Goal: Browse casually: Explore the website without a specific task or goal

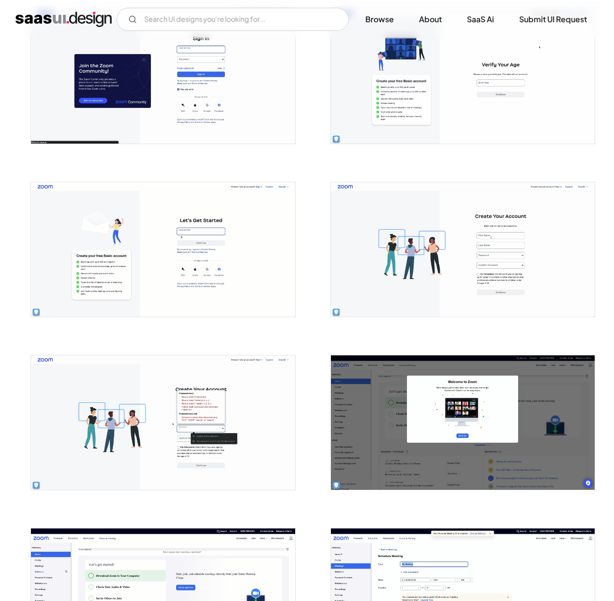
scroll to position [244, 0]
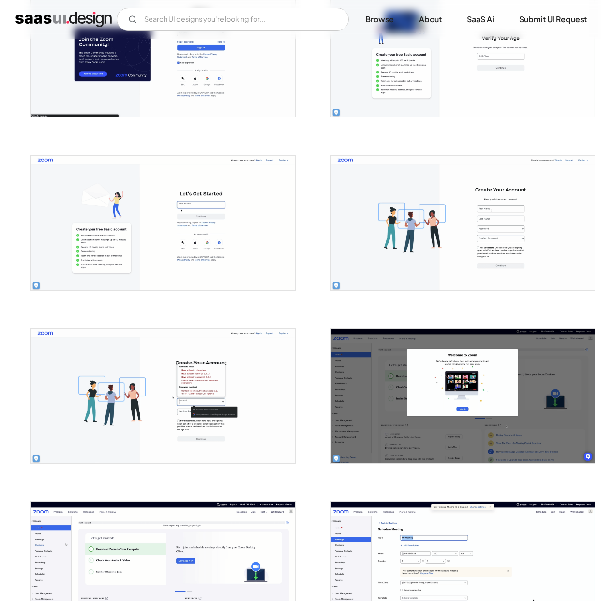
click at [246, 375] on img "open lightbox" at bounding box center [163, 396] width 264 height 134
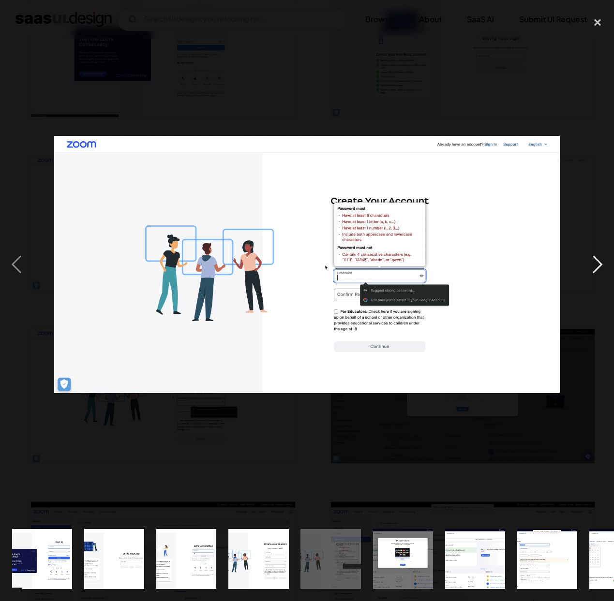
click at [589, 267] on div "next image" at bounding box center [597, 264] width 33 height 505
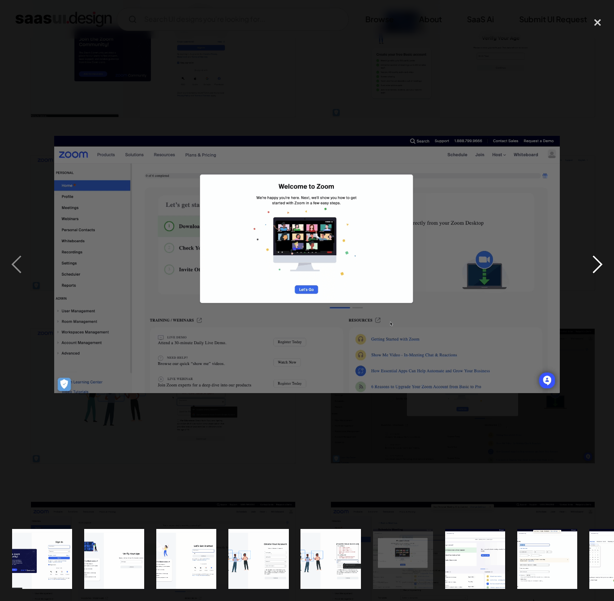
click at [589, 267] on div "next image" at bounding box center [597, 264] width 33 height 505
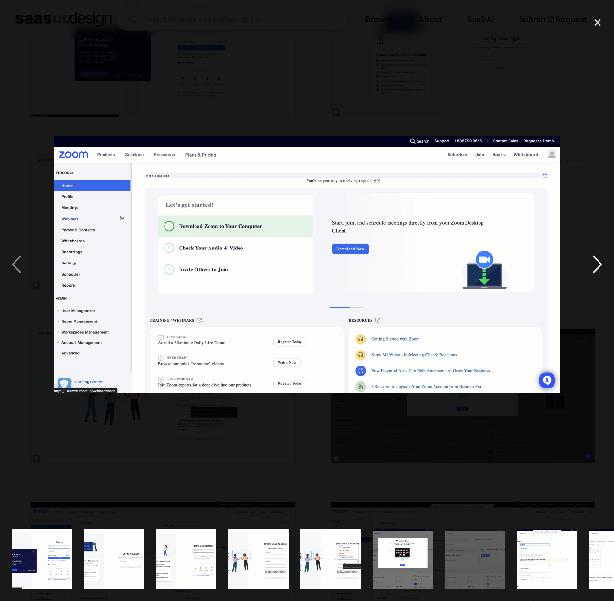
click at [589, 267] on div "next image" at bounding box center [597, 264] width 33 height 505
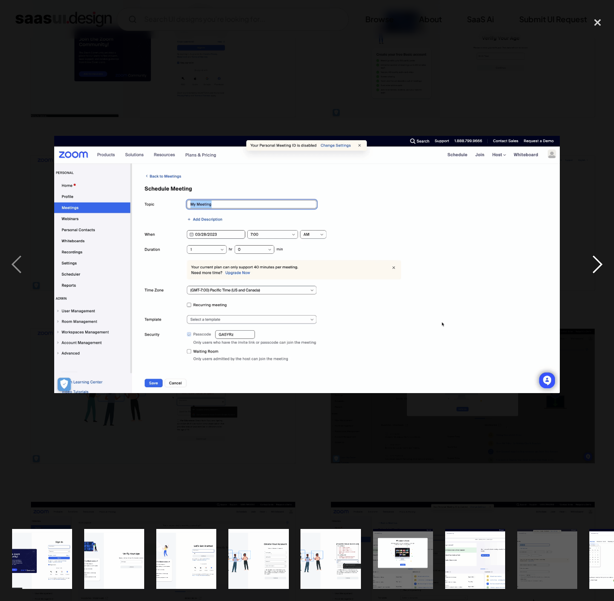
click at [610, 273] on div "next image" at bounding box center [597, 264] width 33 height 505
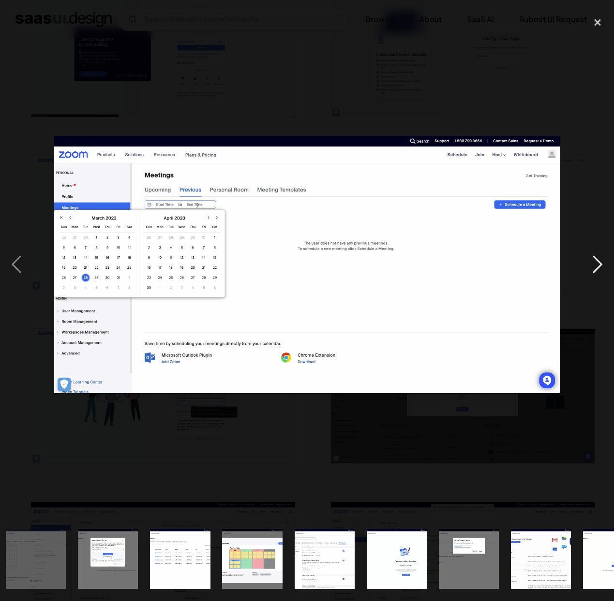
click at [598, 269] on div "next image" at bounding box center [597, 264] width 33 height 505
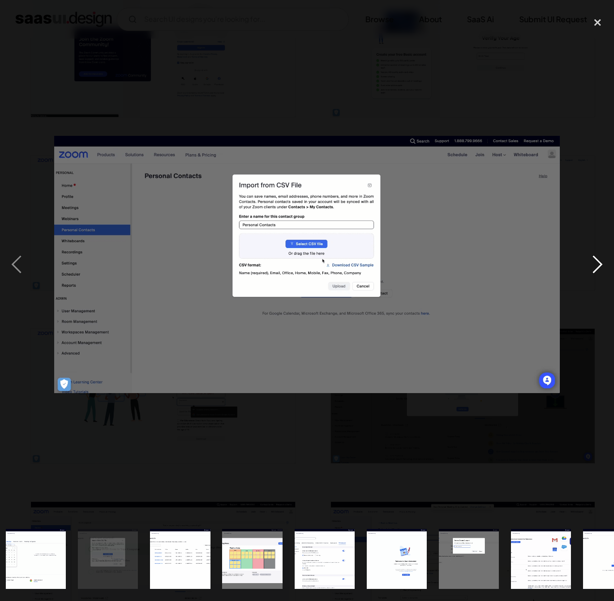
click at [598, 269] on div "next image" at bounding box center [597, 264] width 33 height 505
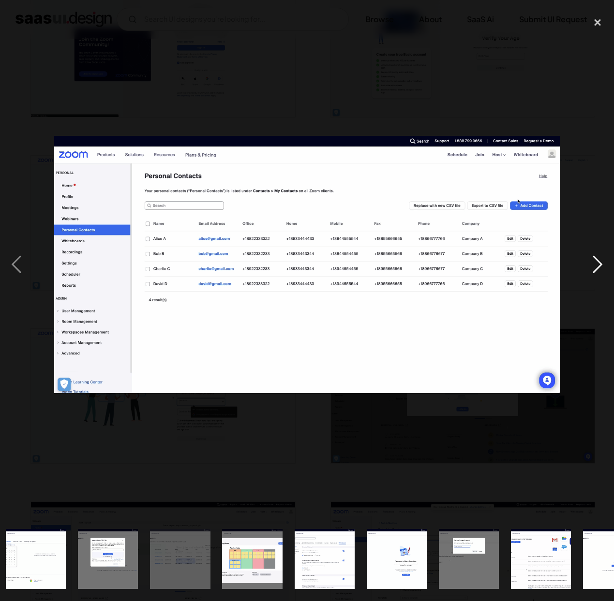
click at [595, 267] on div "next image" at bounding box center [597, 264] width 33 height 505
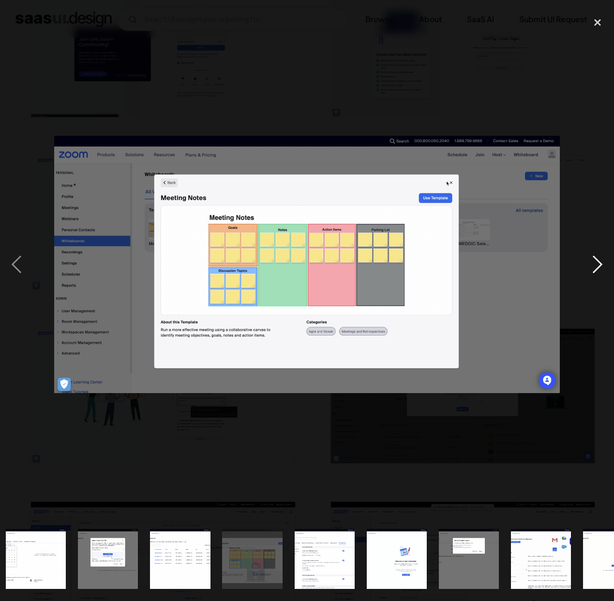
click at [595, 266] on div "next image" at bounding box center [597, 264] width 33 height 505
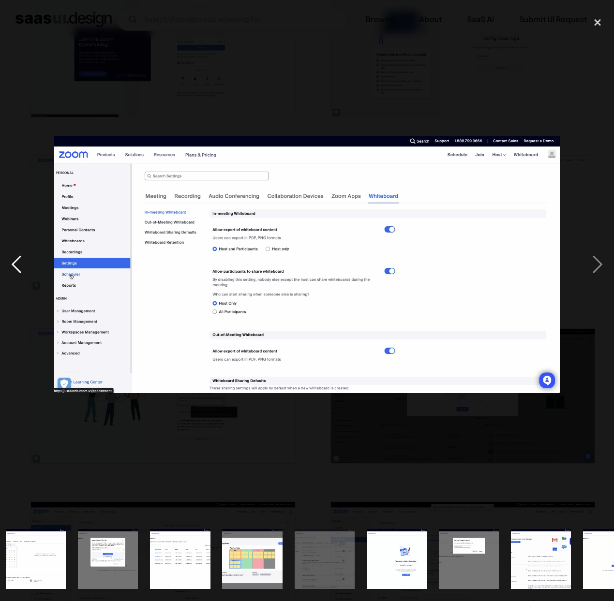
click at [11, 263] on div "previous image" at bounding box center [16, 264] width 33 height 505
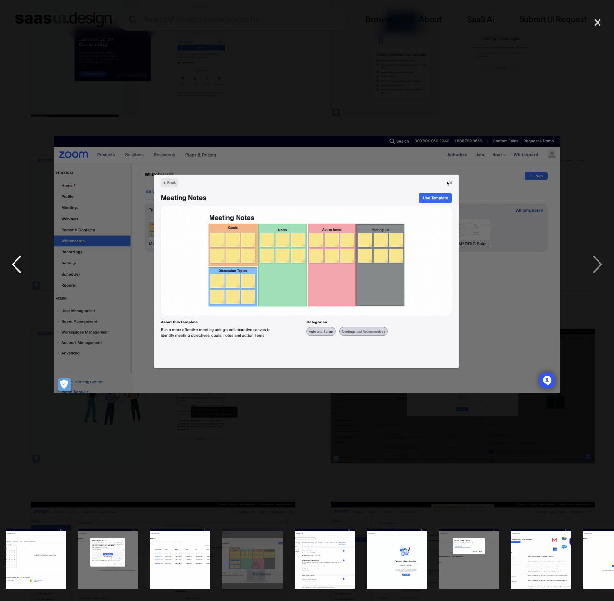
click at [11, 263] on div "previous image" at bounding box center [16, 264] width 33 height 505
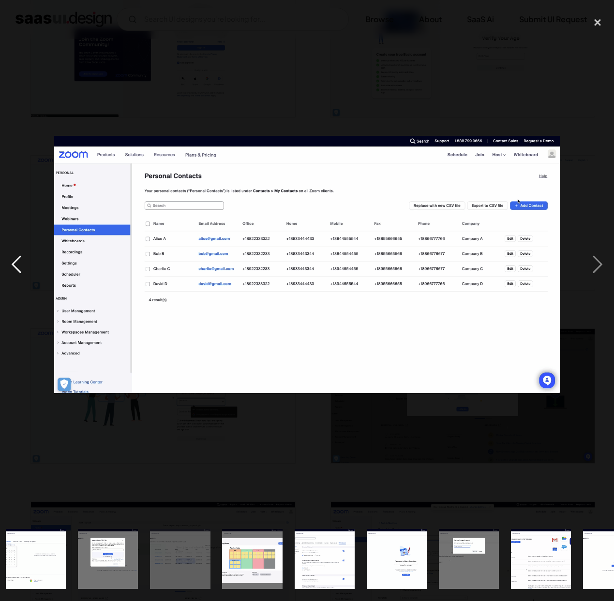
click at [11, 263] on div "previous image" at bounding box center [16, 264] width 33 height 505
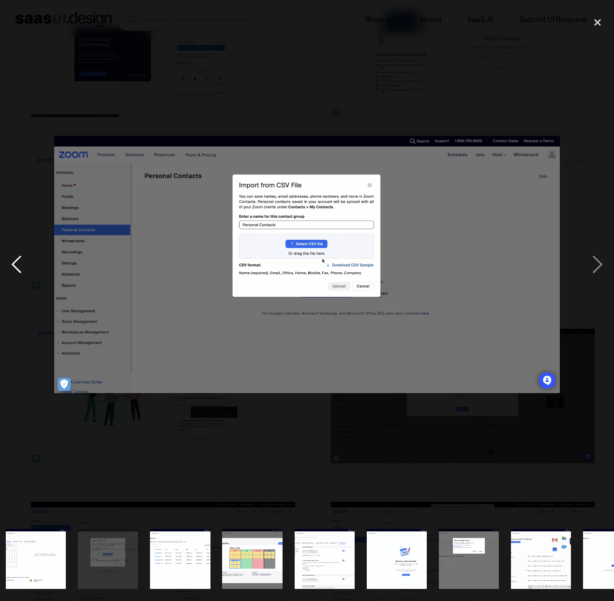
click at [23, 267] on div "previous image" at bounding box center [16, 264] width 33 height 505
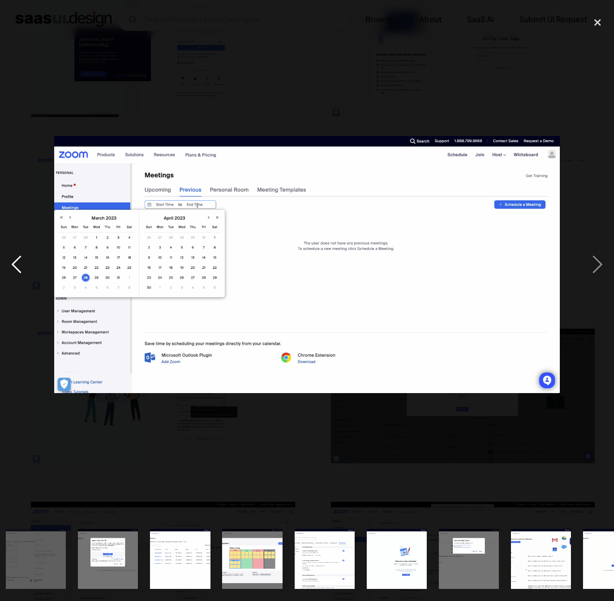
click at [18, 260] on div "previous image" at bounding box center [16, 264] width 33 height 505
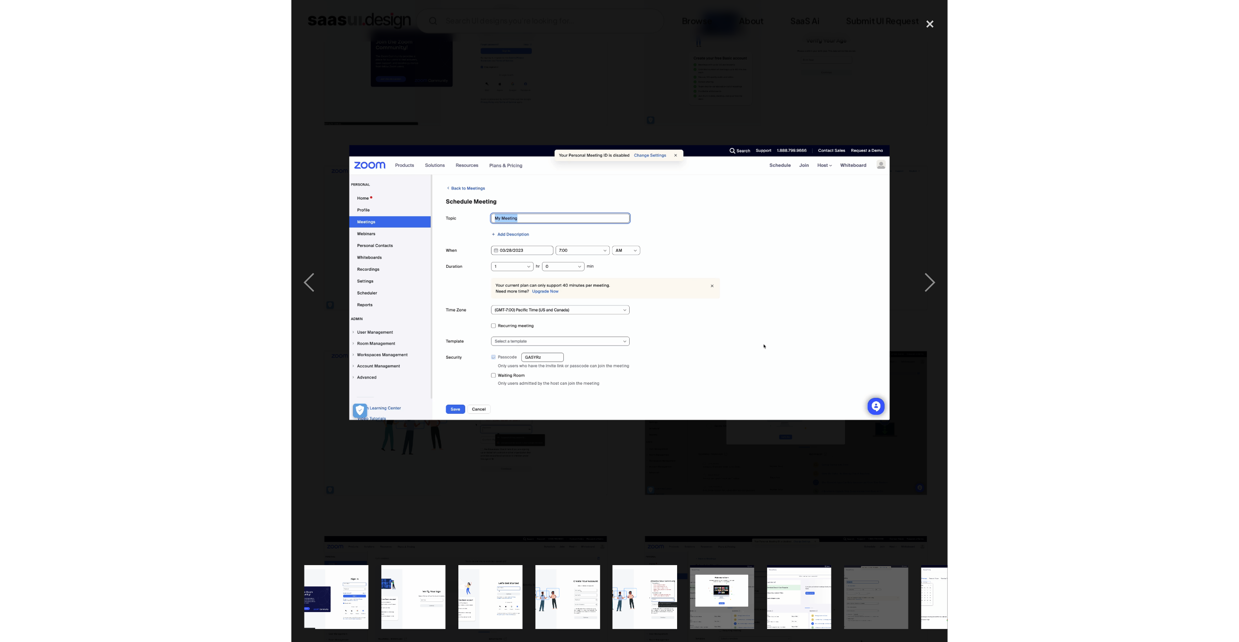
scroll to position [0, 0]
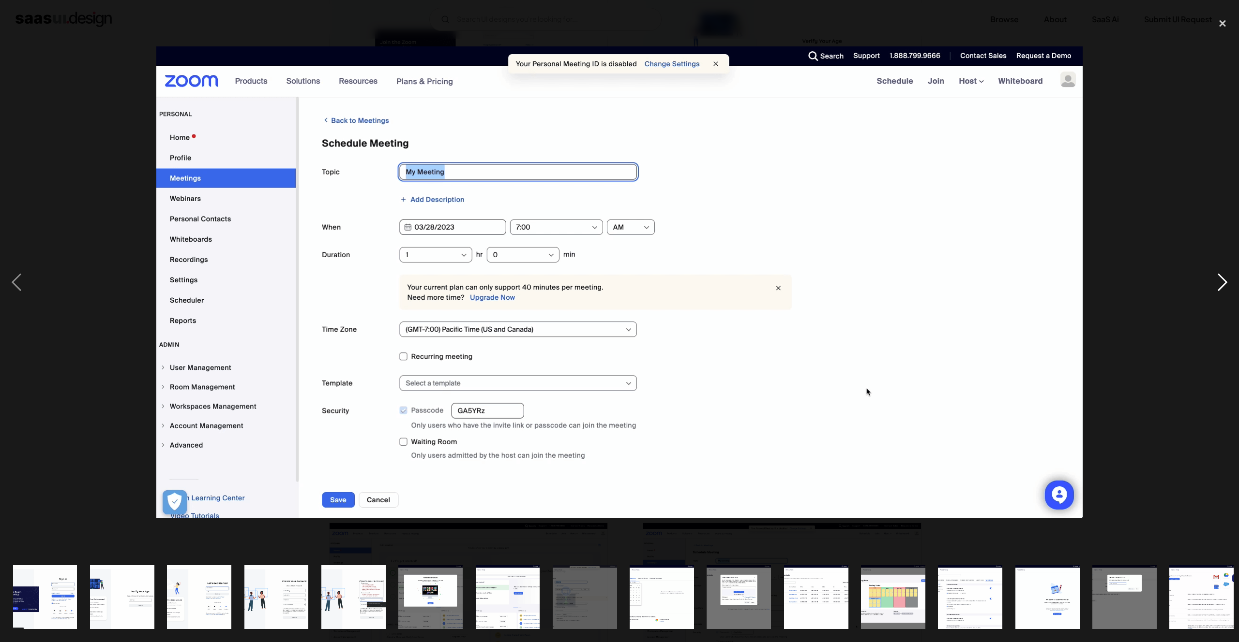
click at [613, 278] on div "next image" at bounding box center [1222, 283] width 33 height 540
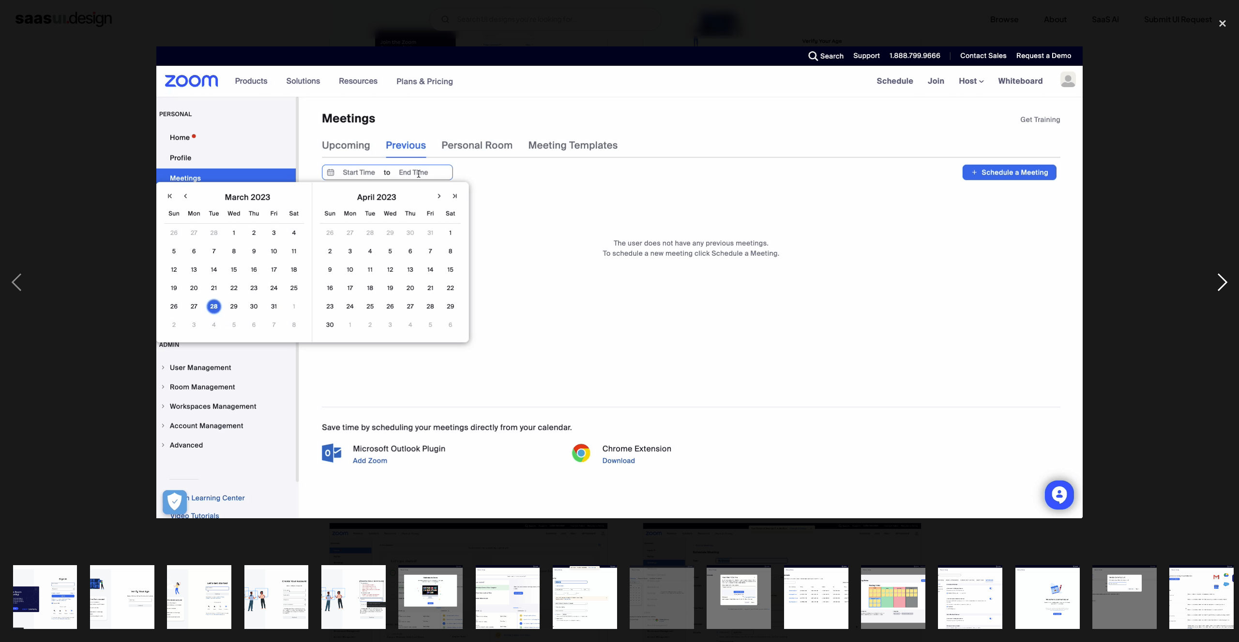
click at [613, 285] on div "next image" at bounding box center [1222, 283] width 33 height 540
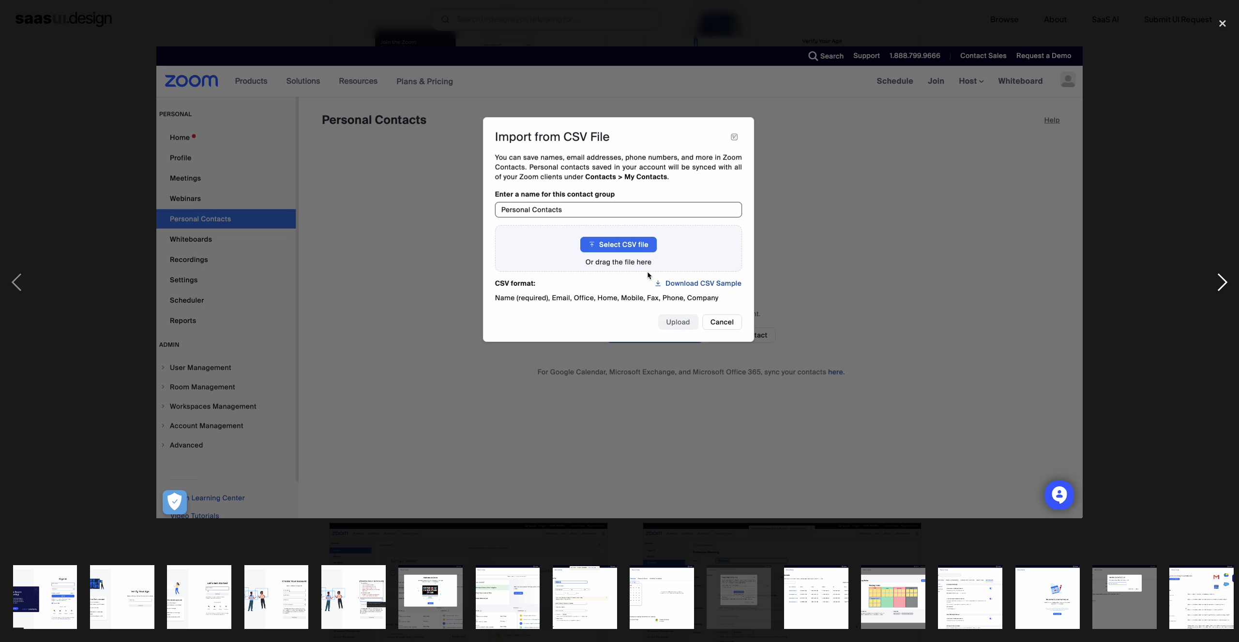
click at [613, 275] on div "next image" at bounding box center [1222, 283] width 33 height 540
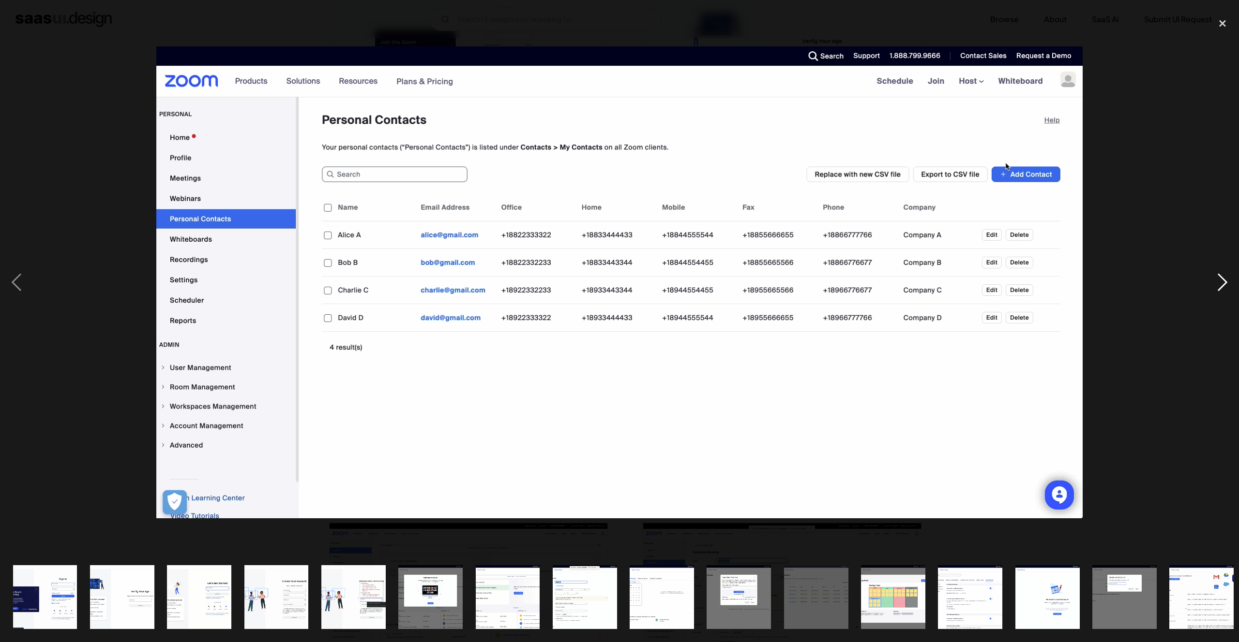
click at [613, 275] on div "next image" at bounding box center [1222, 283] width 33 height 540
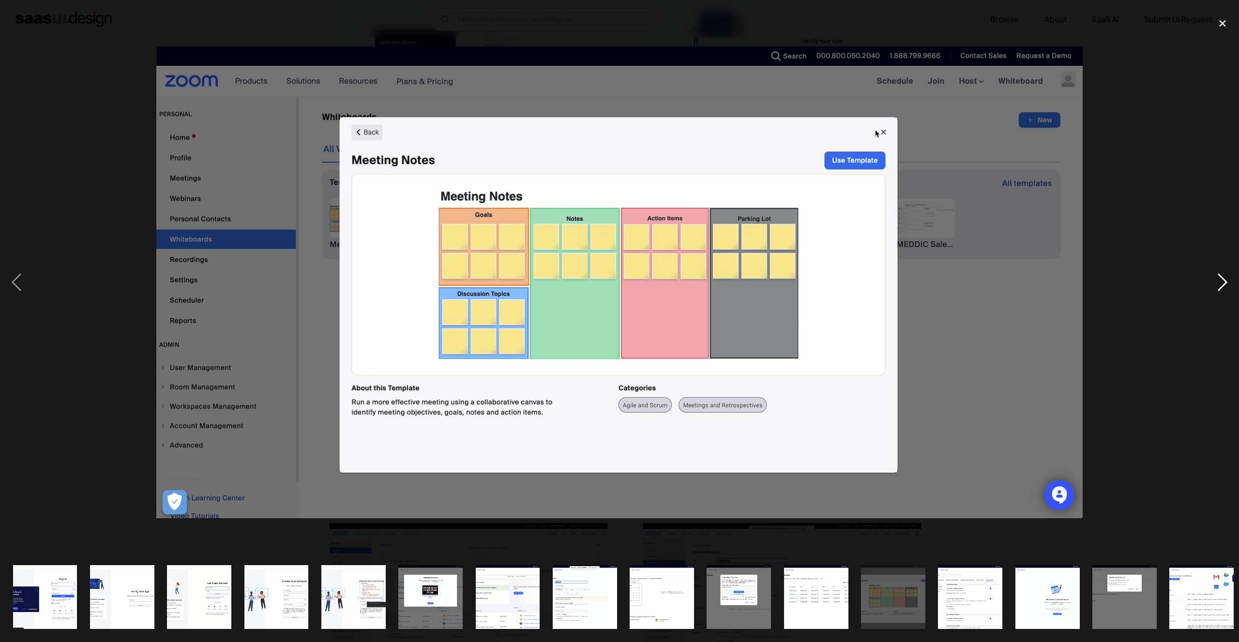
click at [613, 275] on div "next image" at bounding box center [1222, 283] width 33 height 540
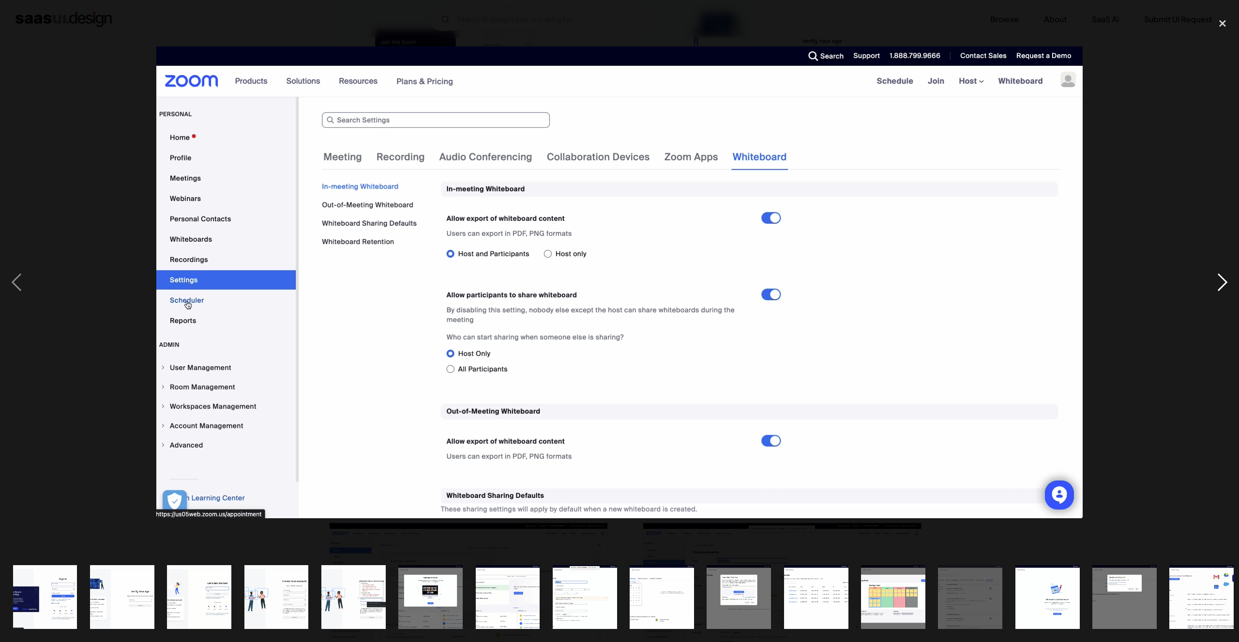
click at [613, 275] on div "next image" at bounding box center [1222, 283] width 33 height 540
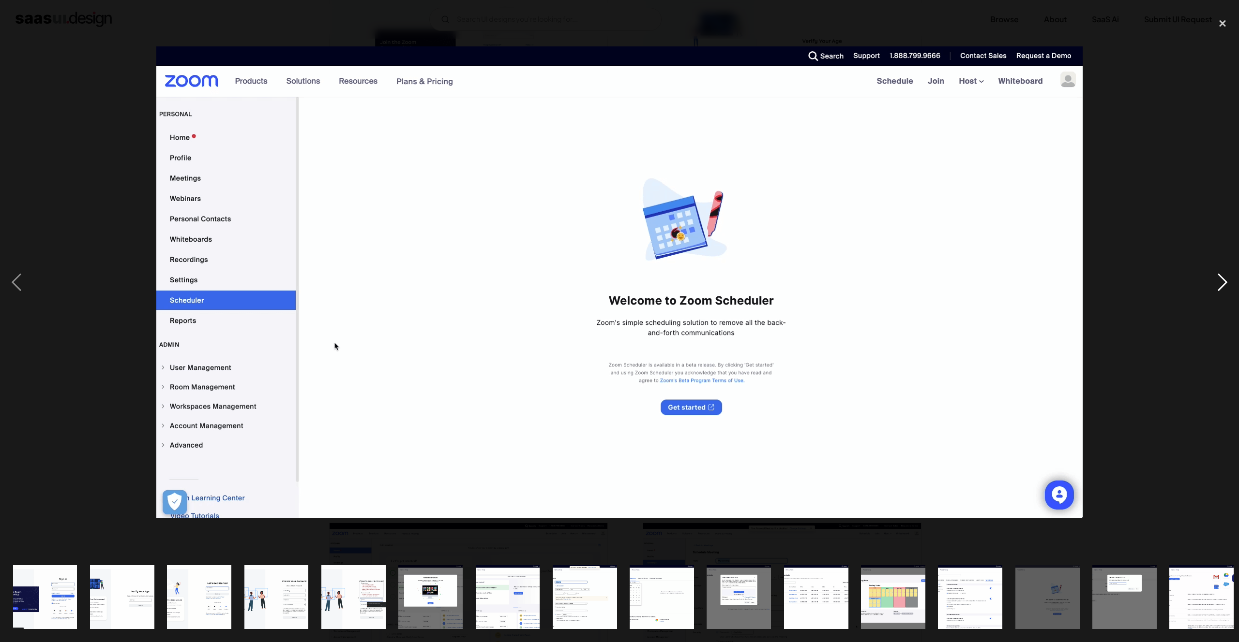
click at [613, 275] on div "next image" at bounding box center [1222, 283] width 33 height 540
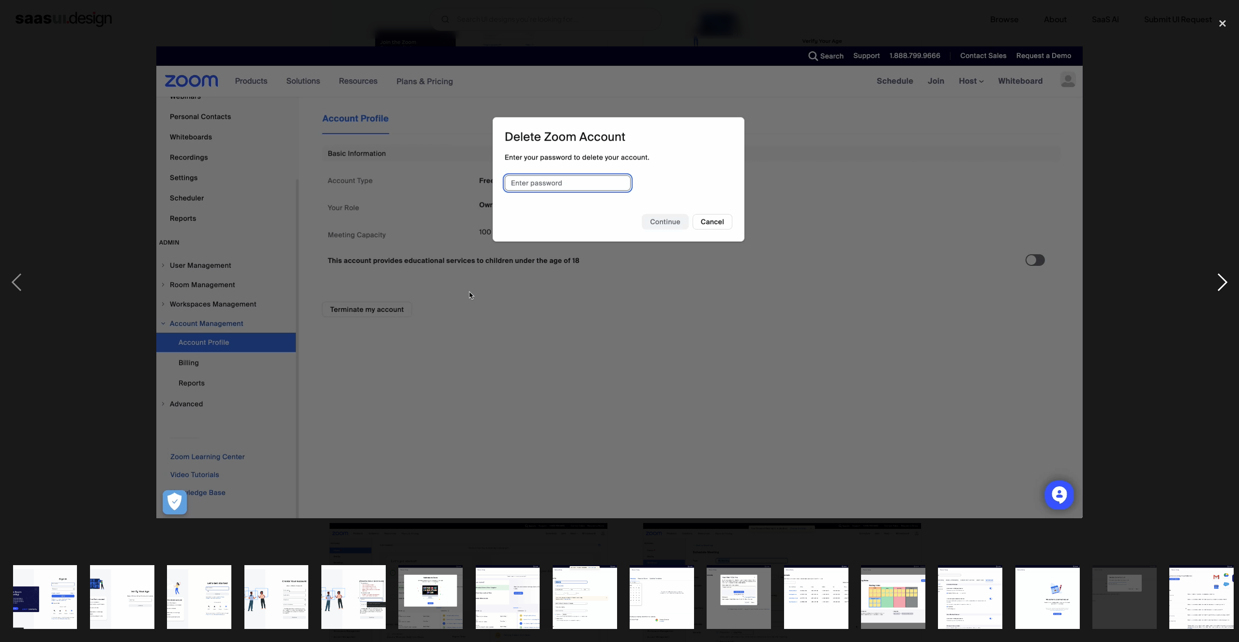
click at [613, 275] on div "next image" at bounding box center [1222, 283] width 33 height 540
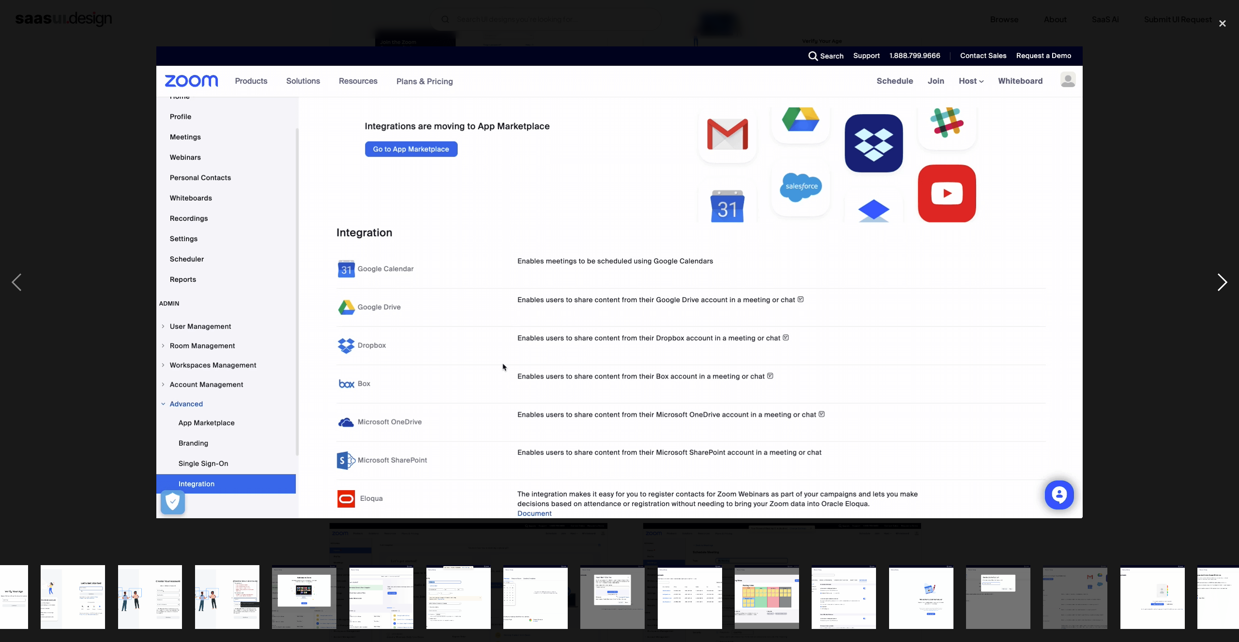
scroll to position [0, 162]
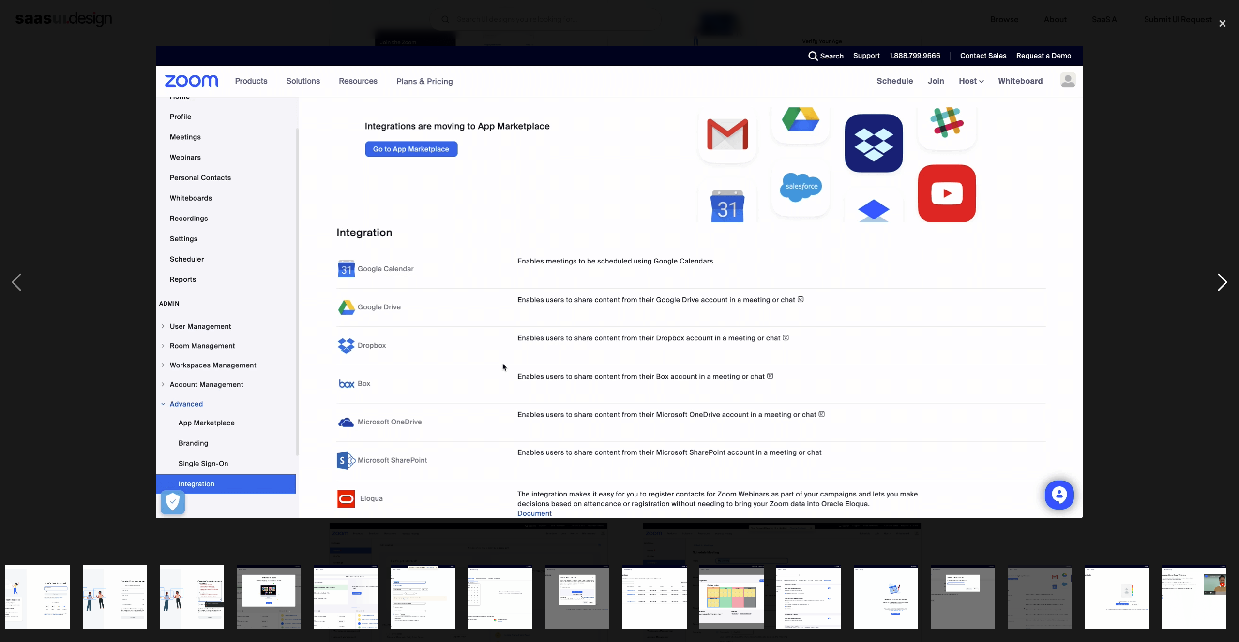
click at [613, 281] on div "next image" at bounding box center [1222, 283] width 33 height 540
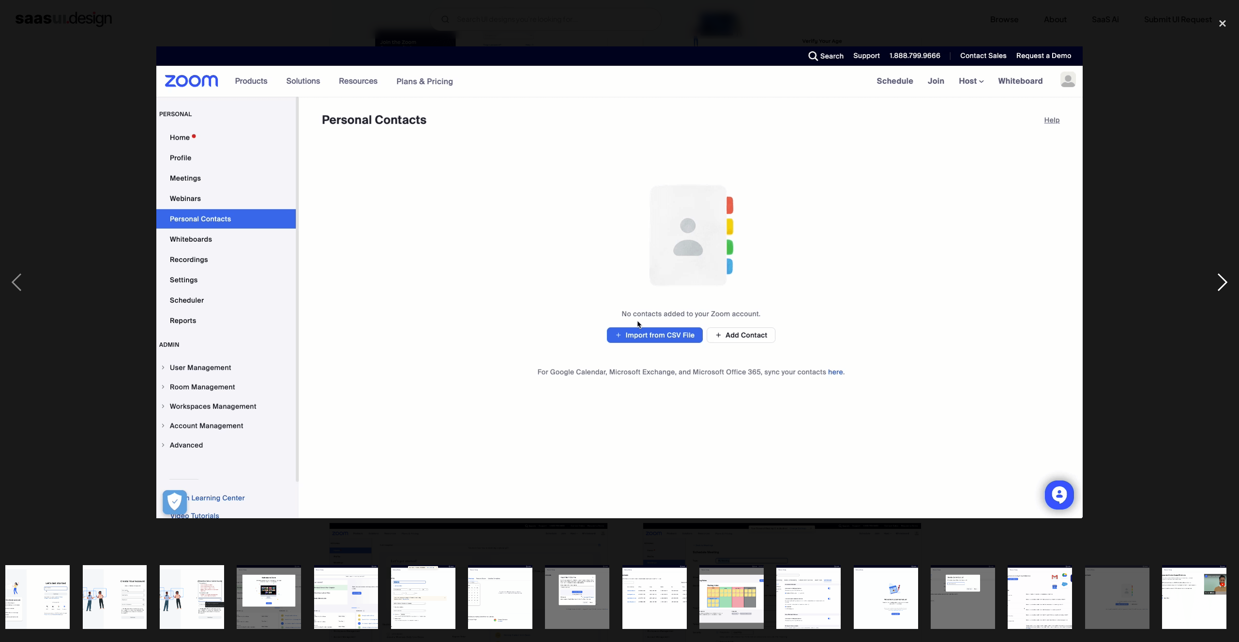
click at [613, 281] on div "next image" at bounding box center [1222, 283] width 33 height 540
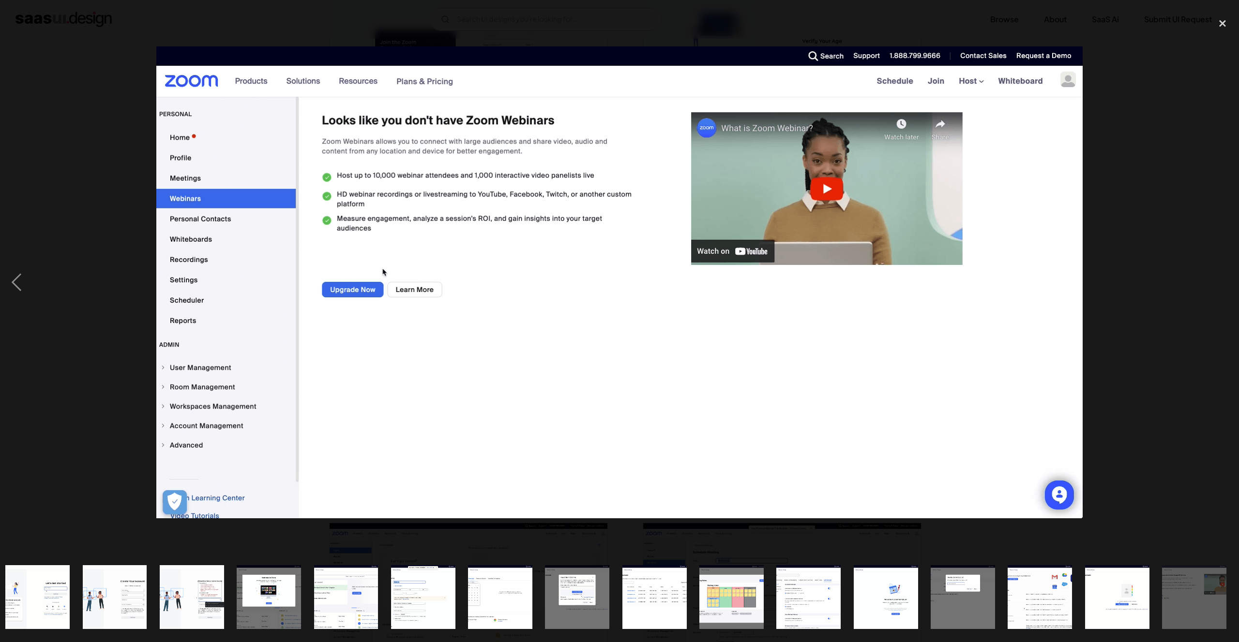
click at [613, 281] on div "next image" at bounding box center [1222, 283] width 33 height 540
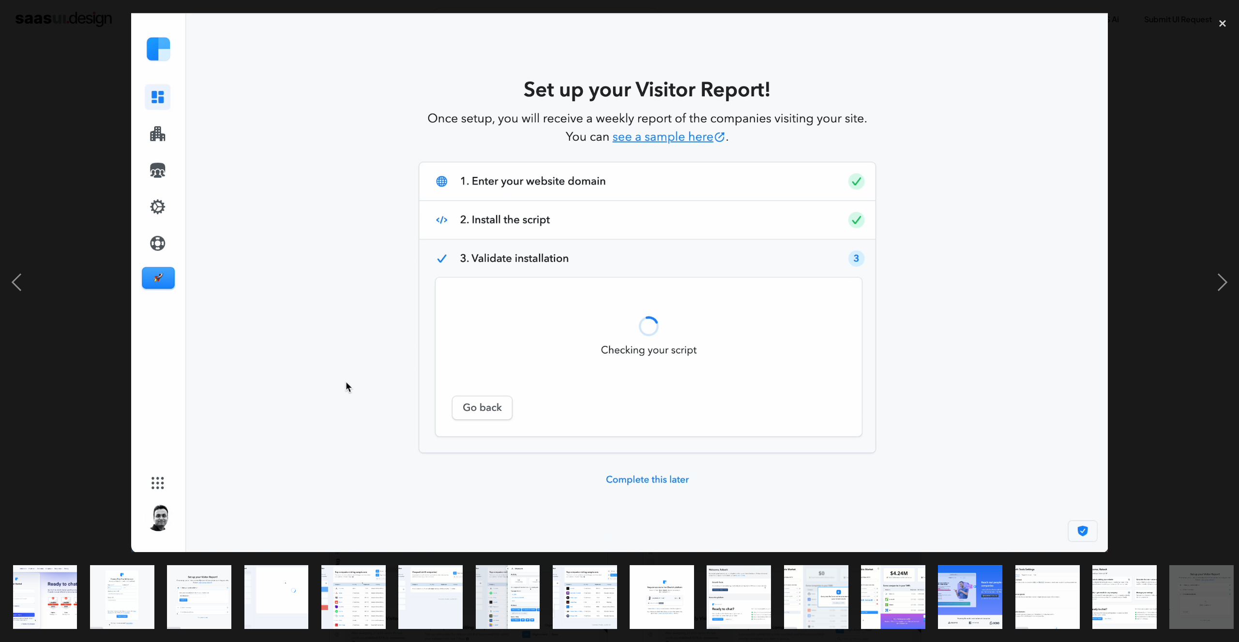
scroll to position [1398, 0]
click at [1214, 283] on div "next image" at bounding box center [1222, 283] width 33 height 540
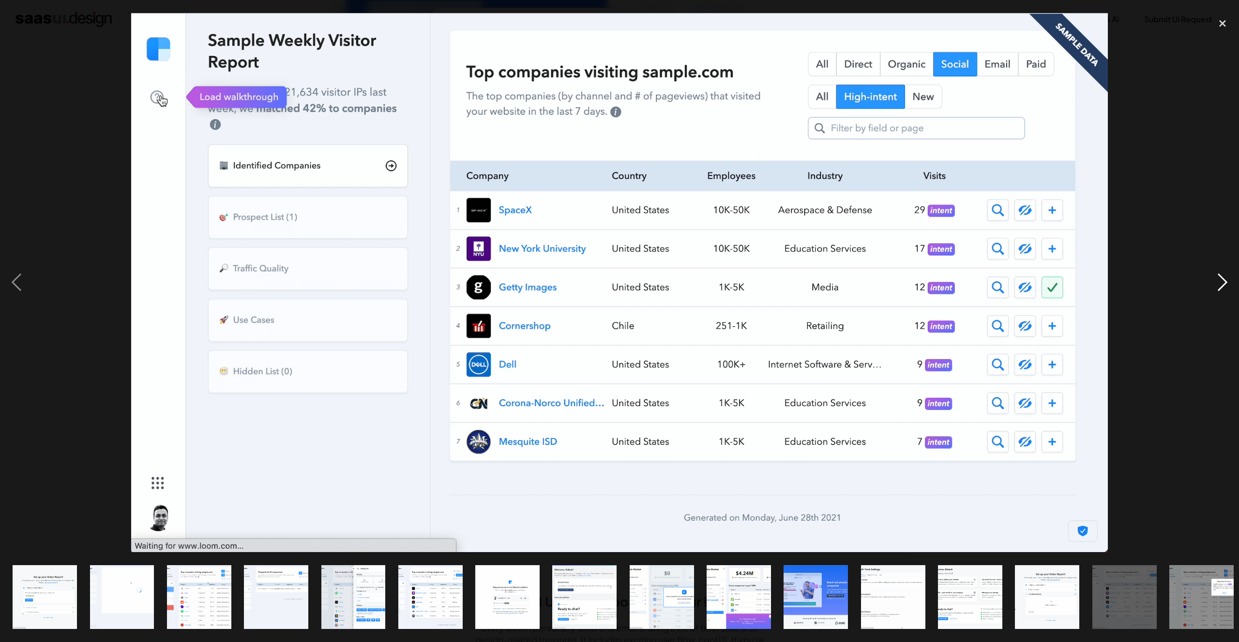
scroll to position [0, 162]
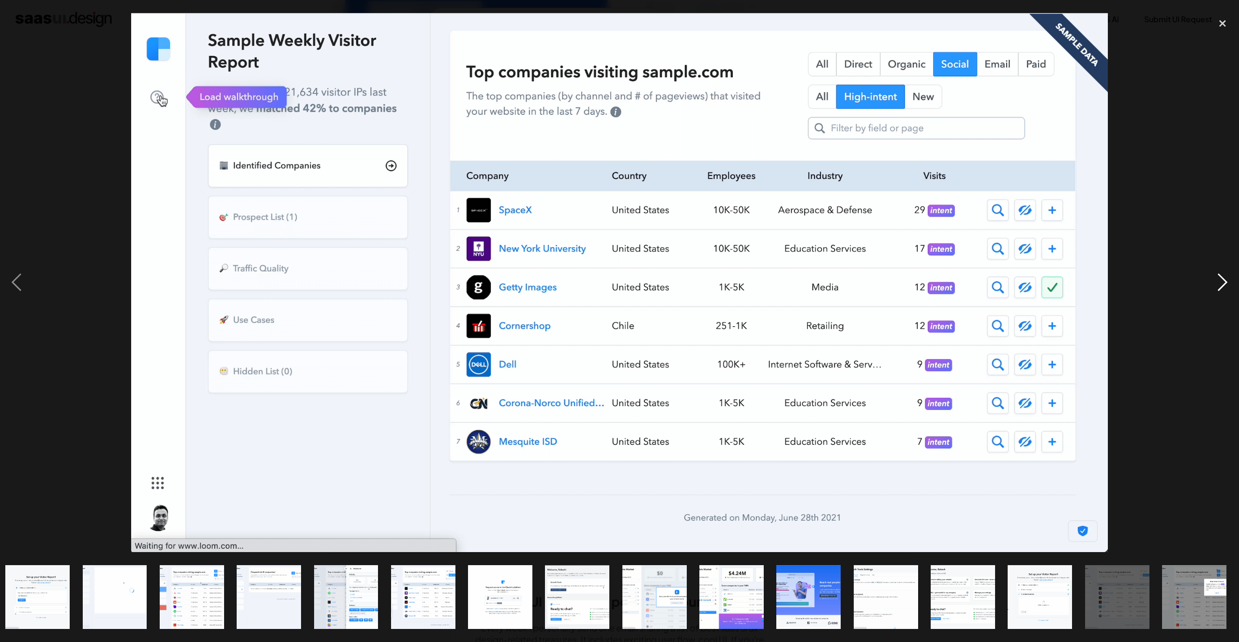
click at [1214, 281] on div "next image" at bounding box center [1222, 283] width 33 height 540
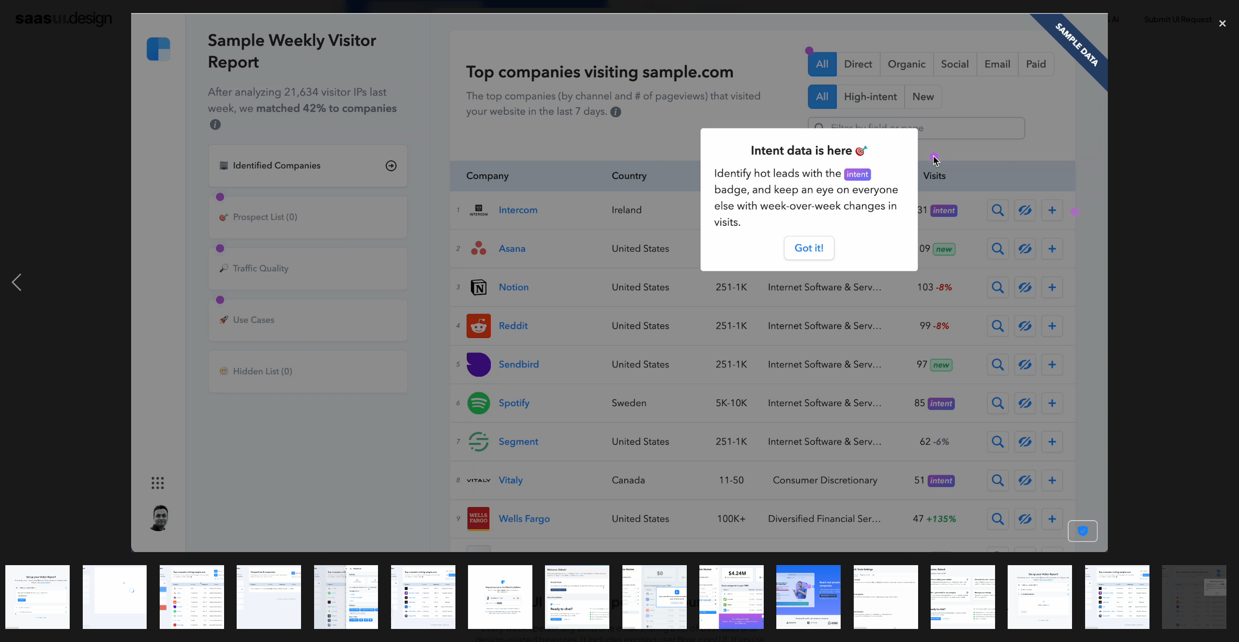
click at [1214, 281] on div "next image" at bounding box center [1222, 283] width 33 height 540
click at [1219, 284] on div "next image" at bounding box center [1222, 283] width 33 height 540
click at [1220, 27] on div "close lightbox" at bounding box center [1222, 23] width 33 height 21
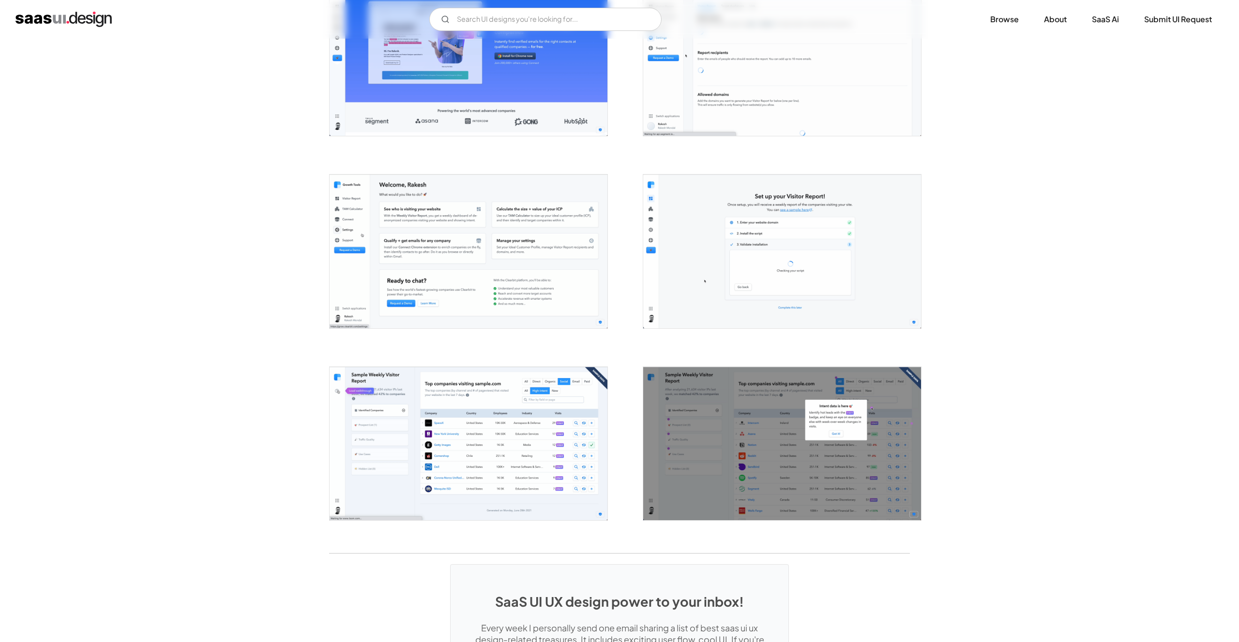
scroll to position [0, 0]
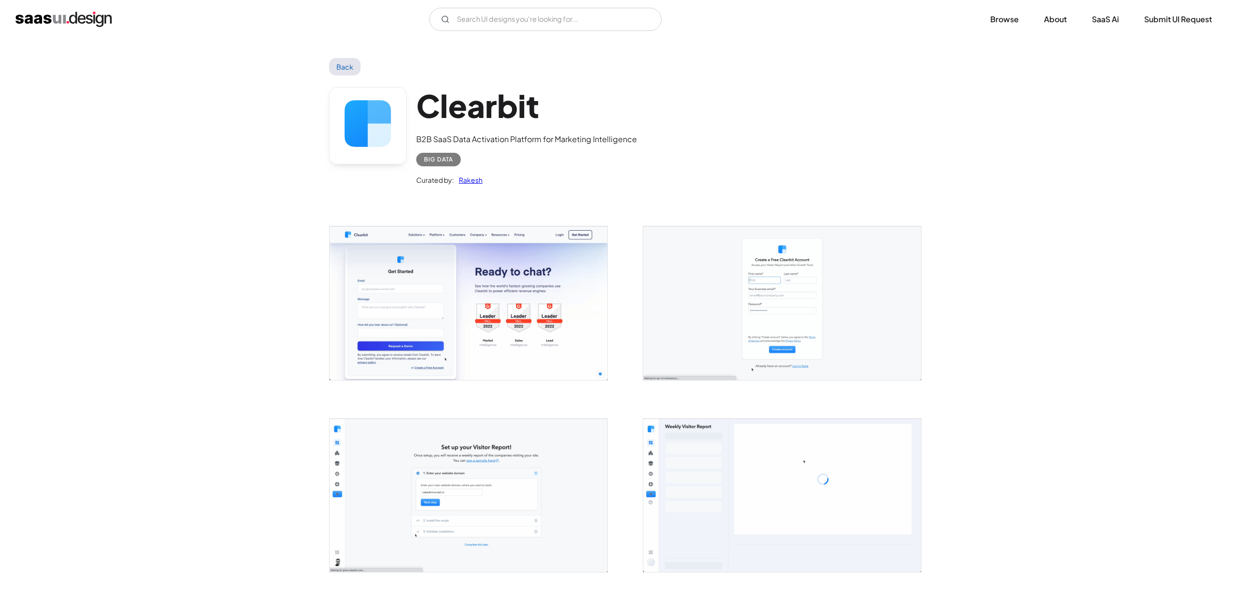
click at [470, 284] on img "open lightbox" at bounding box center [468, 302] width 278 height 153
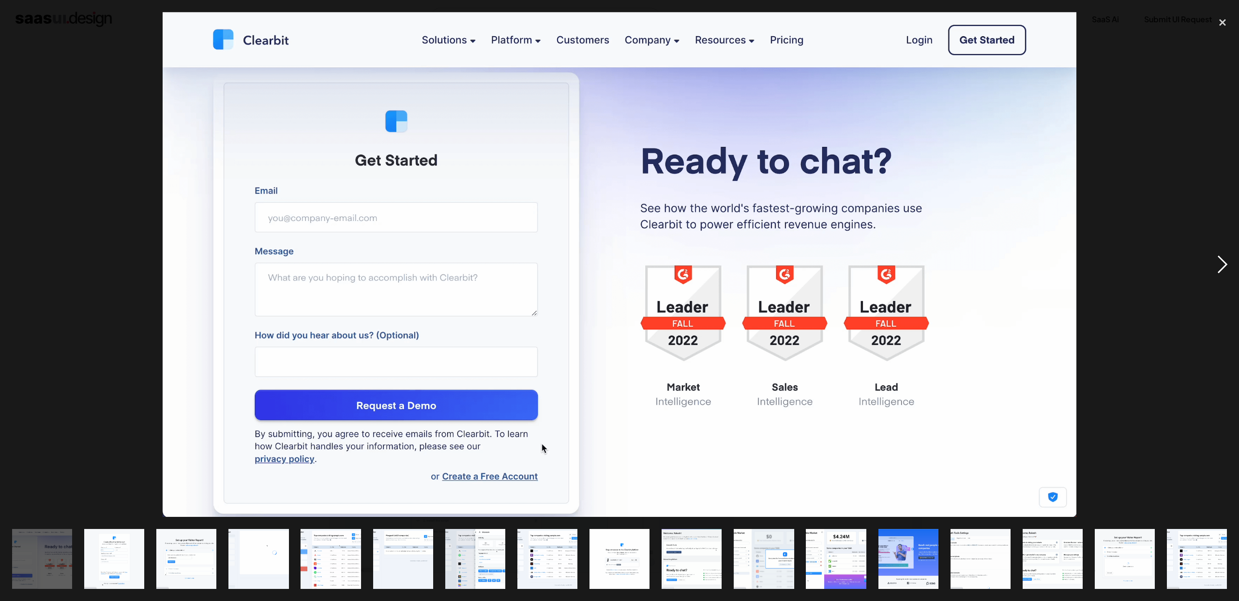
click at [1230, 265] on div "next image" at bounding box center [1222, 264] width 33 height 505
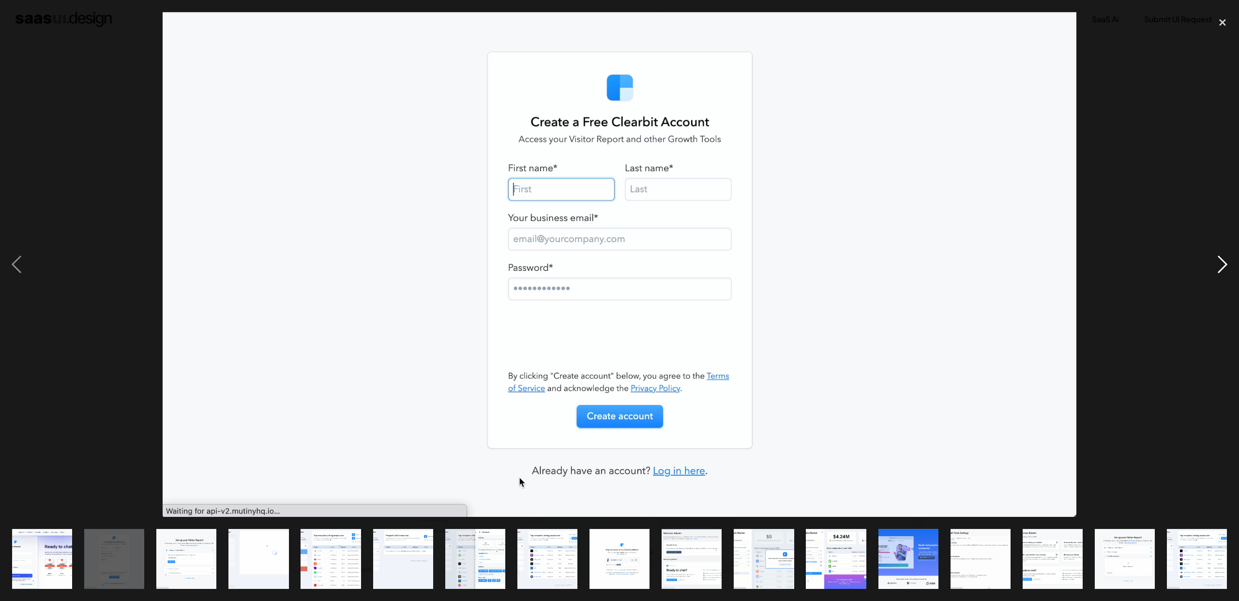
click at [1225, 262] on div "next image" at bounding box center [1222, 264] width 33 height 505
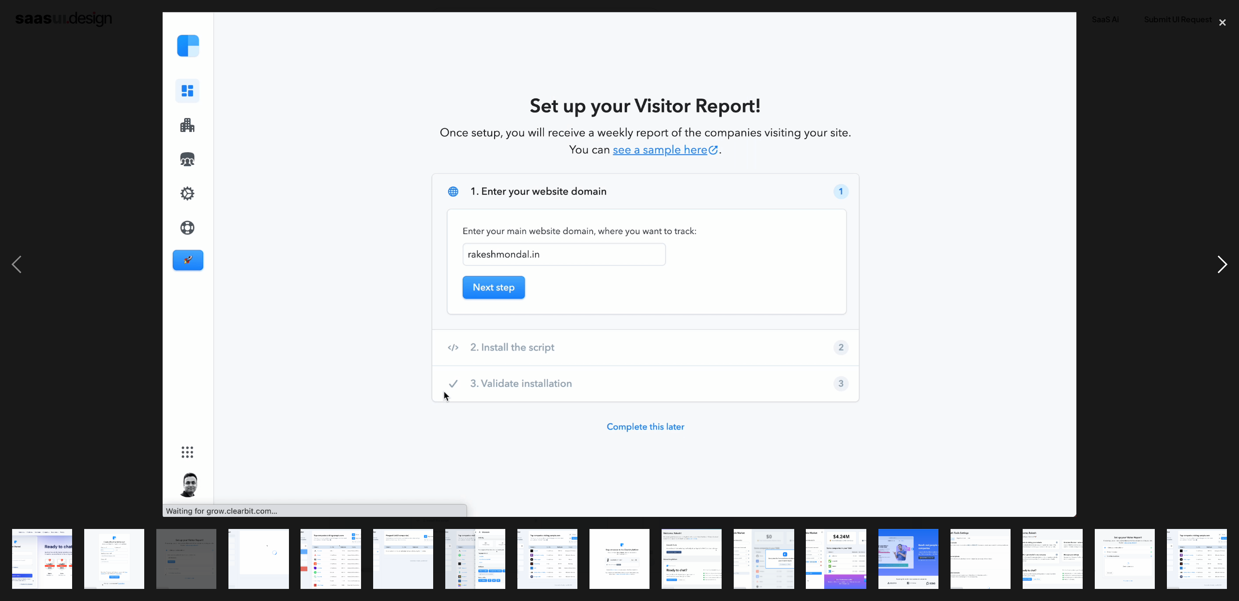
click at [1224, 260] on div "next image" at bounding box center [1222, 264] width 33 height 505
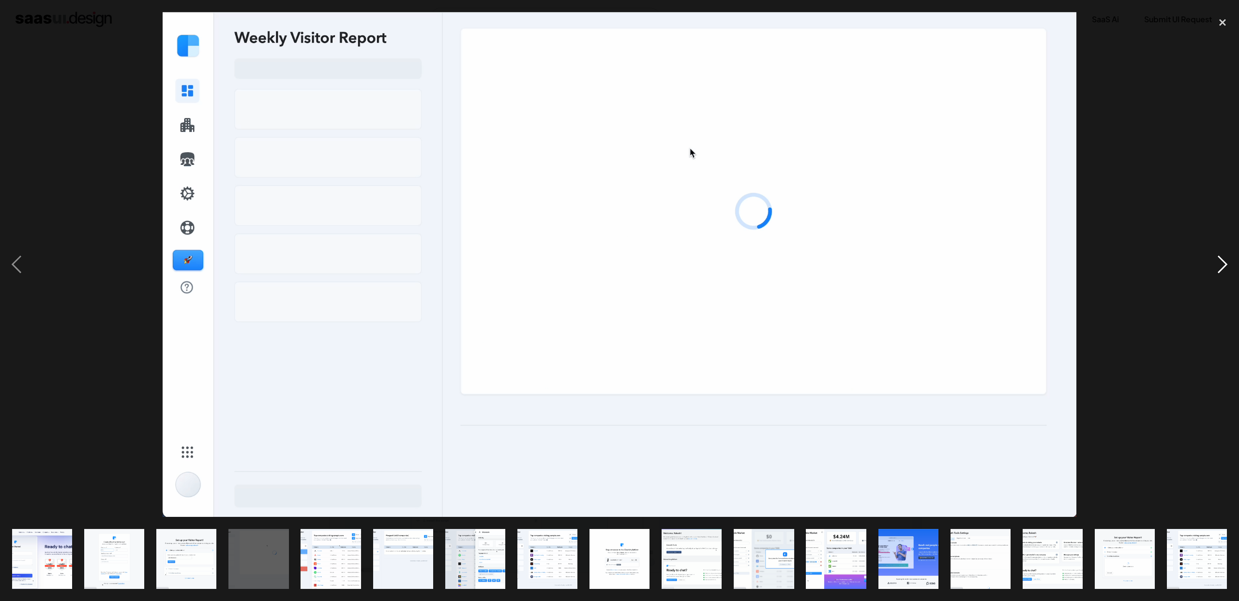
click at [1224, 260] on div "next image" at bounding box center [1222, 264] width 33 height 505
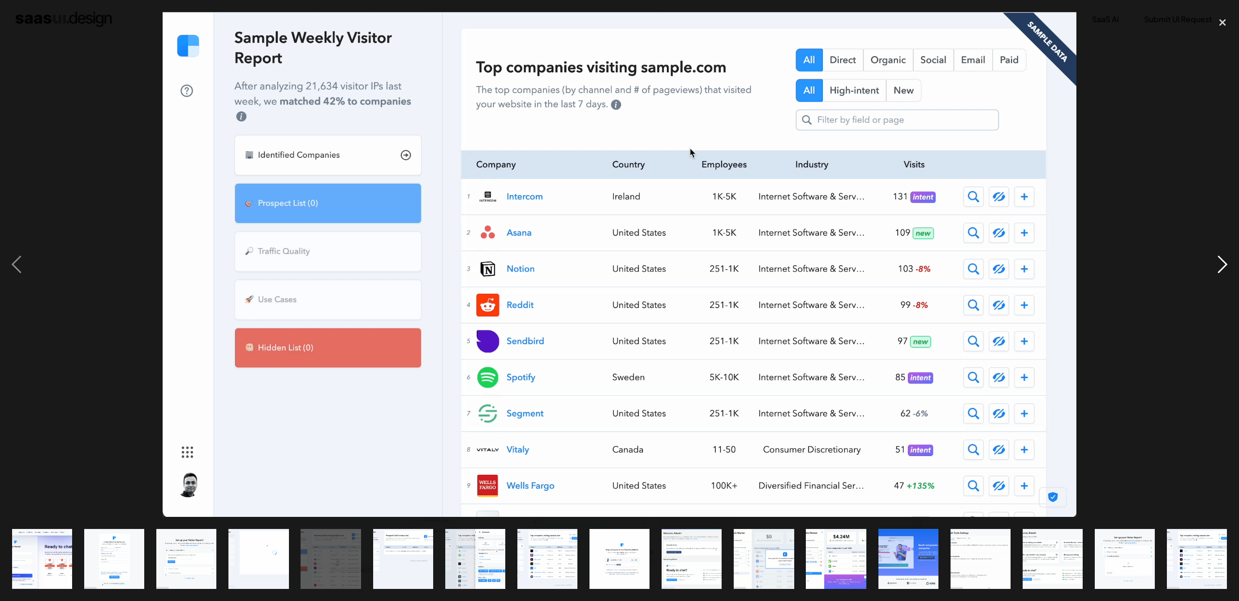
click at [1224, 260] on div "next image" at bounding box center [1222, 264] width 33 height 505
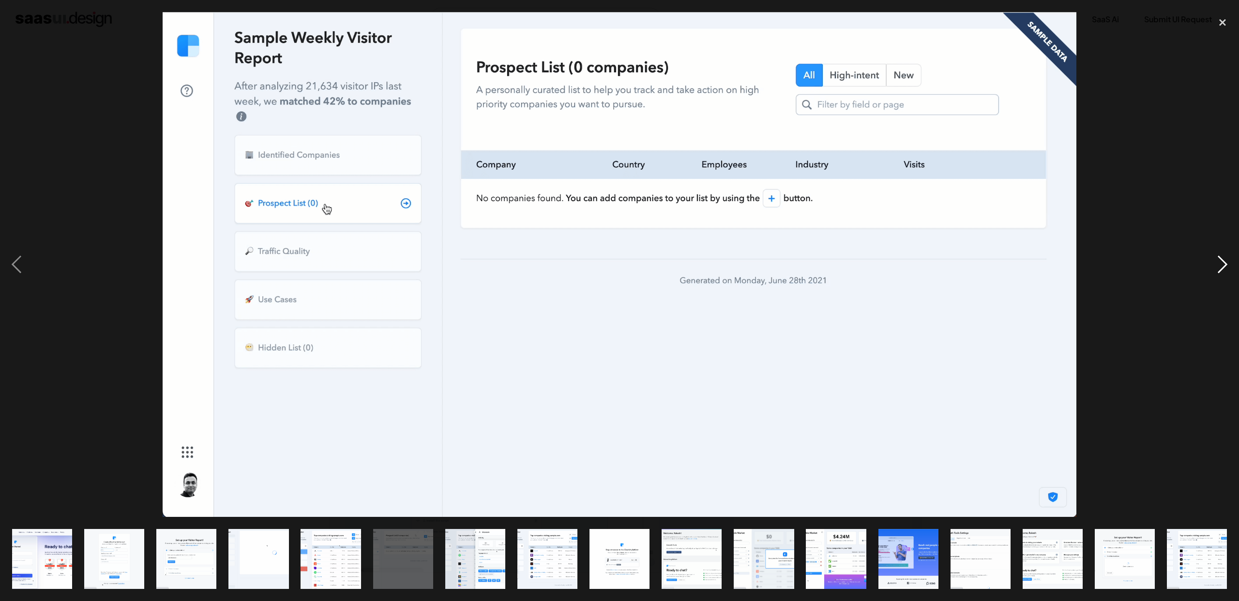
click at [1227, 270] on div "next image" at bounding box center [1222, 264] width 33 height 505
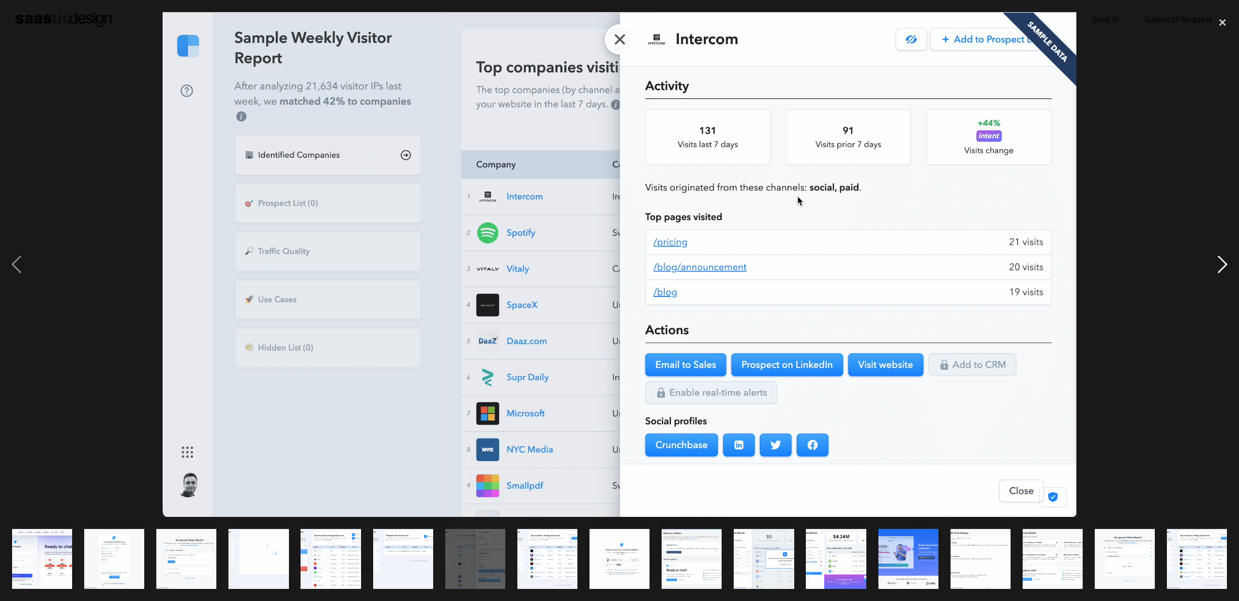
click at [1224, 268] on div "next image" at bounding box center [1222, 264] width 33 height 505
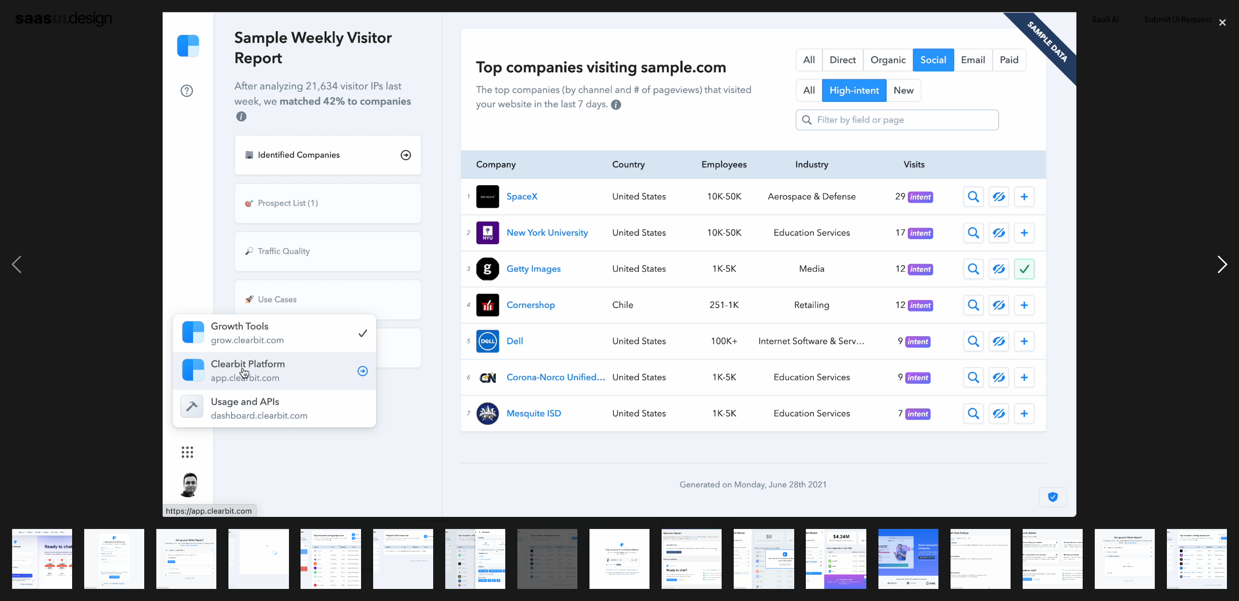
click at [1223, 268] on div "next image" at bounding box center [1222, 264] width 33 height 505
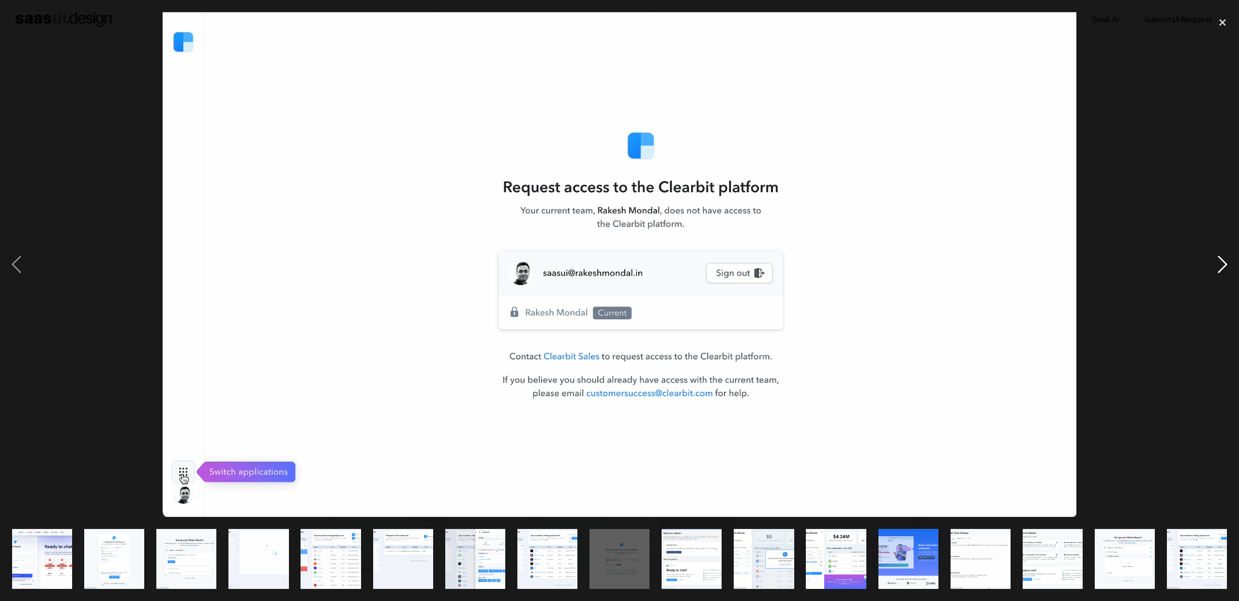
click at [1223, 268] on div "next image" at bounding box center [1222, 264] width 33 height 505
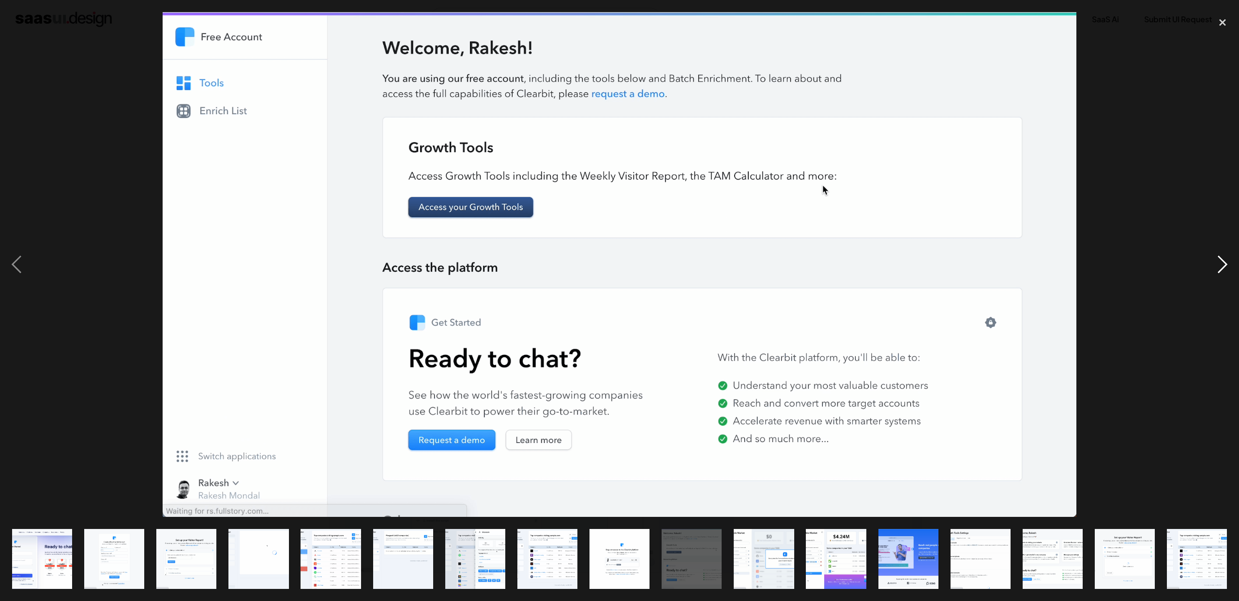
click at [1214, 270] on div "next image" at bounding box center [1222, 264] width 33 height 505
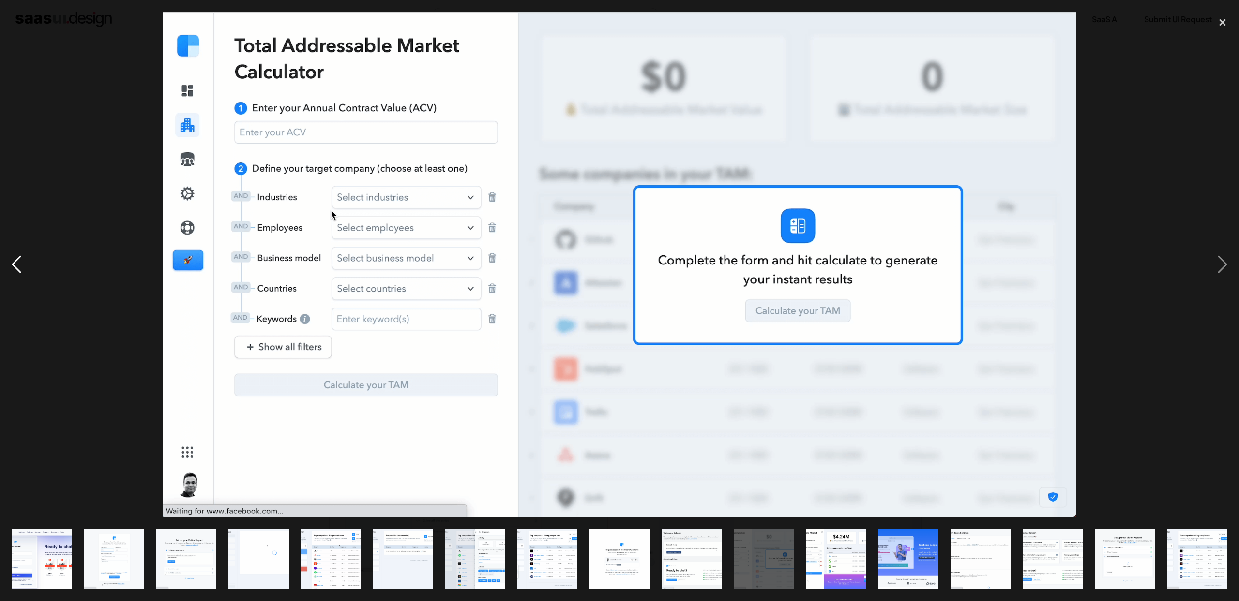
click at [27, 260] on div "previous image" at bounding box center [16, 264] width 33 height 505
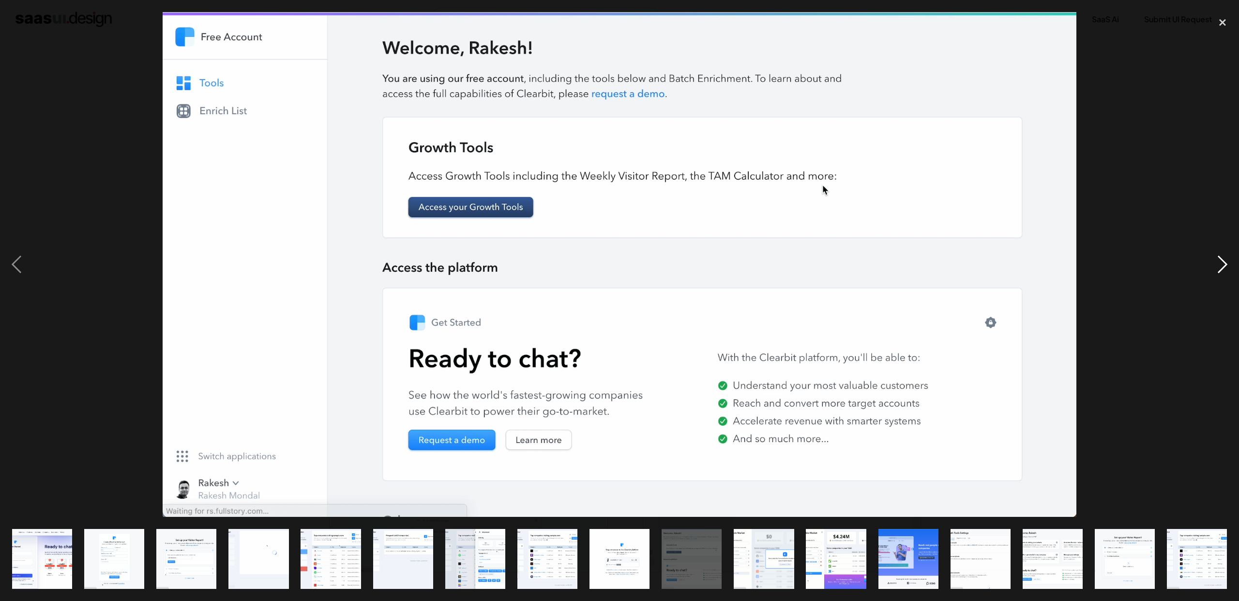
click at [1217, 267] on div "next image" at bounding box center [1222, 264] width 33 height 505
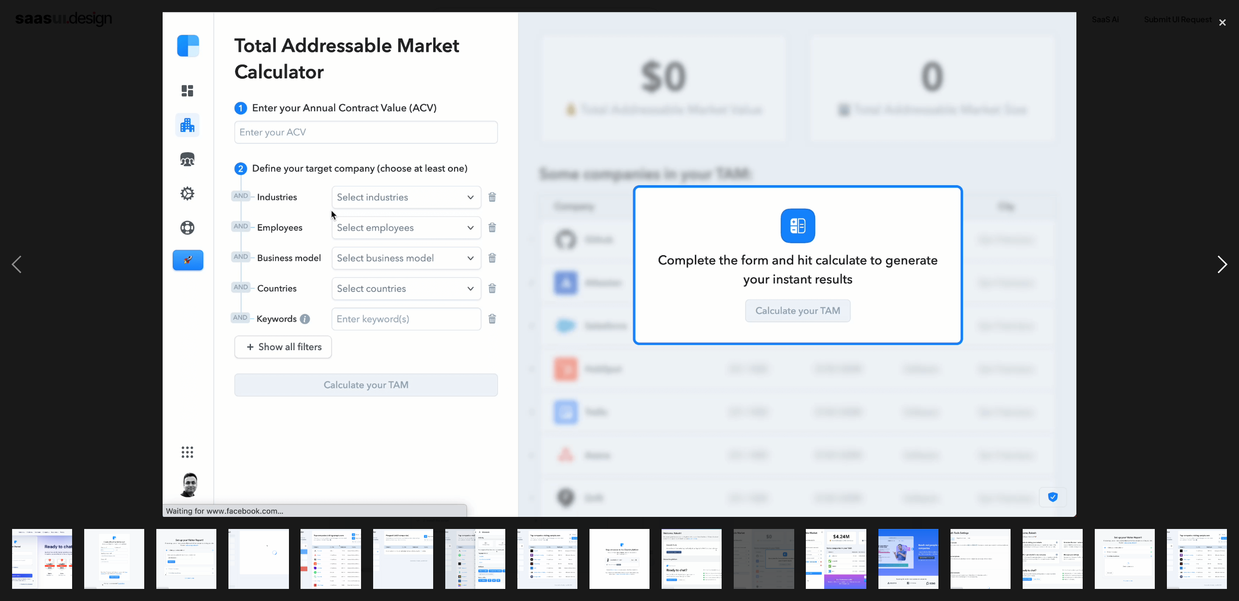
click at [1217, 267] on div "next image" at bounding box center [1222, 264] width 33 height 505
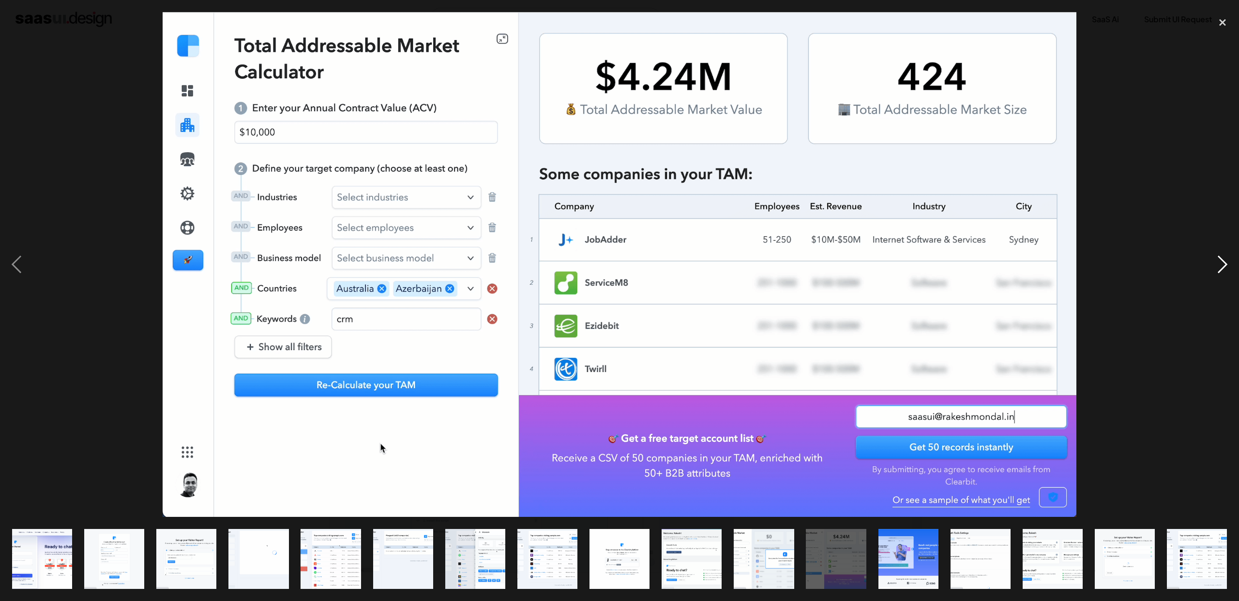
click at [1216, 267] on div "next image" at bounding box center [1222, 264] width 33 height 505
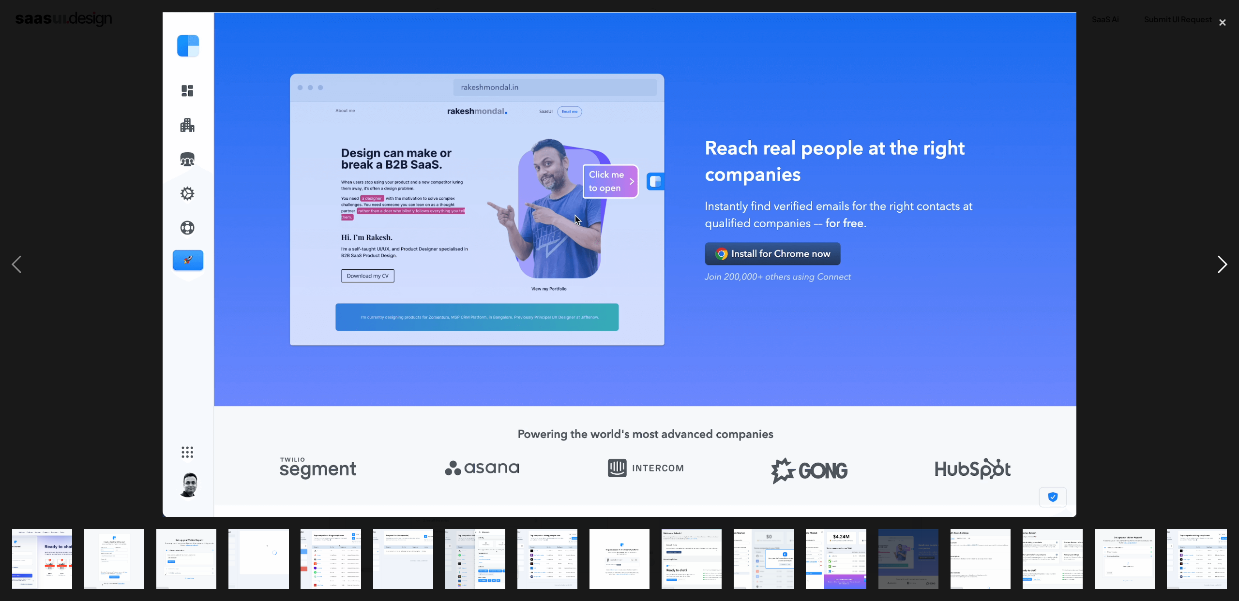
click at [1216, 267] on div "next image" at bounding box center [1222, 264] width 33 height 505
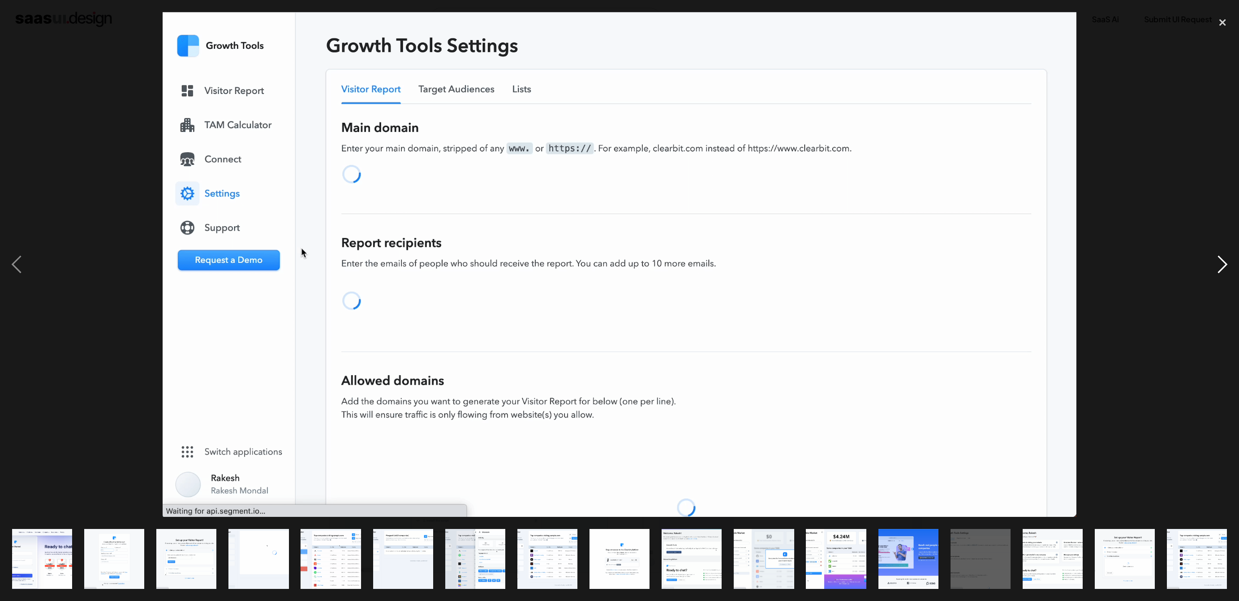
click at [1216, 267] on div "next image" at bounding box center [1222, 264] width 33 height 505
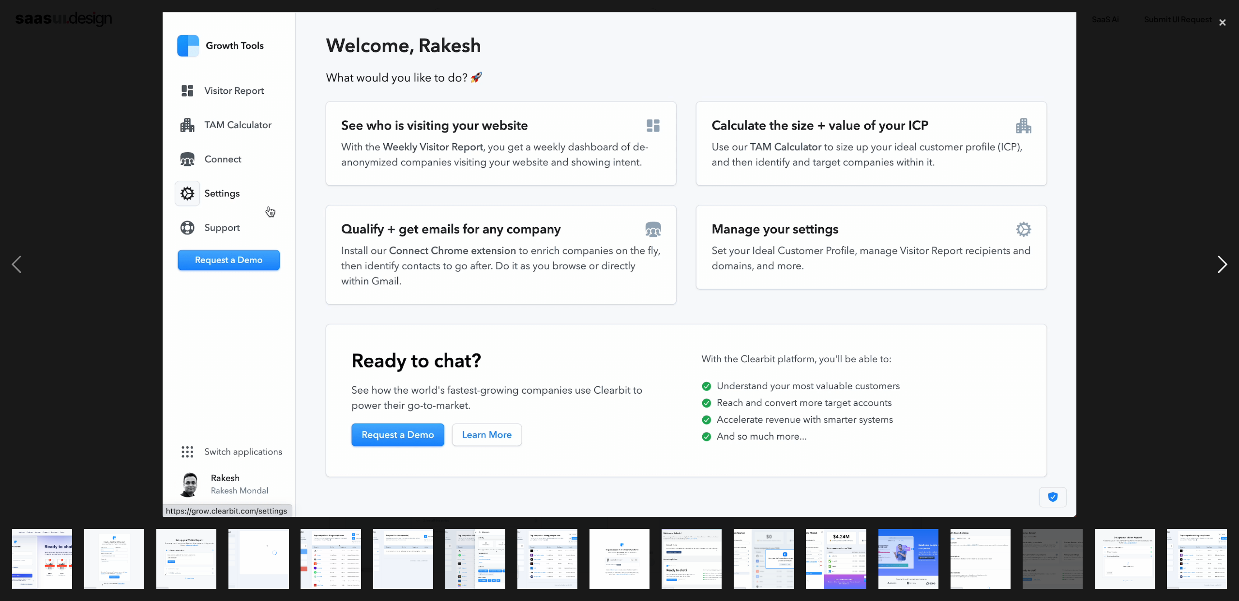
click at [1216, 267] on div "next image" at bounding box center [1222, 264] width 33 height 505
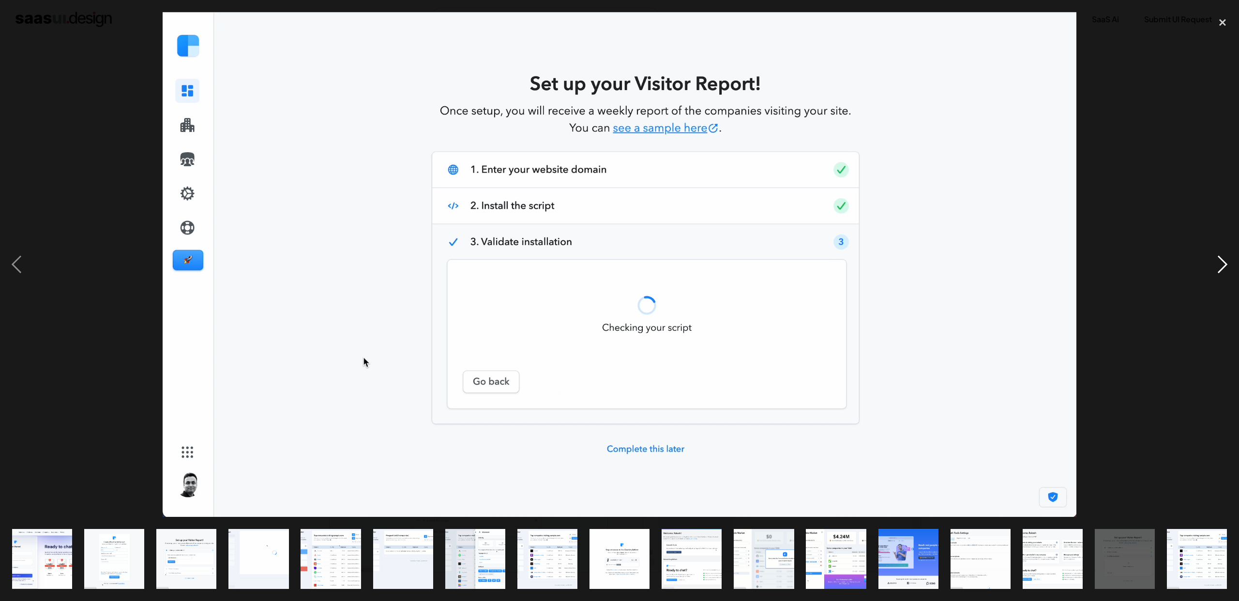
click at [1216, 267] on div "next image" at bounding box center [1222, 264] width 33 height 505
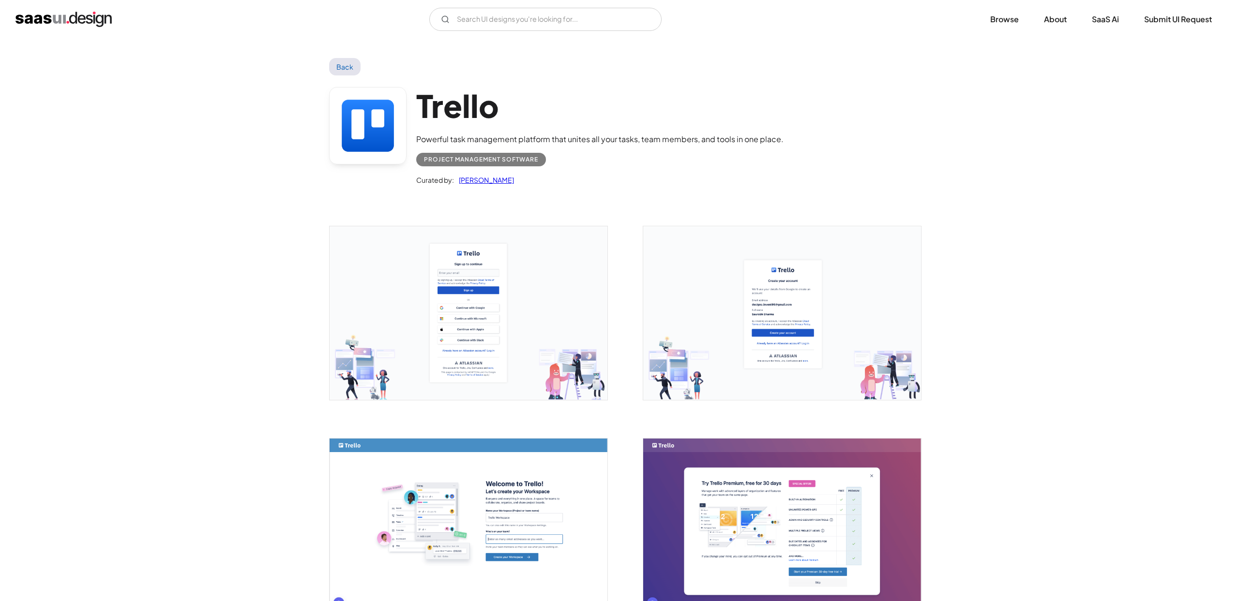
click at [530, 307] on img "open lightbox" at bounding box center [468, 313] width 278 height 174
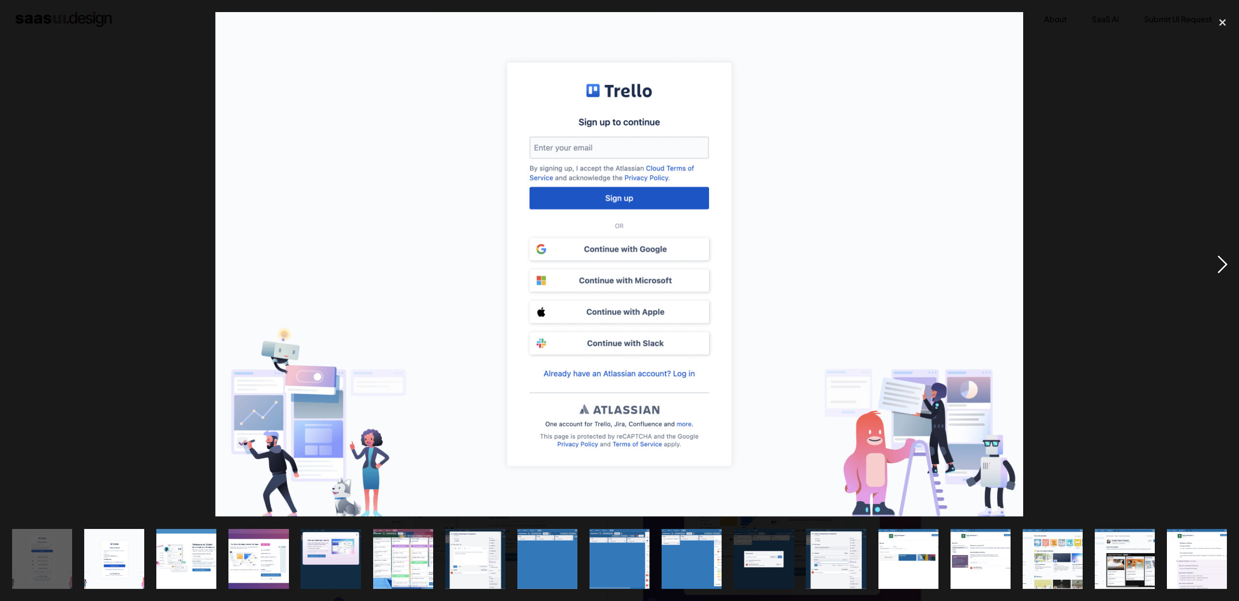
click at [1214, 269] on div "next image" at bounding box center [1222, 264] width 33 height 505
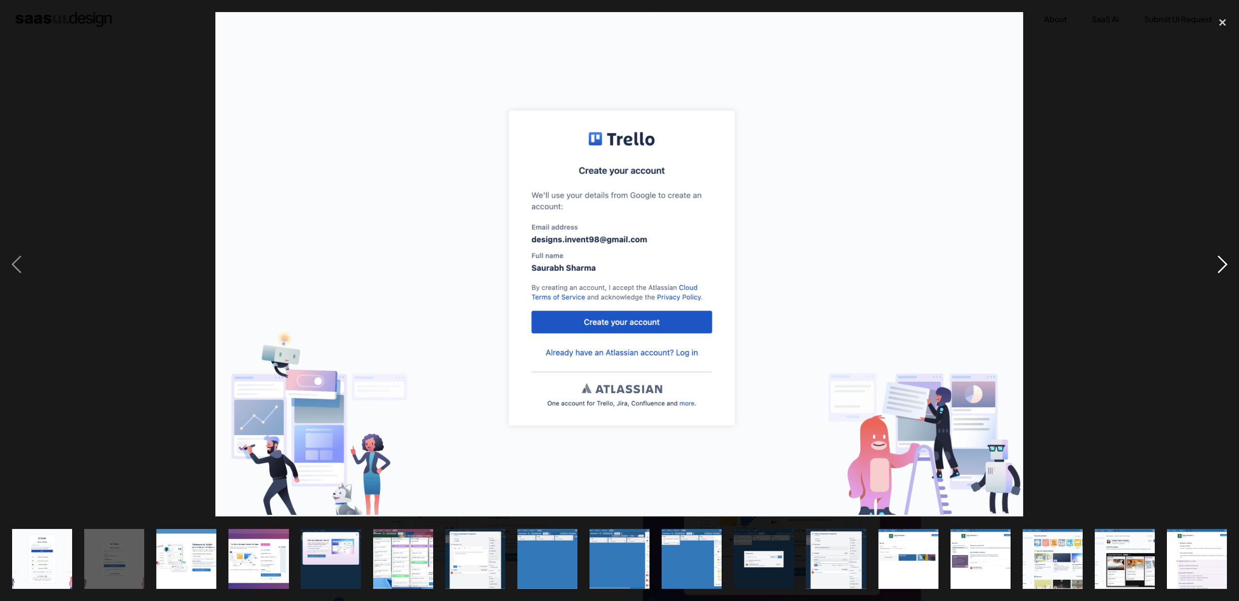
click at [1219, 269] on div "next image" at bounding box center [1222, 264] width 33 height 505
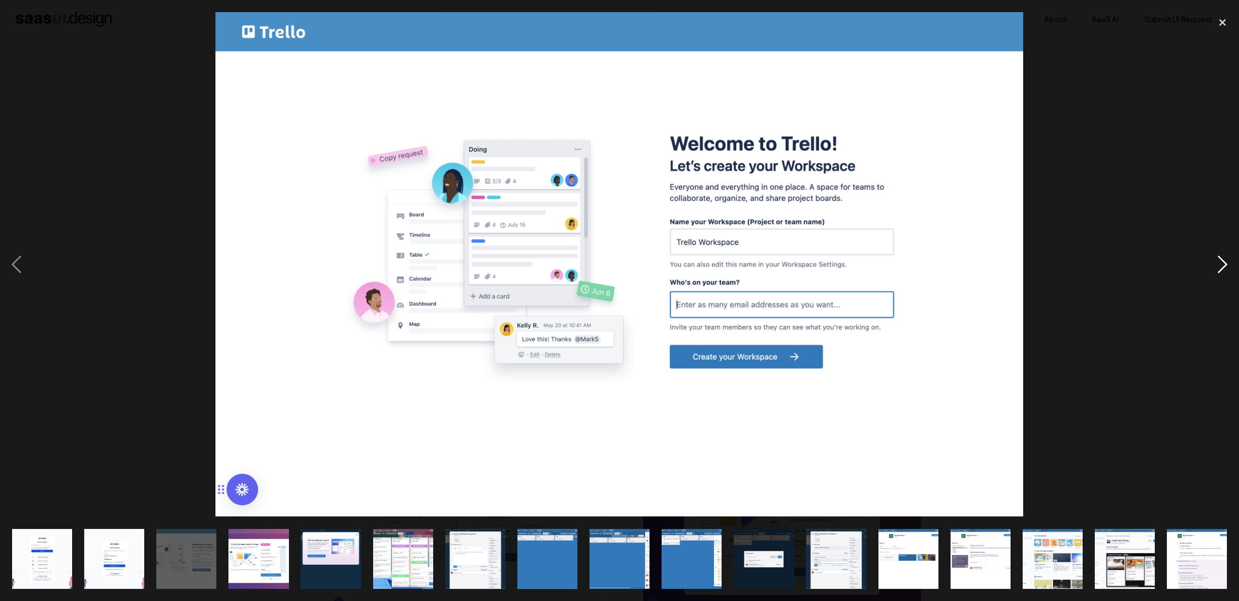
click at [1219, 269] on div "next image" at bounding box center [1222, 264] width 33 height 505
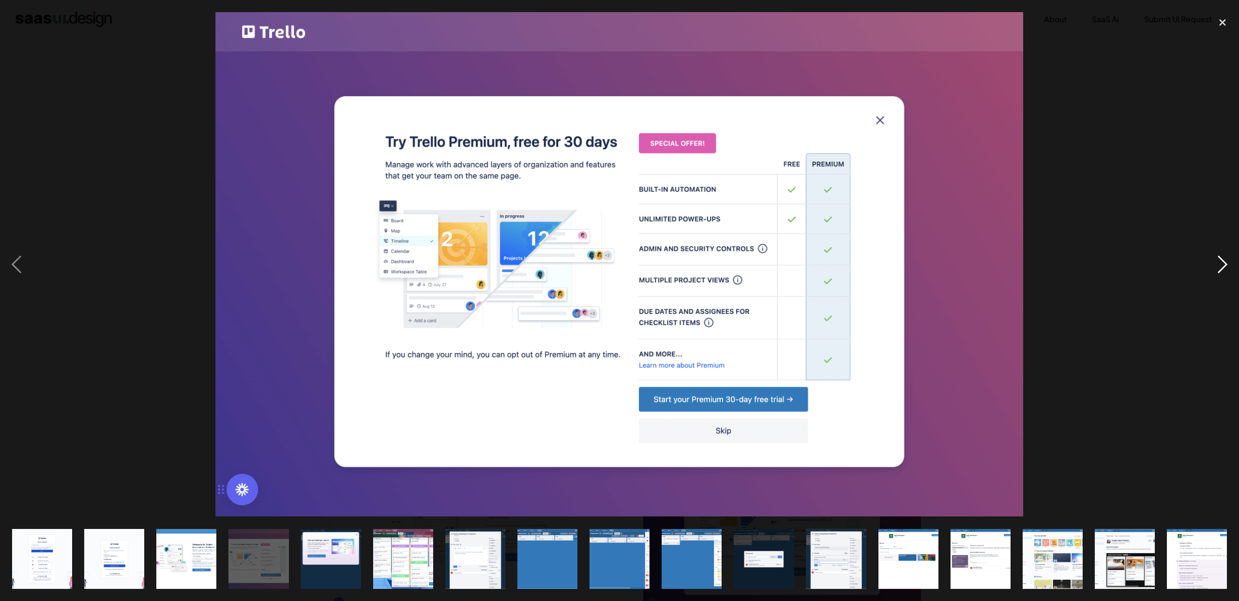
click at [1219, 269] on div "next image" at bounding box center [1222, 264] width 33 height 505
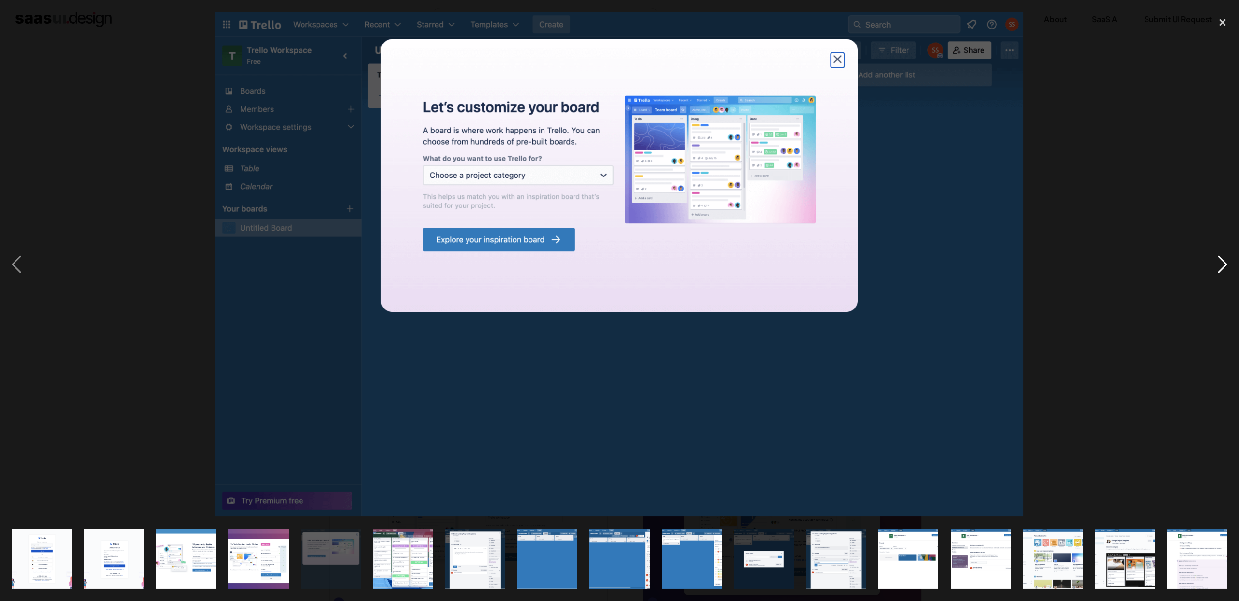
click at [1219, 269] on div "next image" at bounding box center [1222, 264] width 33 height 505
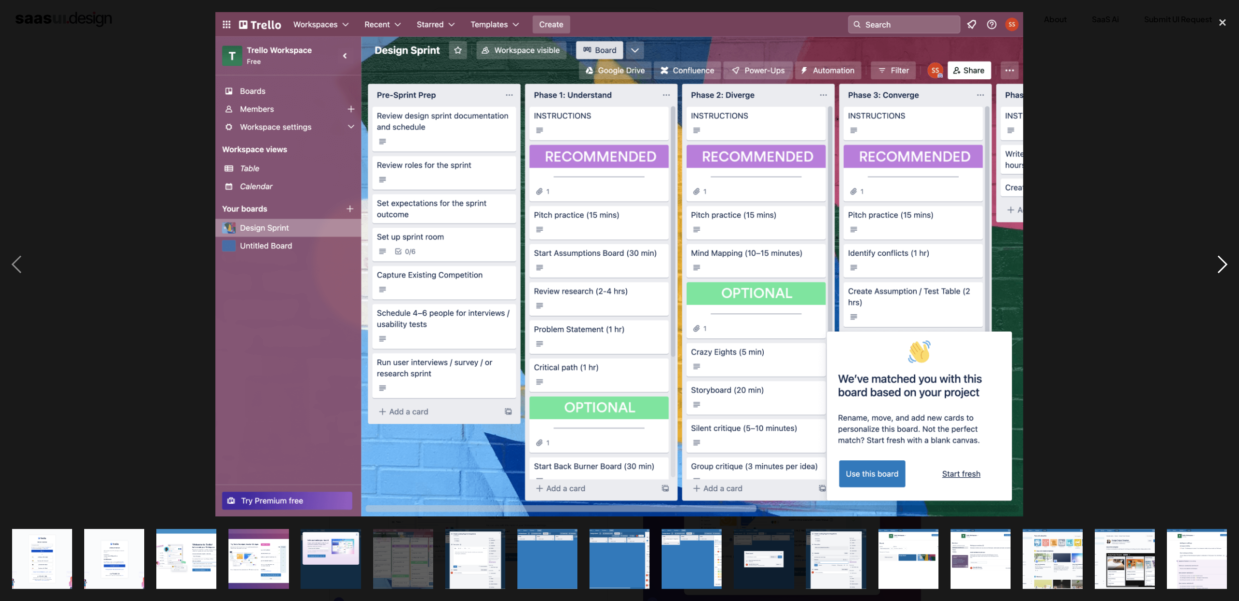
click at [1219, 269] on div "next image" at bounding box center [1222, 264] width 33 height 505
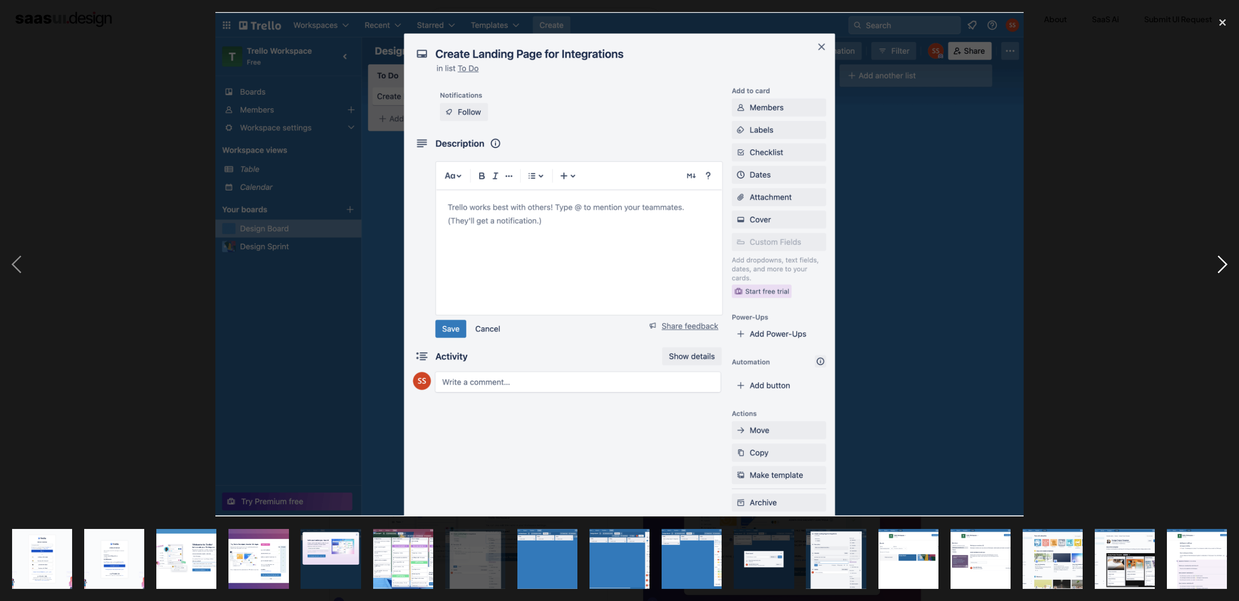
click at [1219, 269] on div "next image" at bounding box center [1222, 264] width 33 height 505
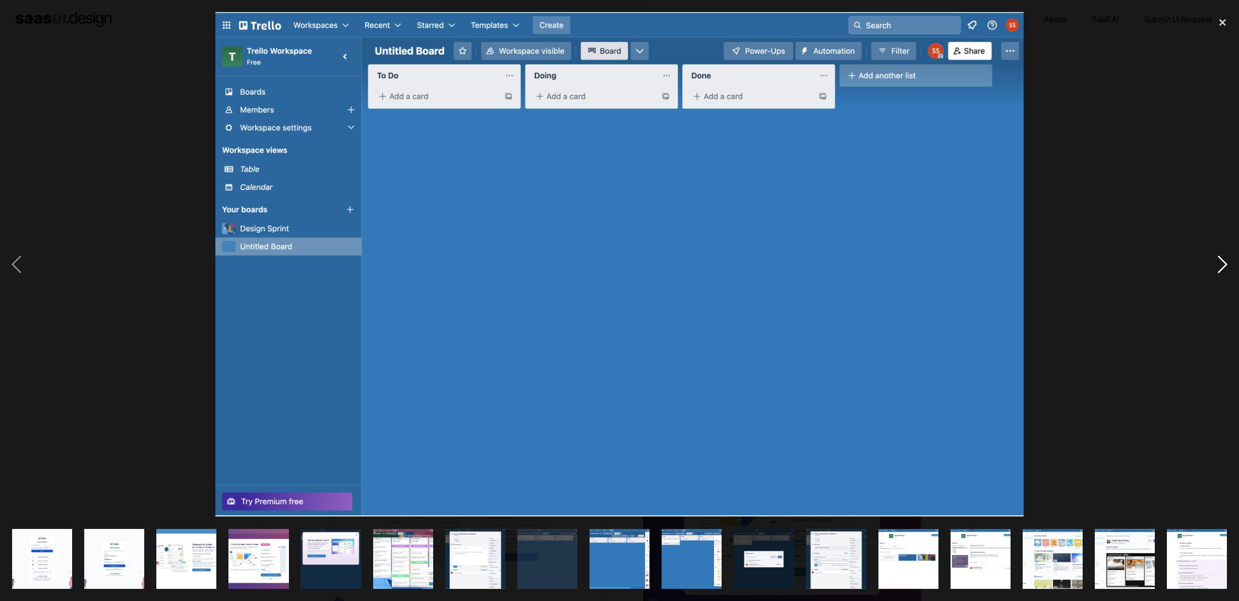
click at [1219, 269] on div "next image" at bounding box center [1222, 264] width 33 height 505
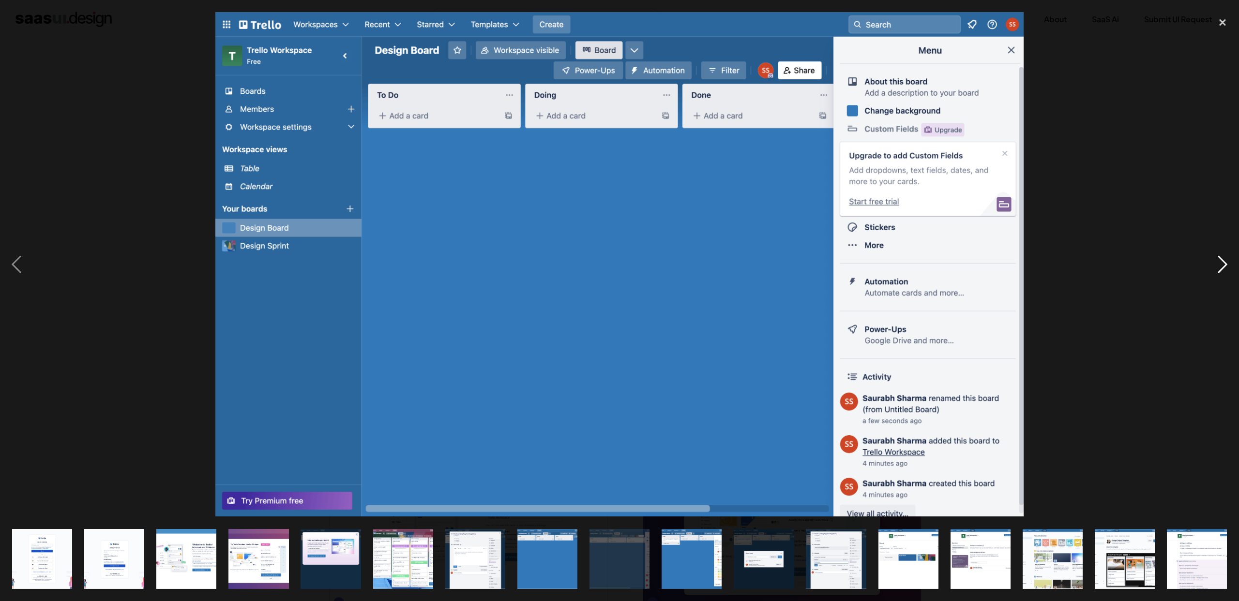
click at [1219, 269] on div "next image" at bounding box center [1222, 264] width 33 height 505
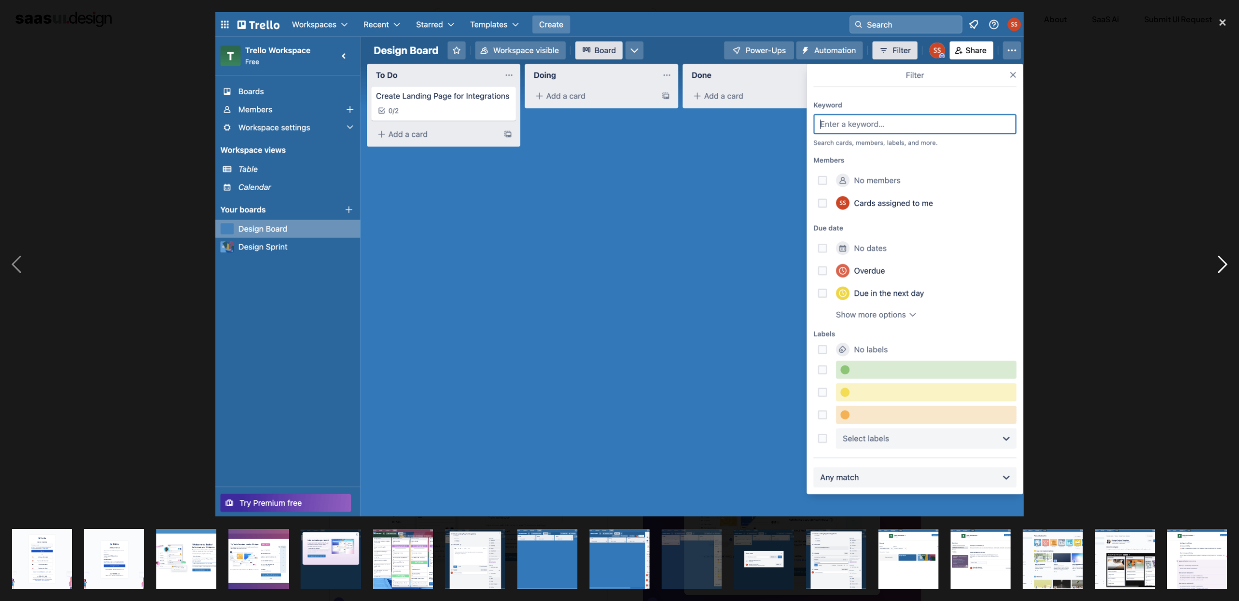
click at [1219, 269] on div "next image" at bounding box center [1222, 264] width 33 height 505
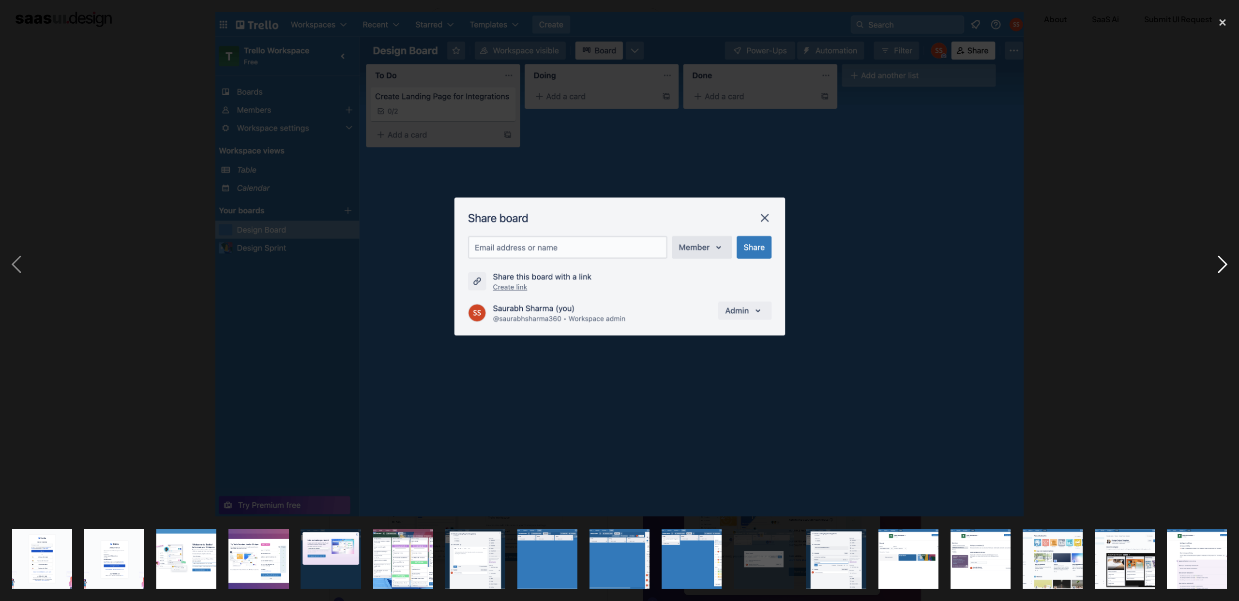
click at [1221, 269] on div "next image" at bounding box center [1222, 264] width 33 height 505
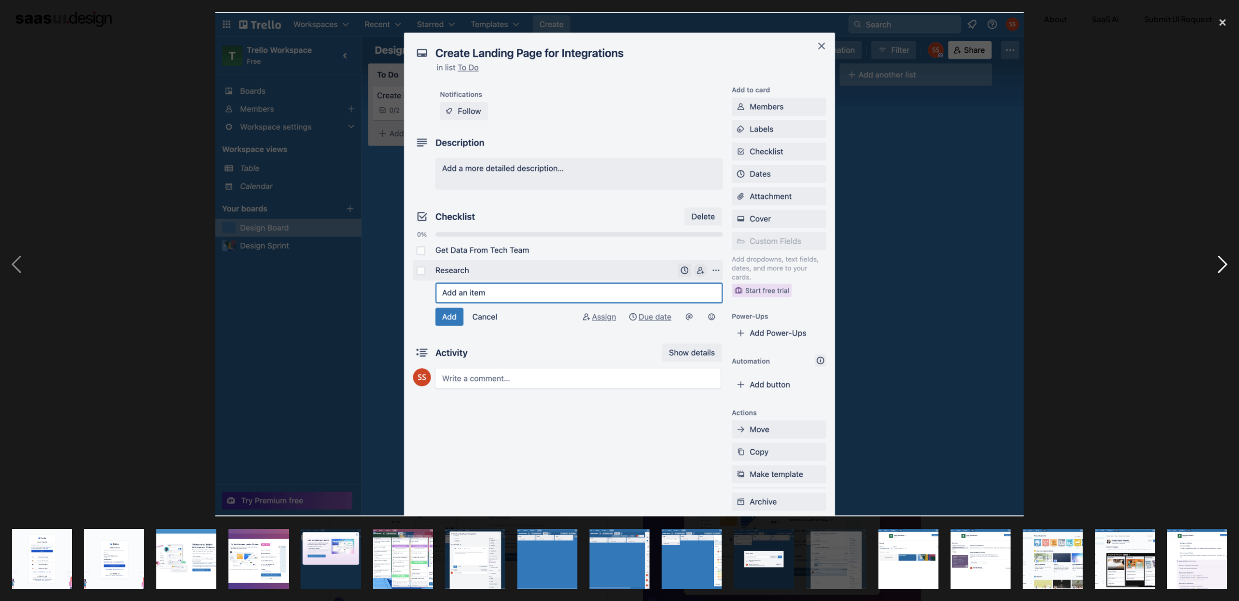
click at [1221, 269] on div "next image" at bounding box center [1222, 264] width 33 height 505
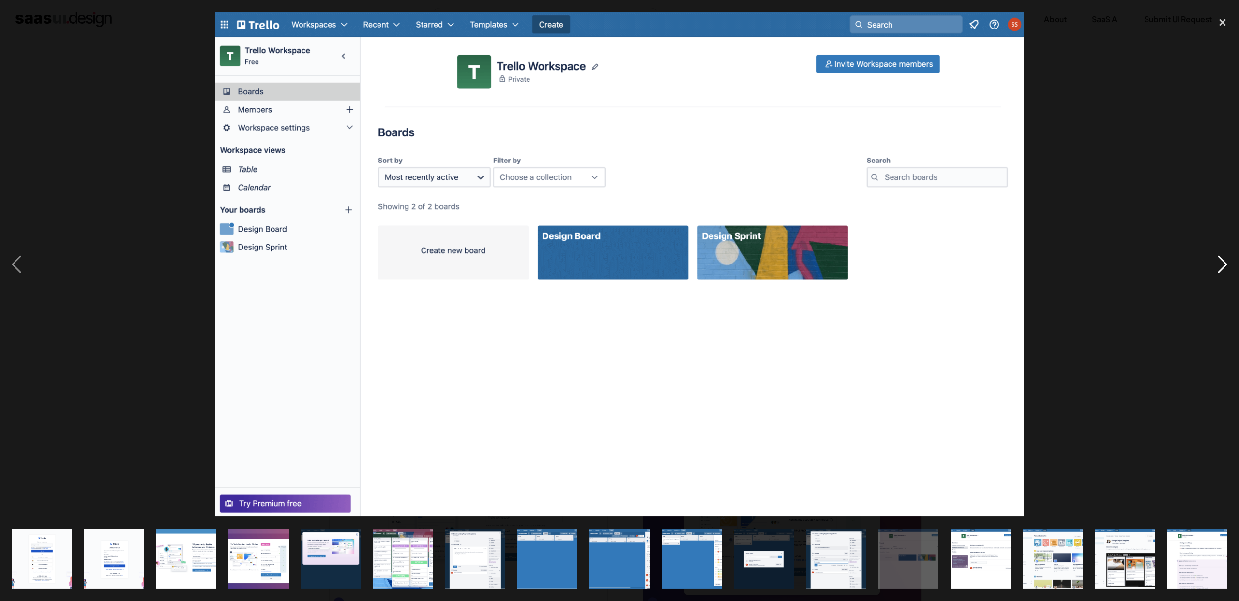
click at [1221, 269] on div "next image" at bounding box center [1222, 264] width 33 height 505
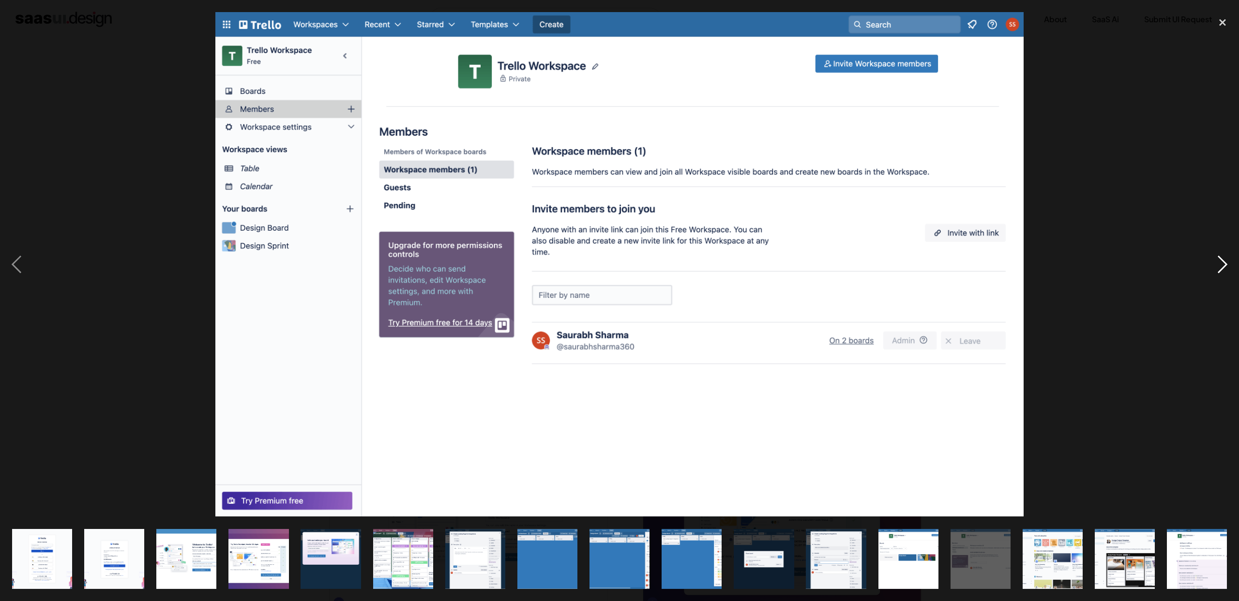
click at [1221, 269] on div "next image" at bounding box center [1222, 264] width 33 height 505
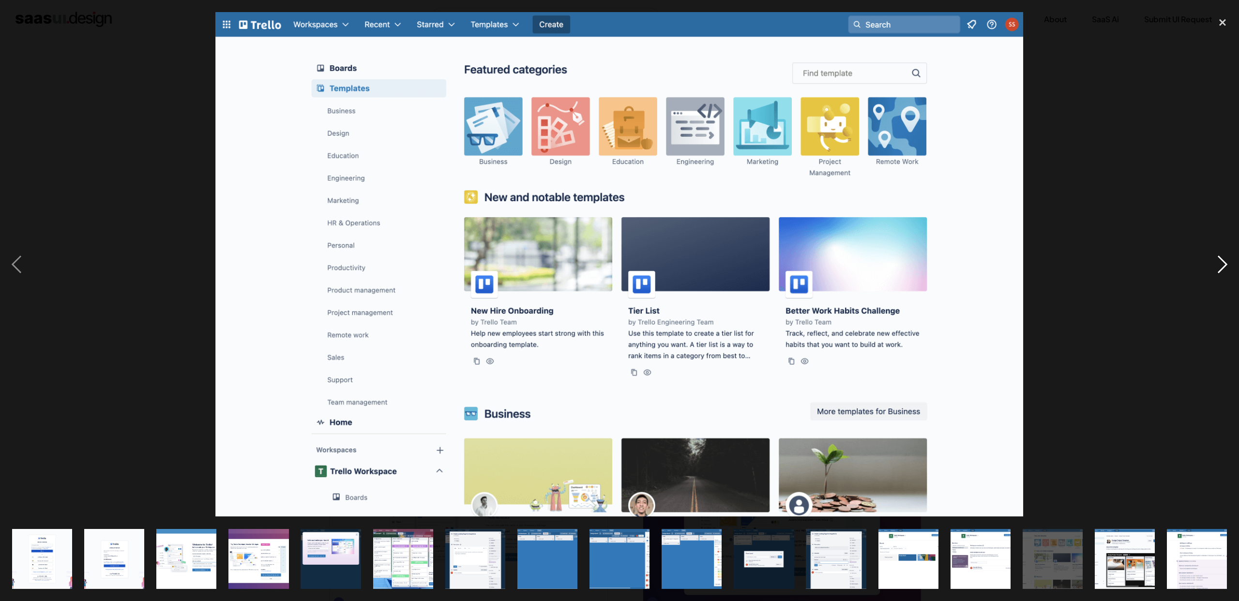
click at [1221, 269] on div "next image" at bounding box center [1222, 264] width 33 height 505
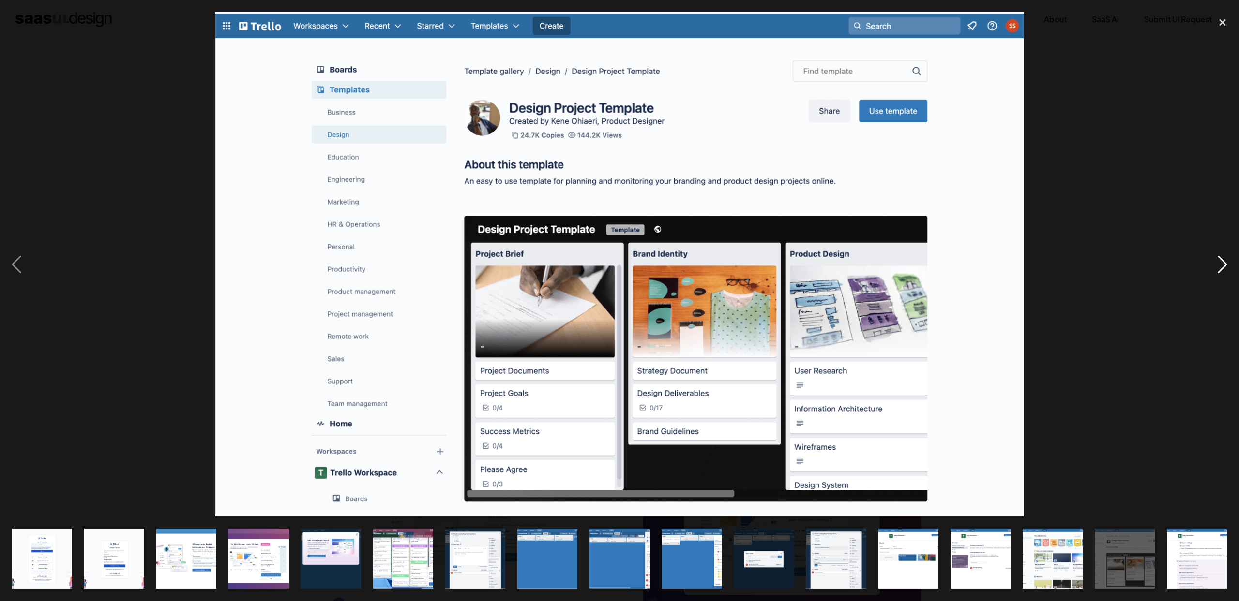
click at [1221, 269] on div "next image" at bounding box center [1222, 264] width 33 height 505
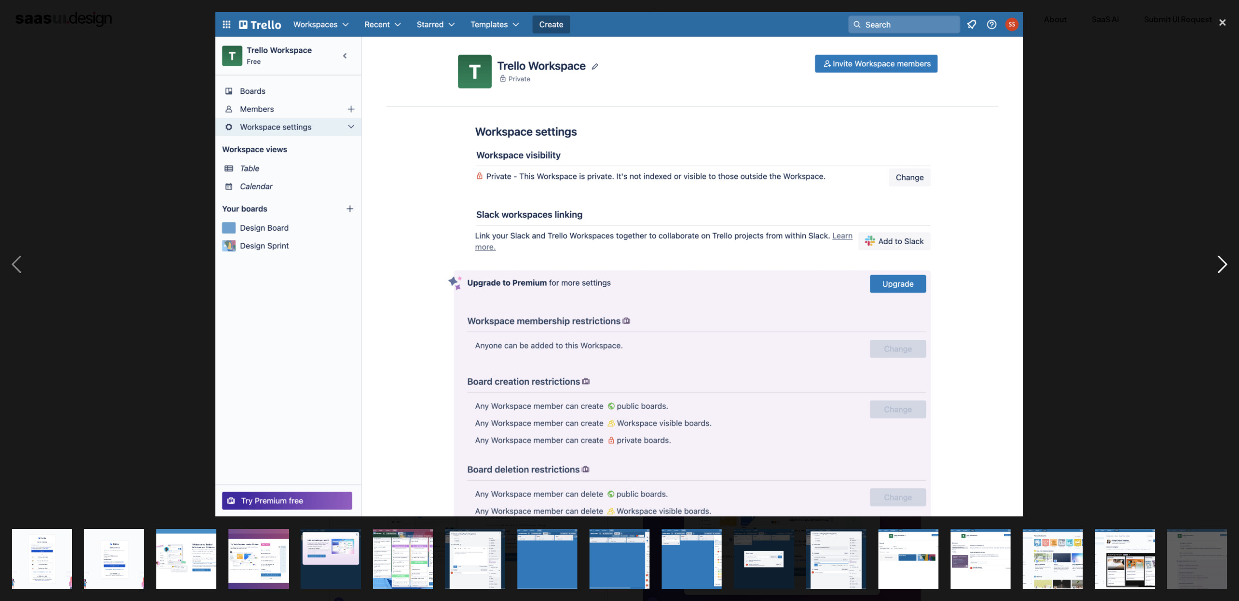
click at [1221, 269] on div "next image" at bounding box center [1222, 264] width 33 height 505
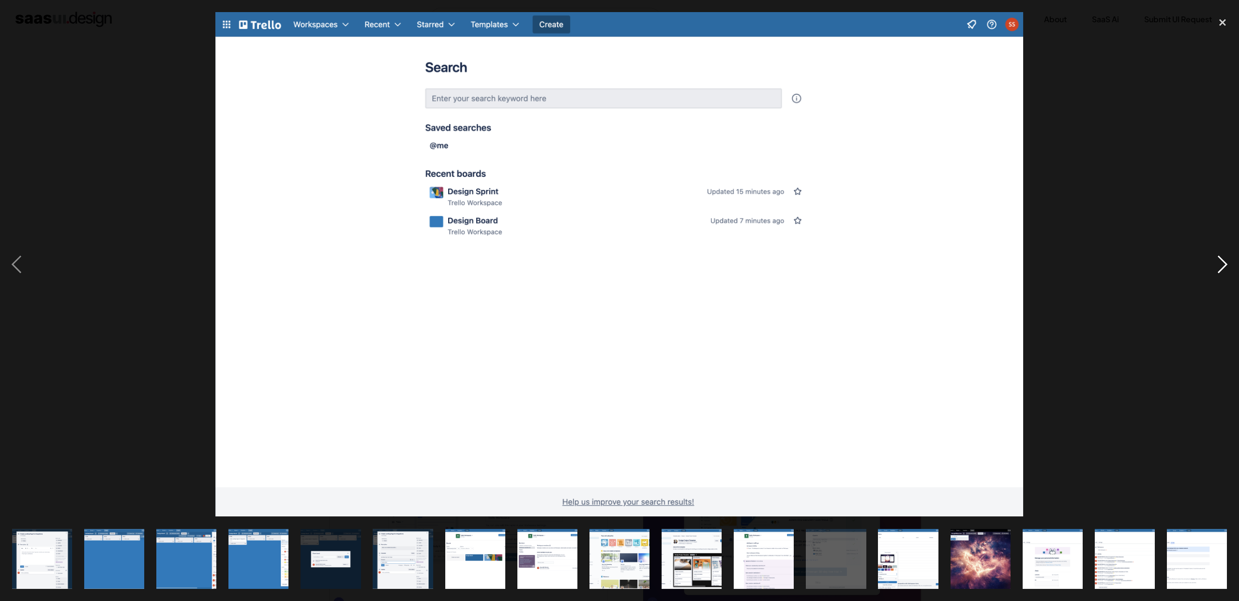
scroll to position [0, 433]
click at [1221, 269] on div "next image" at bounding box center [1222, 264] width 33 height 505
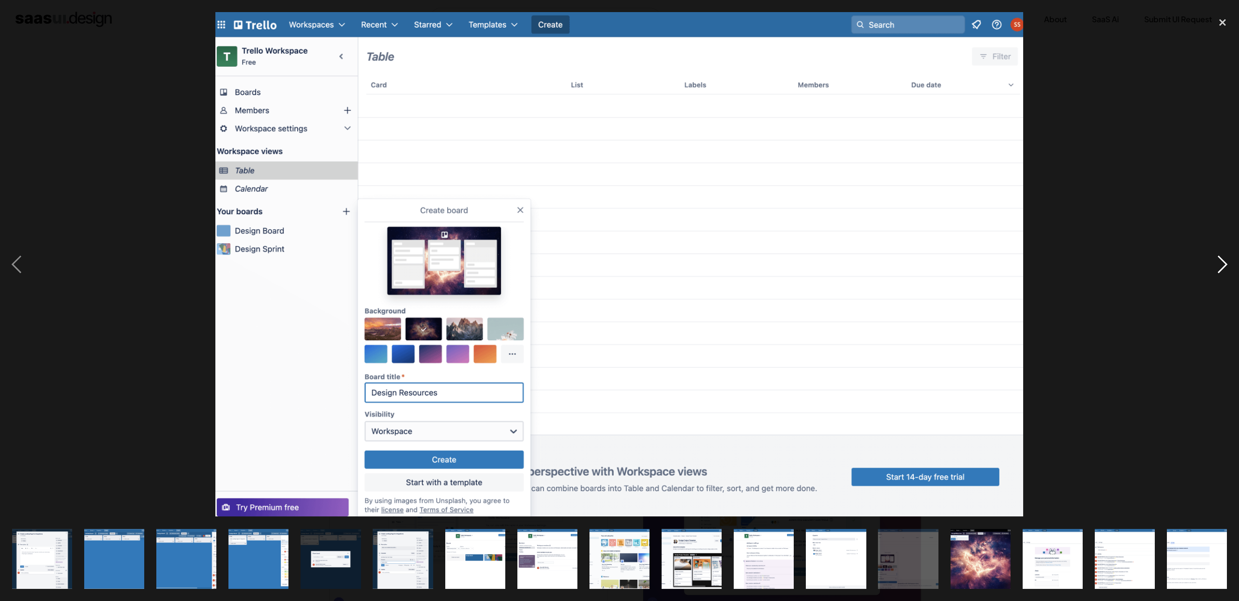
click at [1221, 269] on div "next image" at bounding box center [1222, 264] width 33 height 505
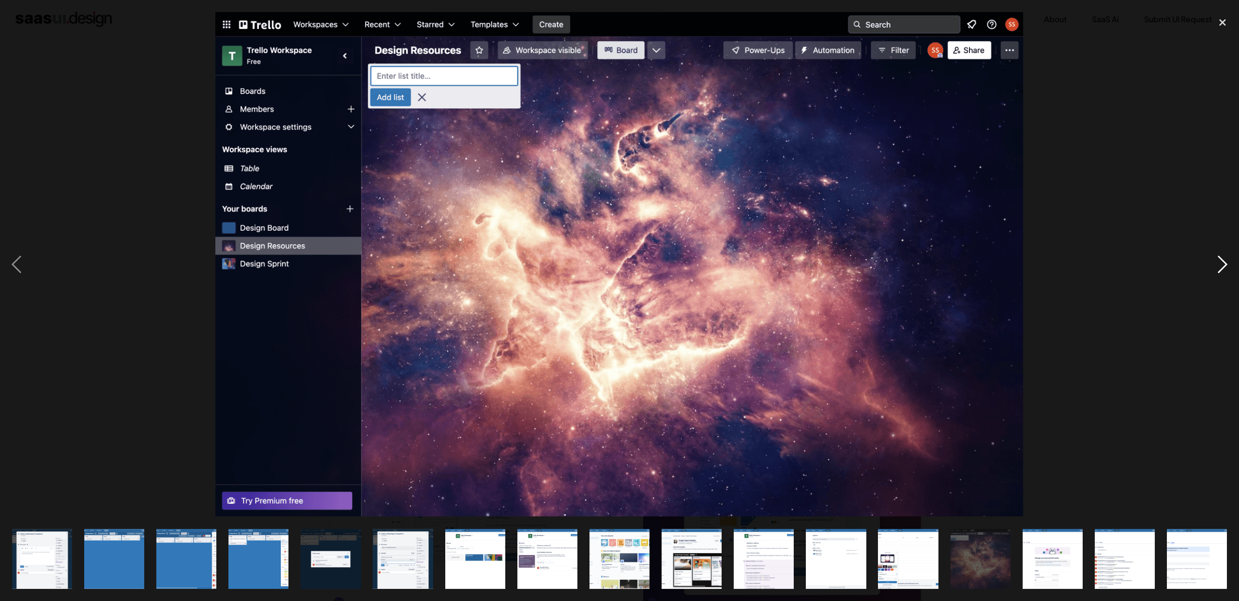
click at [1221, 269] on div "next image" at bounding box center [1222, 264] width 33 height 505
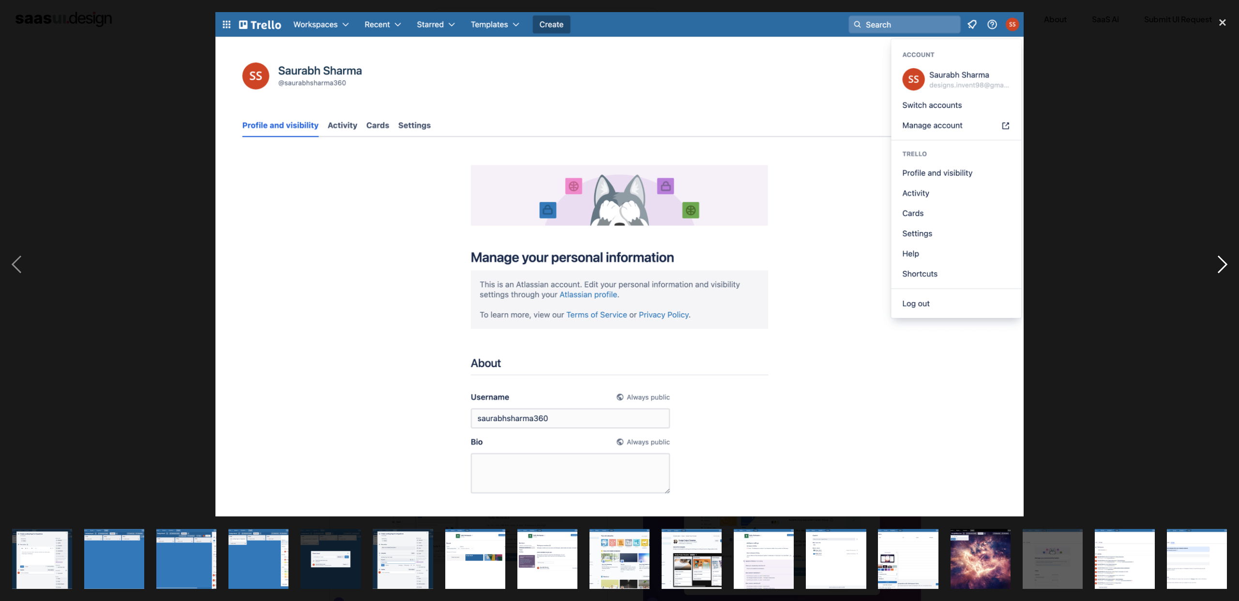
click at [1221, 269] on div "next image" at bounding box center [1222, 264] width 33 height 505
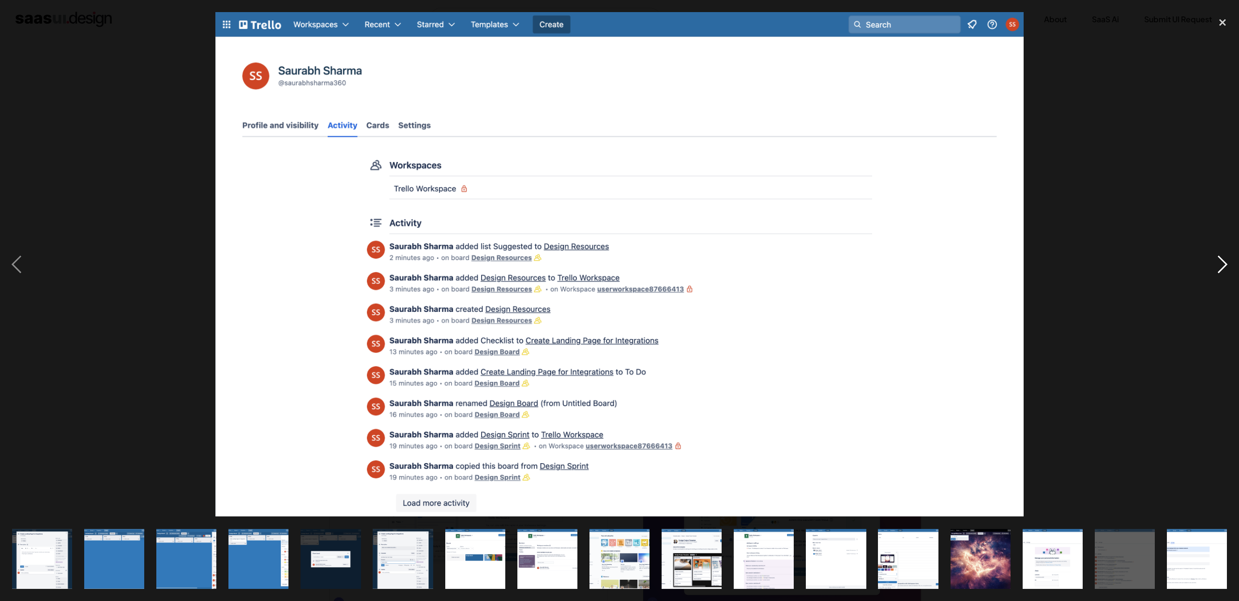
click at [1221, 269] on div "next image" at bounding box center [1222, 264] width 33 height 505
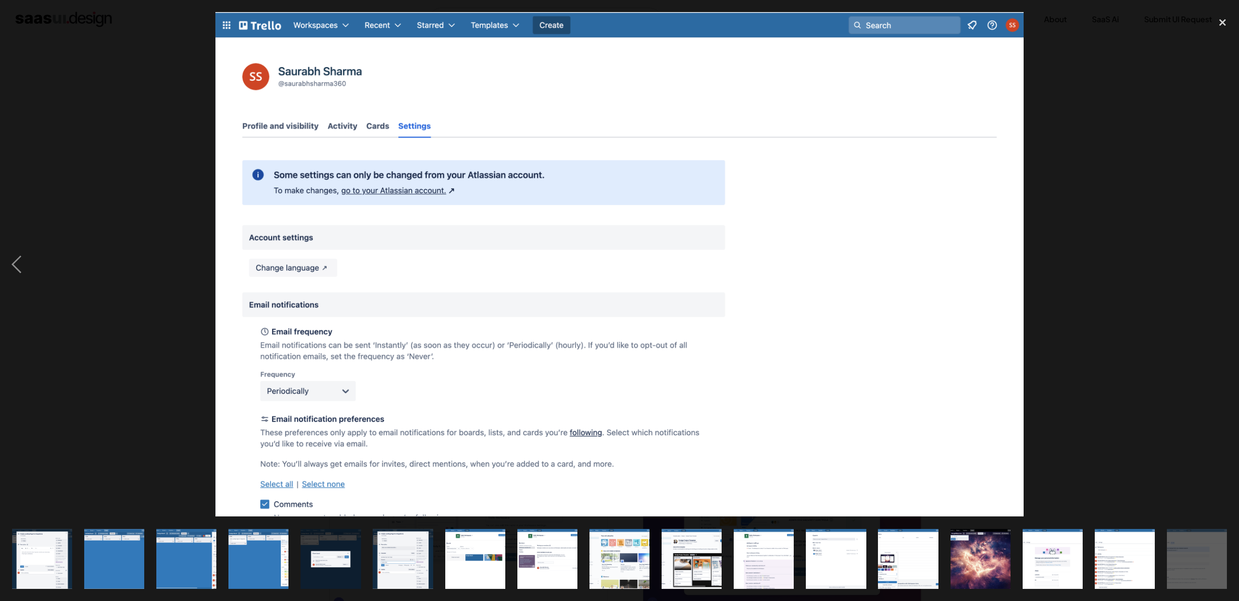
click at [1221, 269] on div "next image" at bounding box center [1222, 264] width 33 height 505
click at [1123, 218] on div at bounding box center [619, 264] width 1239 height 505
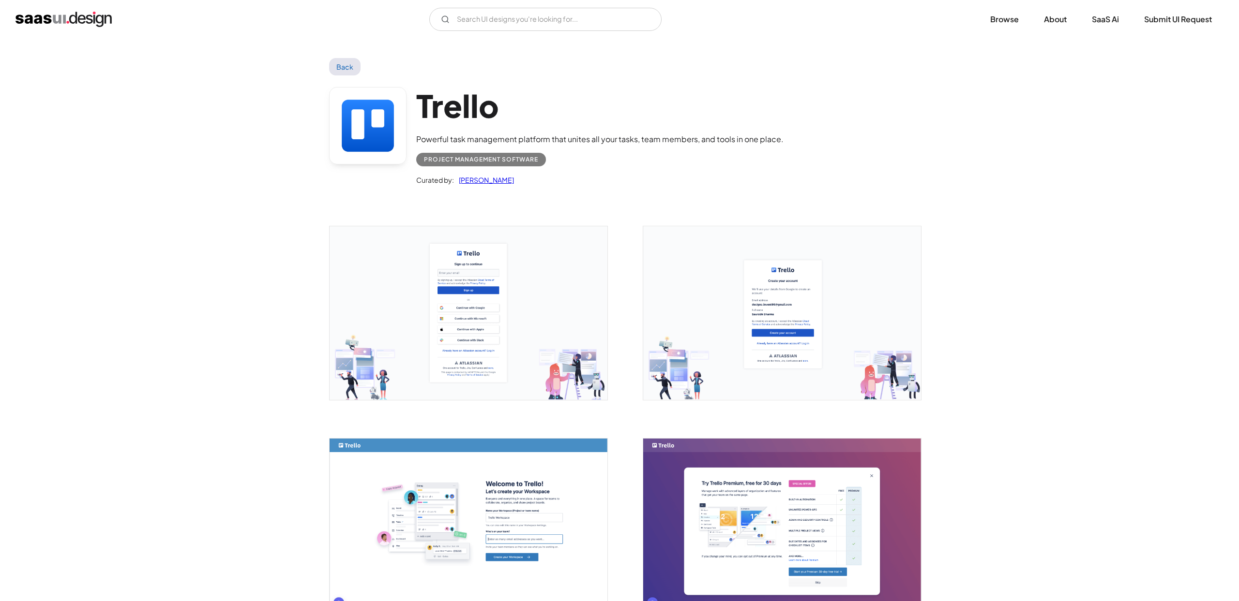
scroll to position [0, 0]
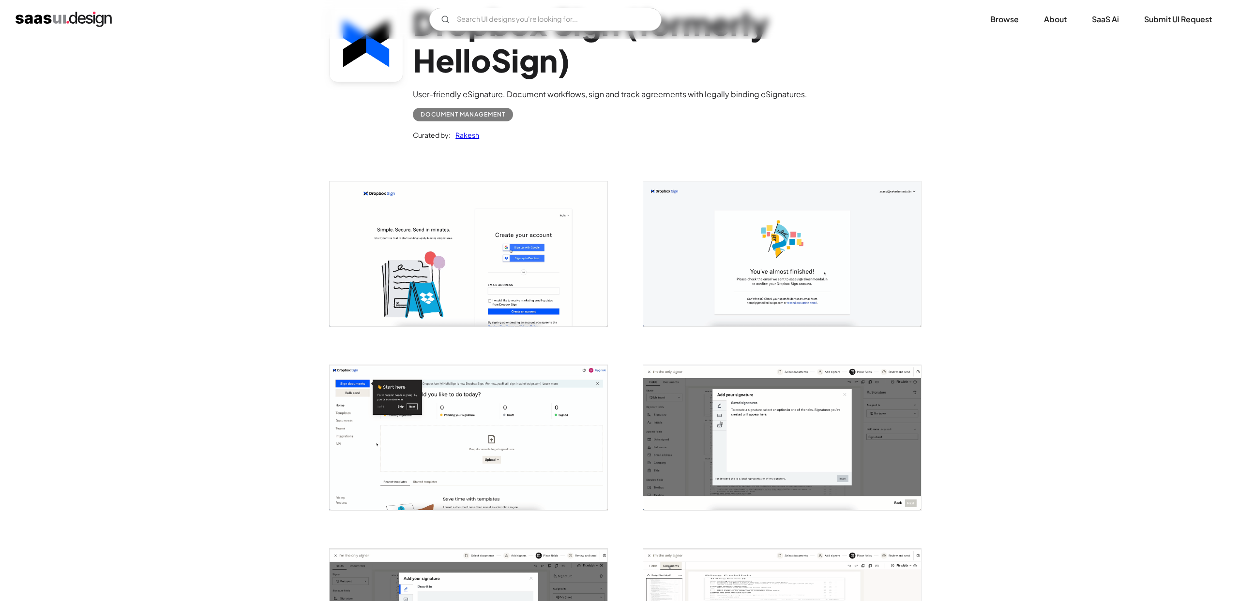
scroll to position [95, 0]
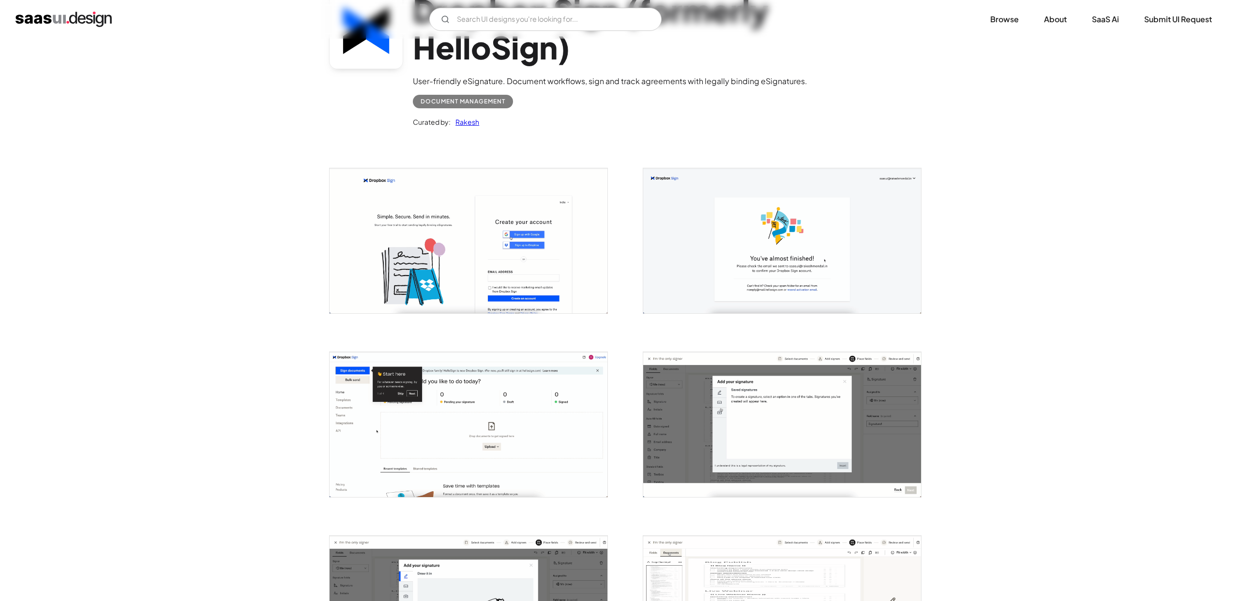
click at [534, 239] on img "open lightbox" at bounding box center [468, 240] width 278 height 145
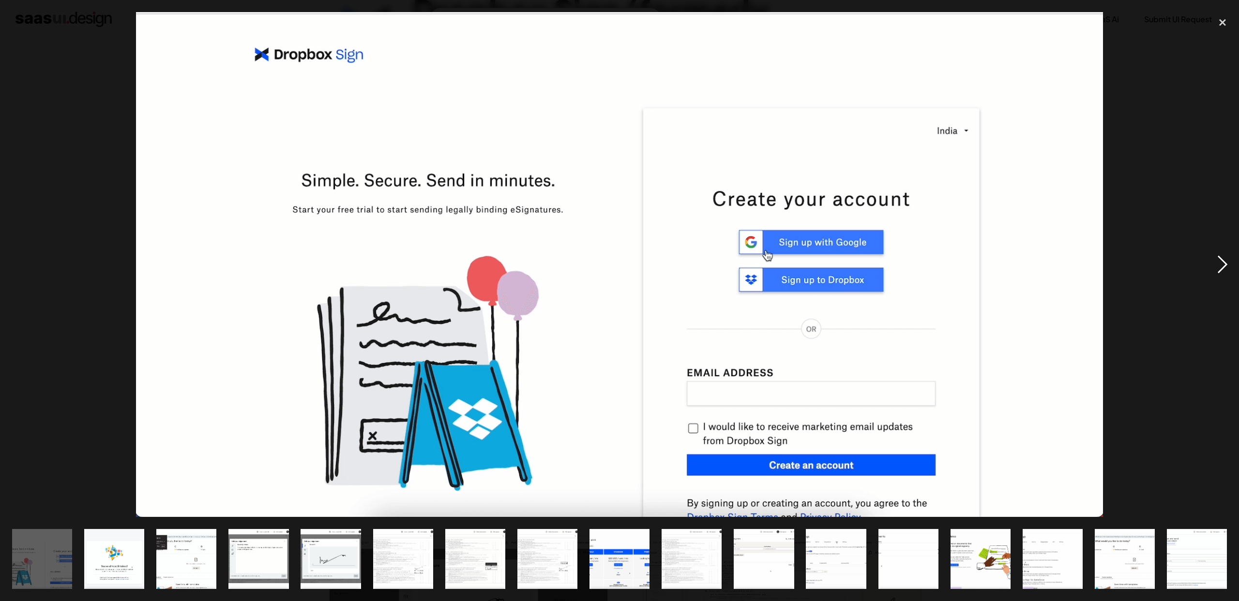
click at [1226, 265] on div "next image" at bounding box center [1222, 264] width 33 height 505
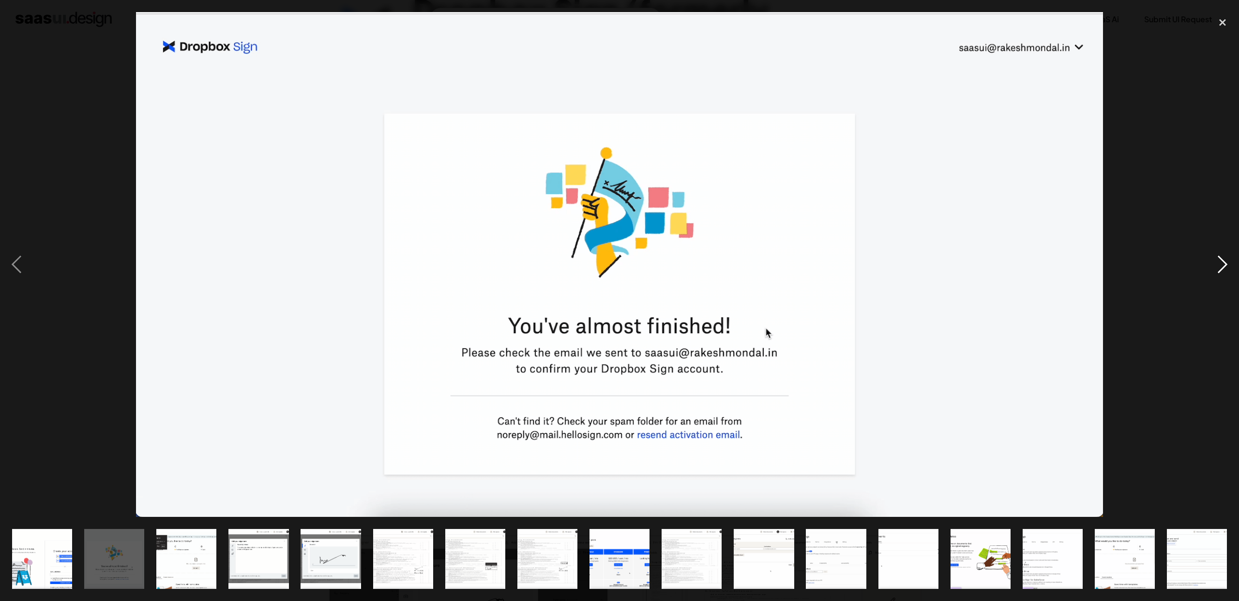
click at [1226, 265] on div "next image" at bounding box center [1222, 264] width 33 height 505
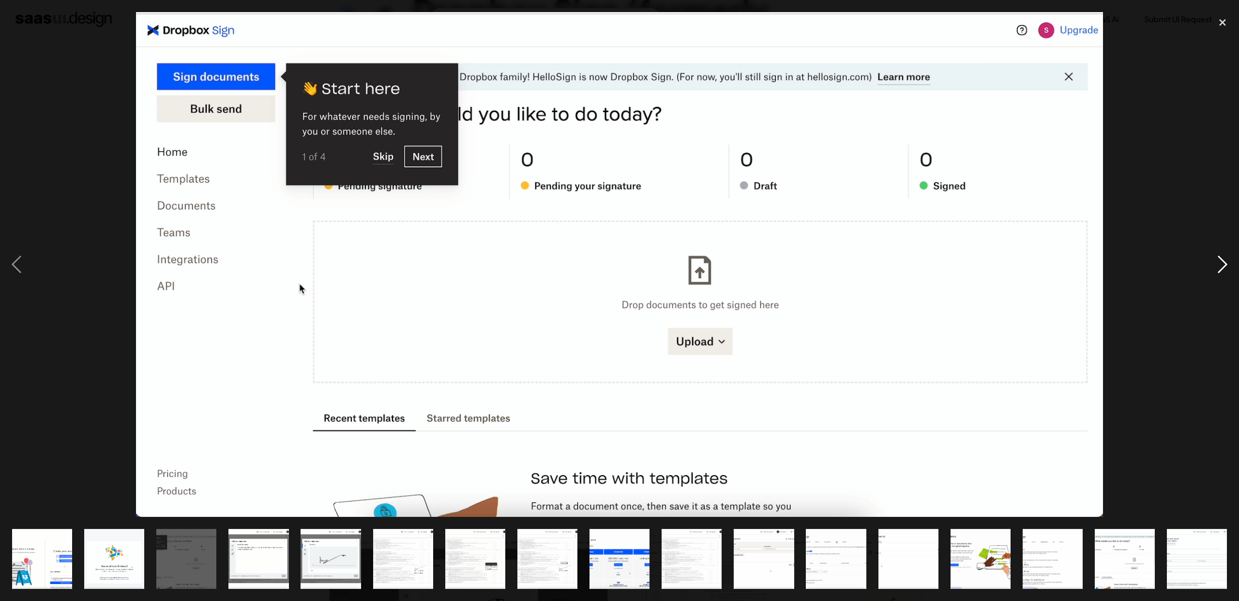
click at [1220, 264] on div "next image" at bounding box center [1222, 264] width 33 height 505
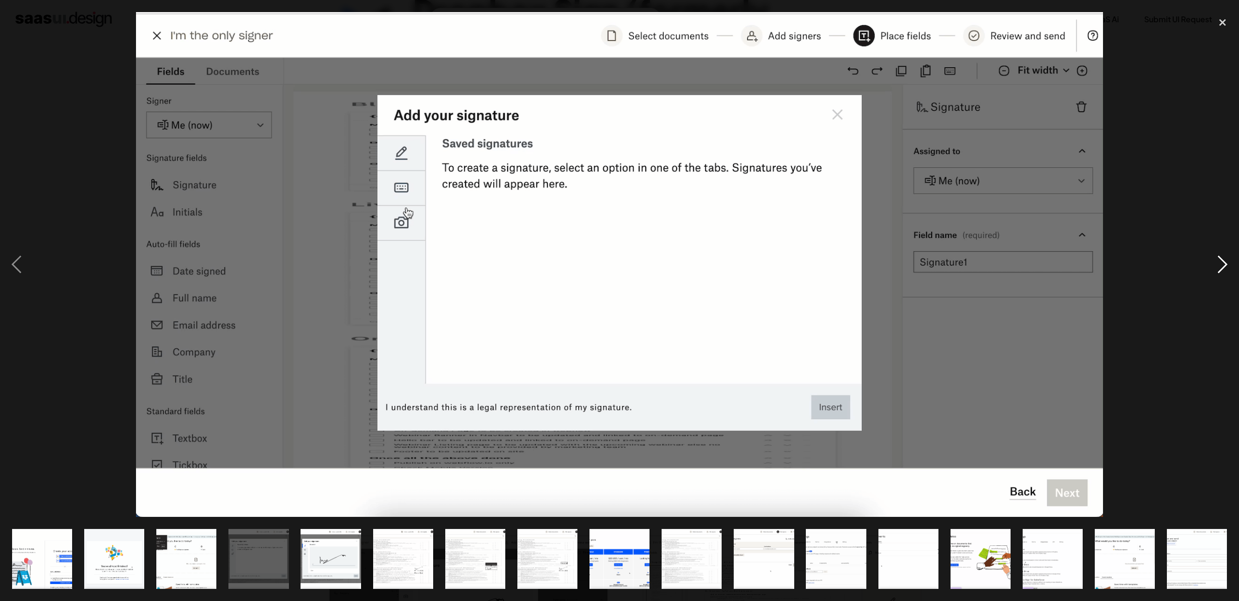
click at [1220, 263] on div "next image" at bounding box center [1222, 264] width 33 height 505
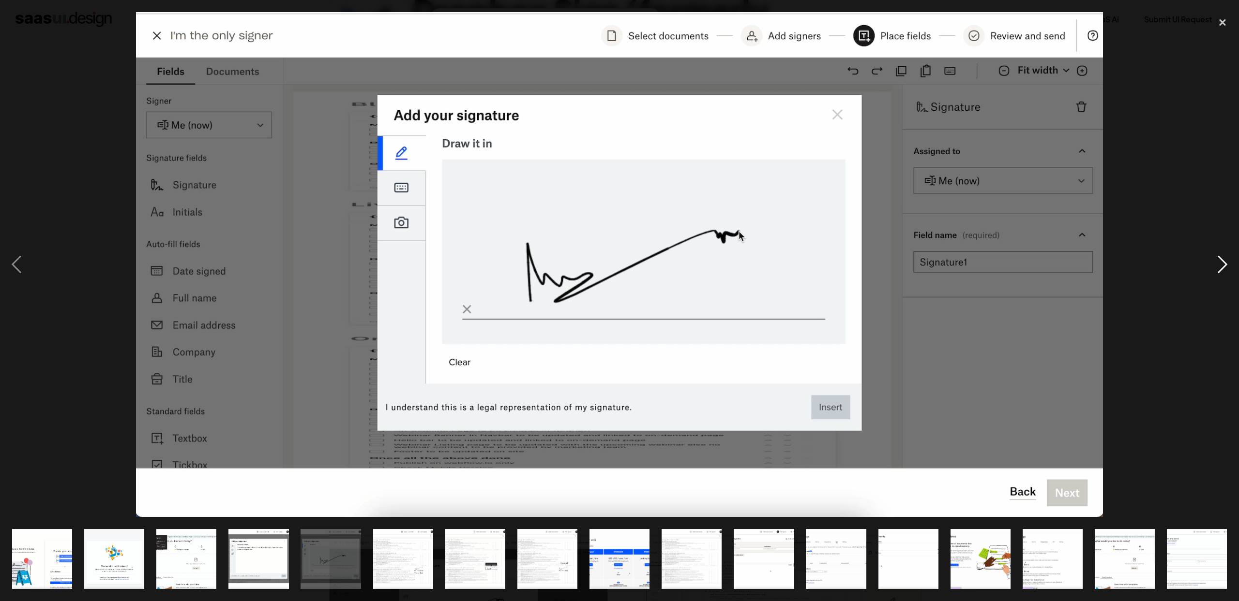
click at [1220, 263] on div "next image" at bounding box center [1222, 264] width 33 height 505
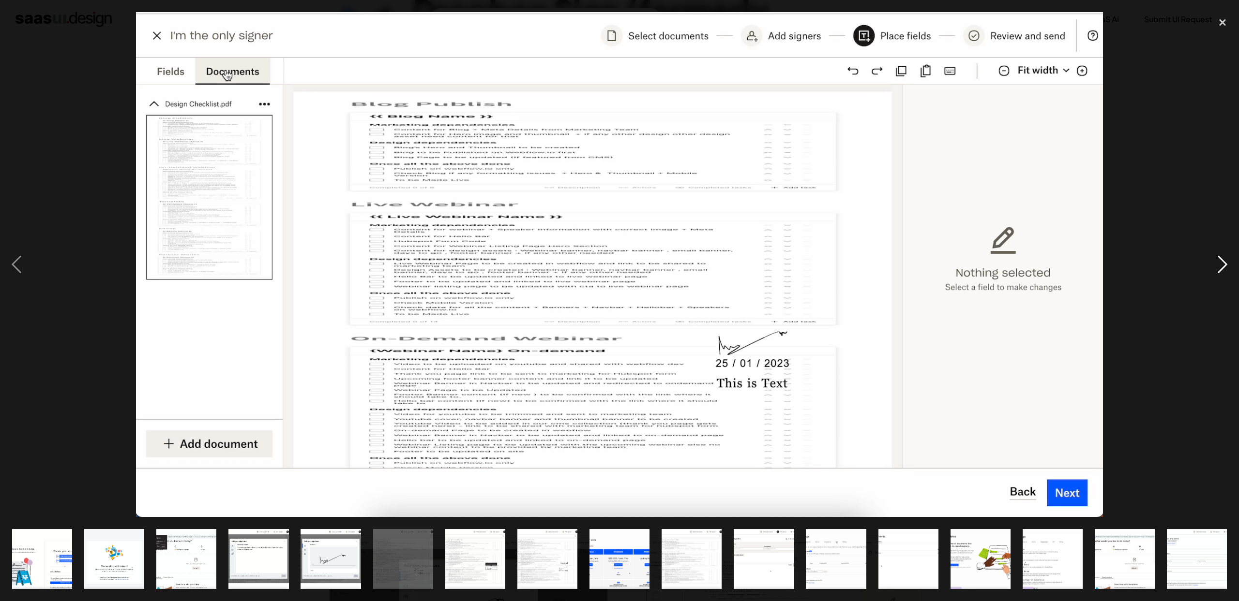
click at [1220, 263] on div "next image" at bounding box center [1222, 264] width 33 height 505
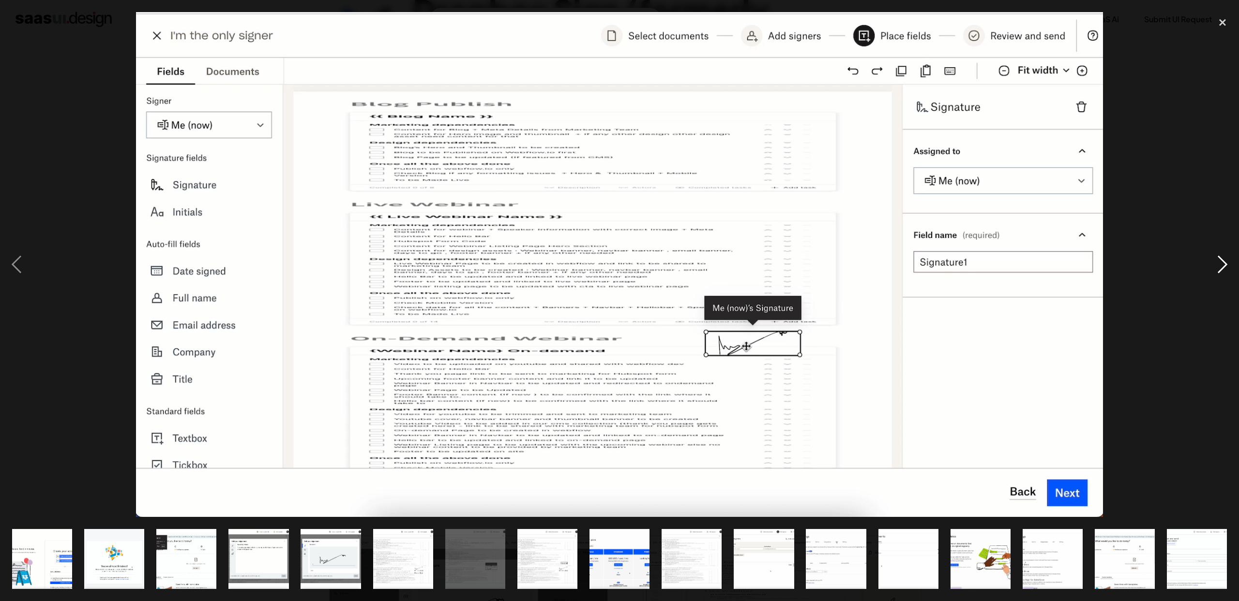
click at [1220, 263] on div "next image" at bounding box center [1222, 264] width 33 height 505
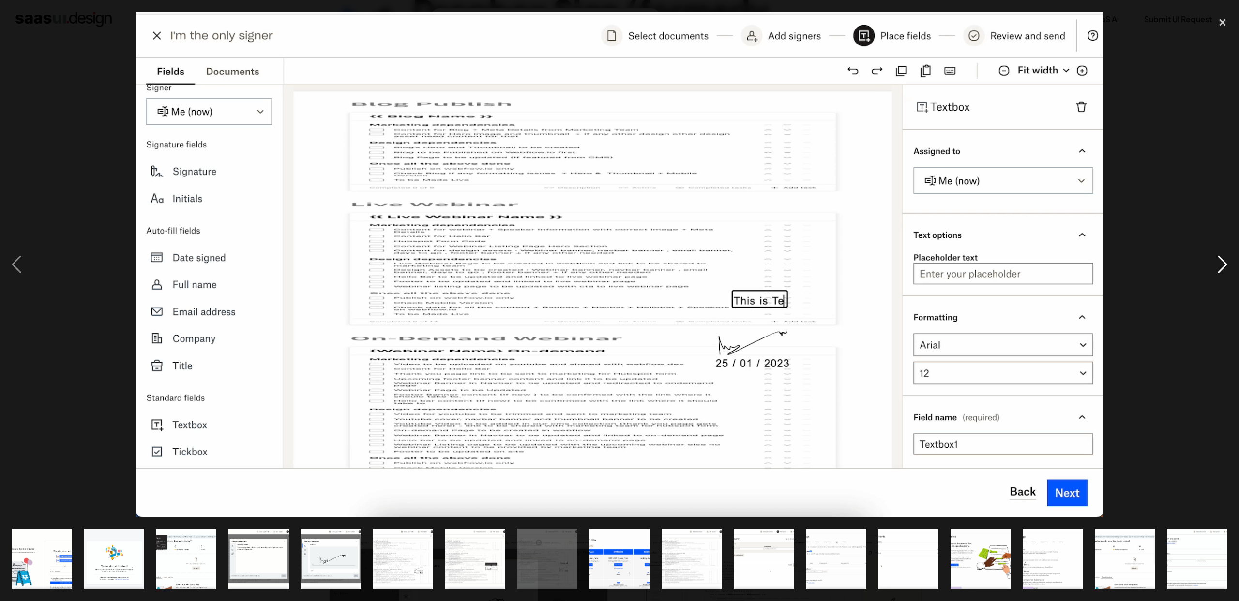
click at [1220, 263] on div "next image" at bounding box center [1222, 264] width 33 height 505
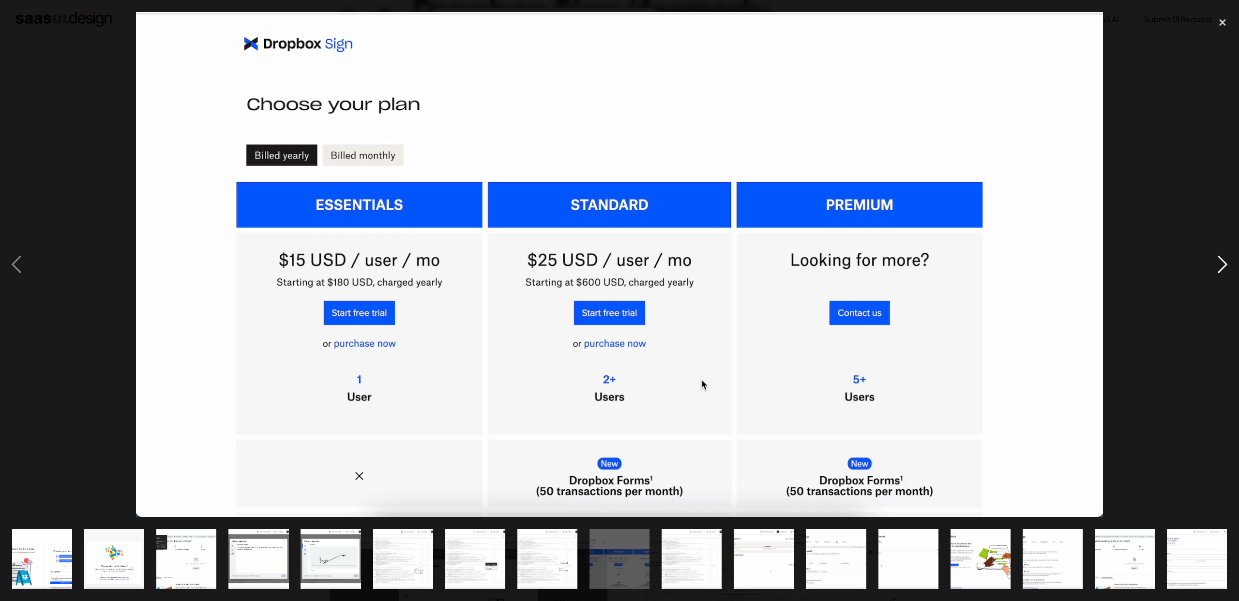
click at [1220, 263] on div "next image" at bounding box center [1222, 264] width 33 height 505
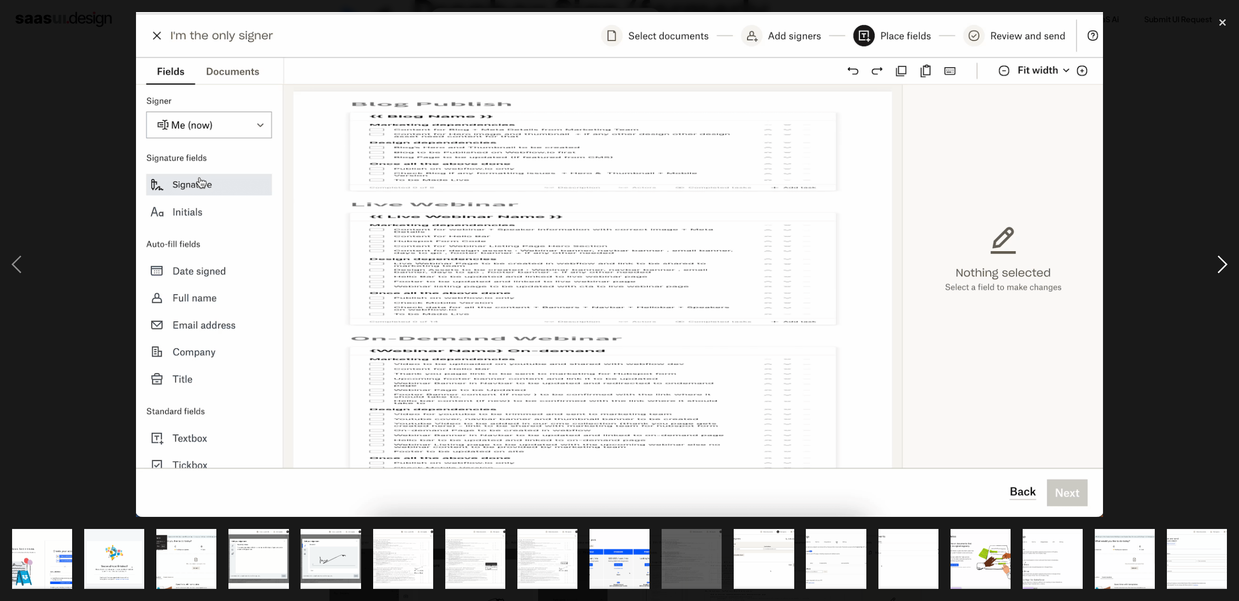
click at [1220, 263] on div "next image" at bounding box center [1222, 264] width 33 height 505
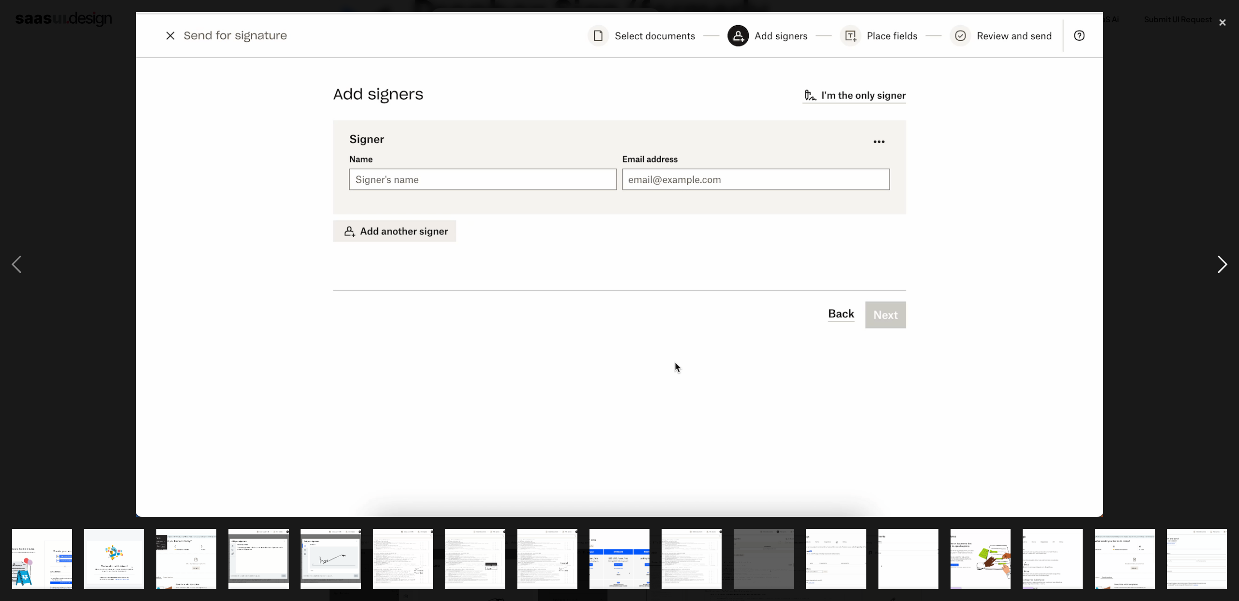
click at [1220, 263] on div "next image" at bounding box center [1222, 264] width 33 height 505
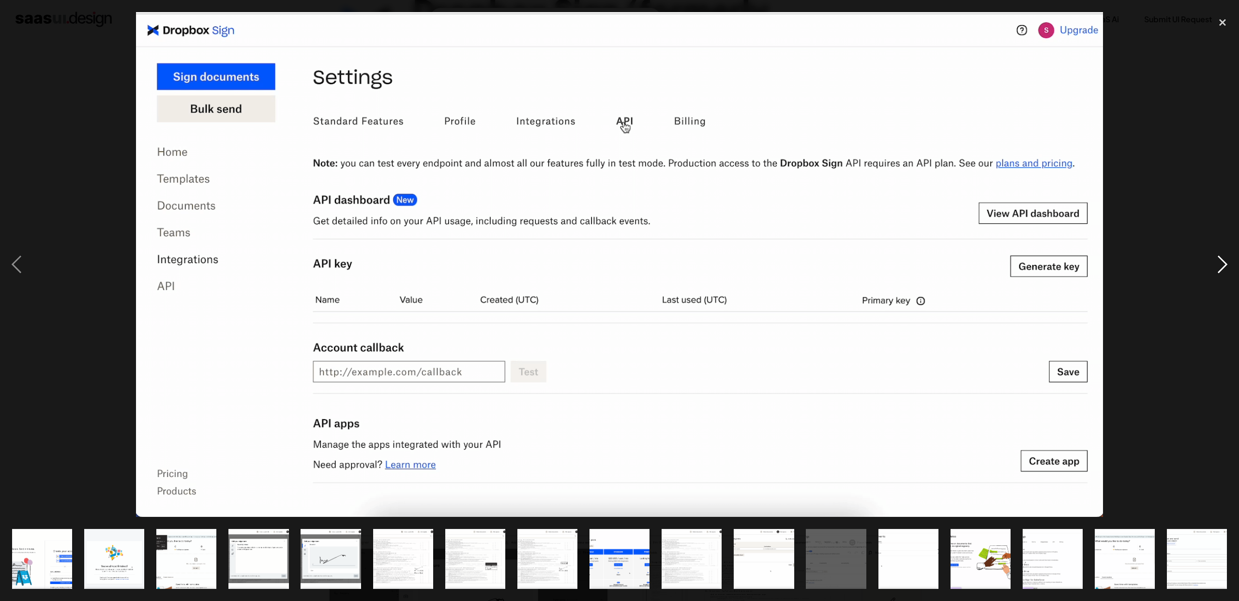
click at [1220, 267] on div "next image" at bounding box center [1222, 264] width 33 height 505
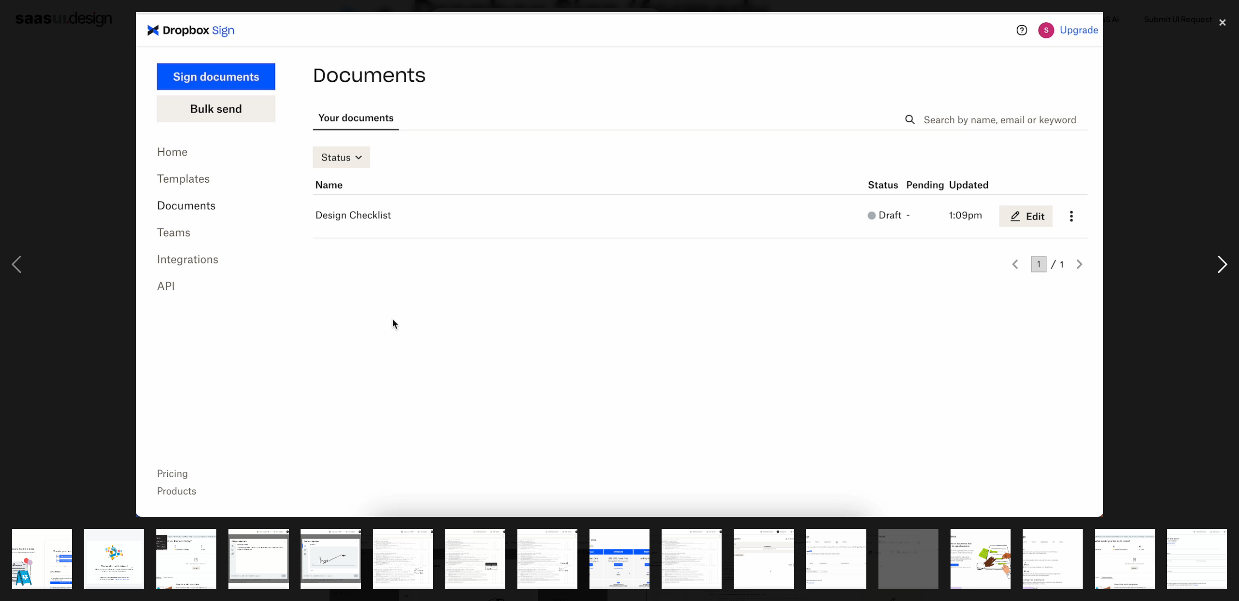
click at [1220, 267] on div "next image" at bounding box center [1222, 264] width 33 height 505
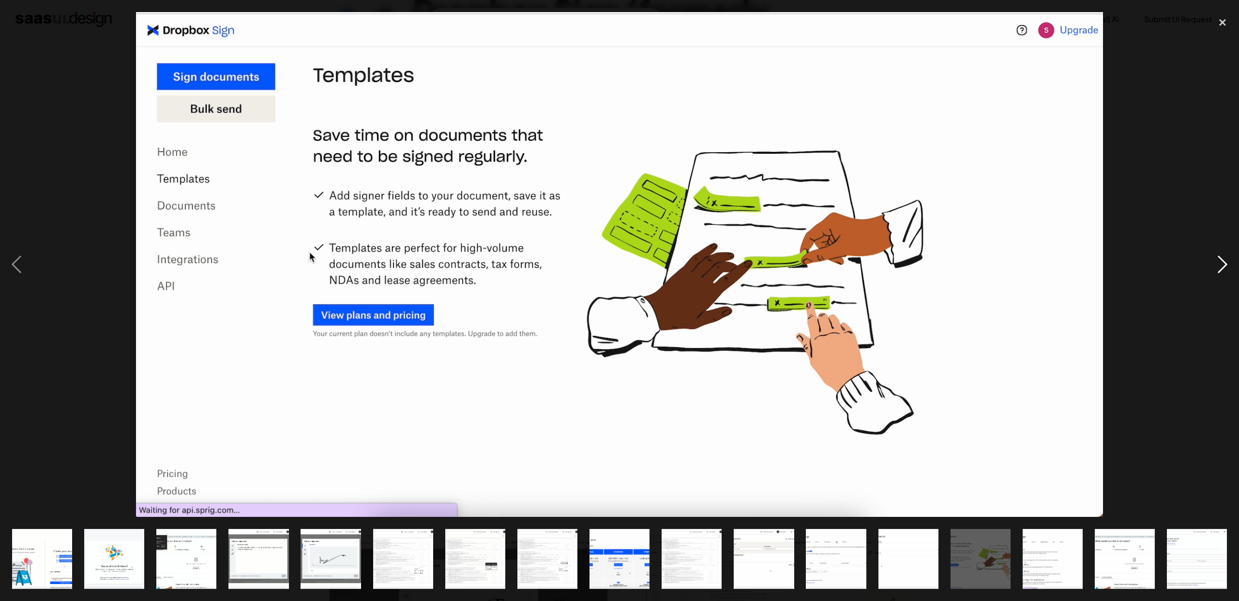
click at [1220, 267] on div "next image" at bounding box center [1222, 264] width 33 height 505
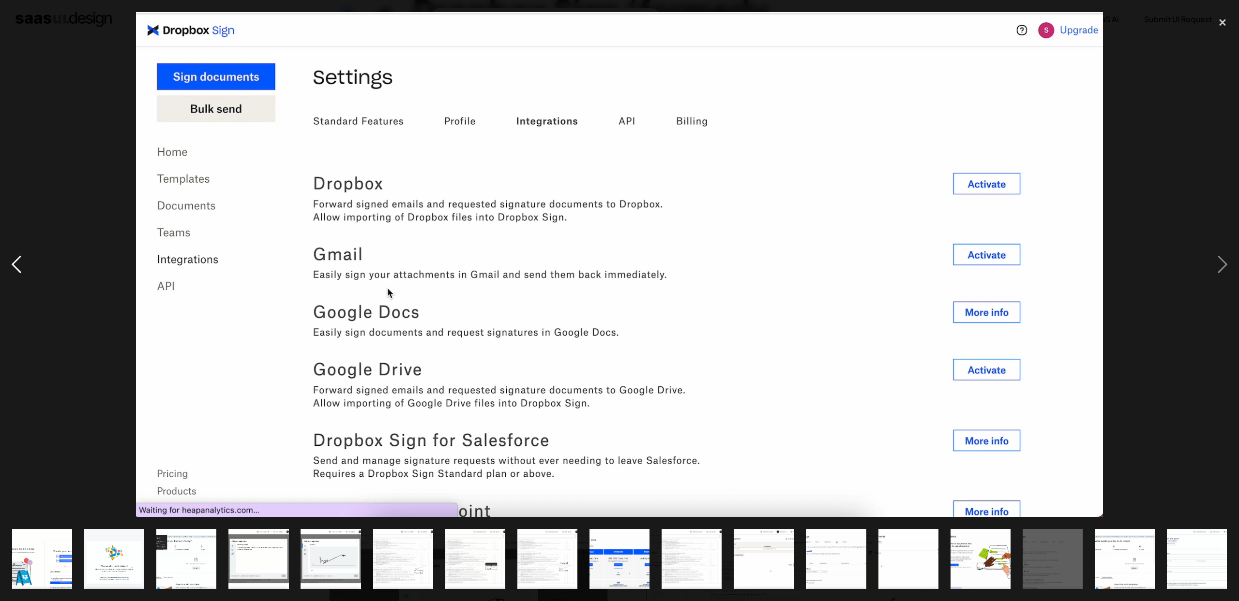
click at [18, 262] on div "previous image" at bounding box center [16, 264] width 33 height 505
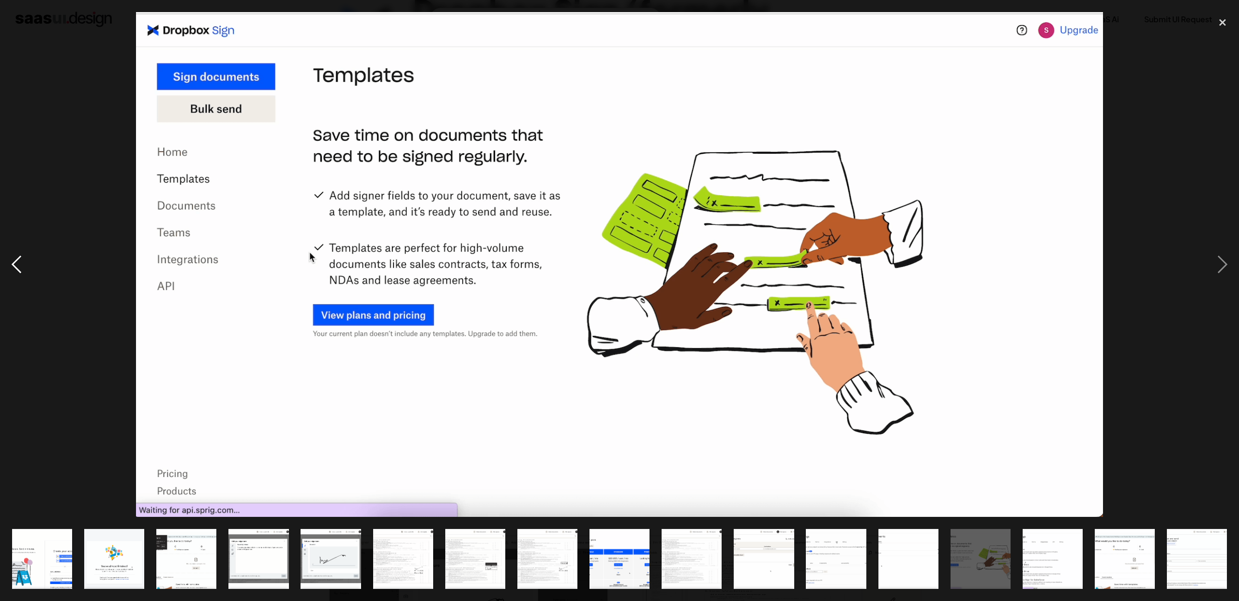
click at [20, 270] on div "previous image" at bounding box center [16, 264] width 33 height 505
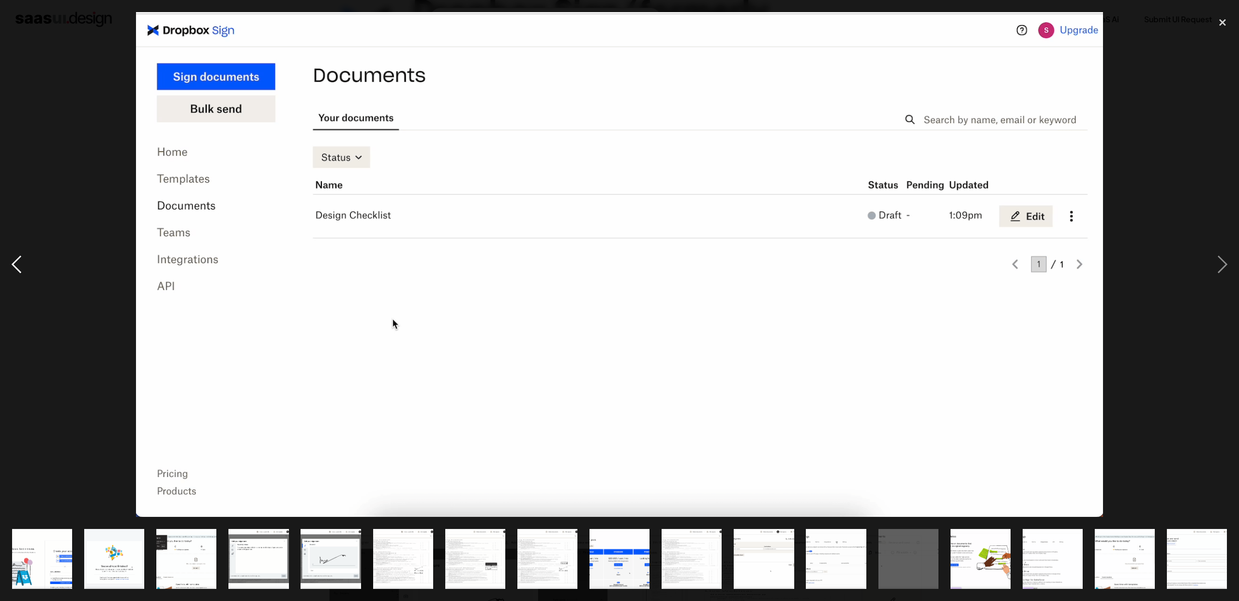
click at [20, 270] on div "previous image" at bounding box center [16, 264] width 33 height 505
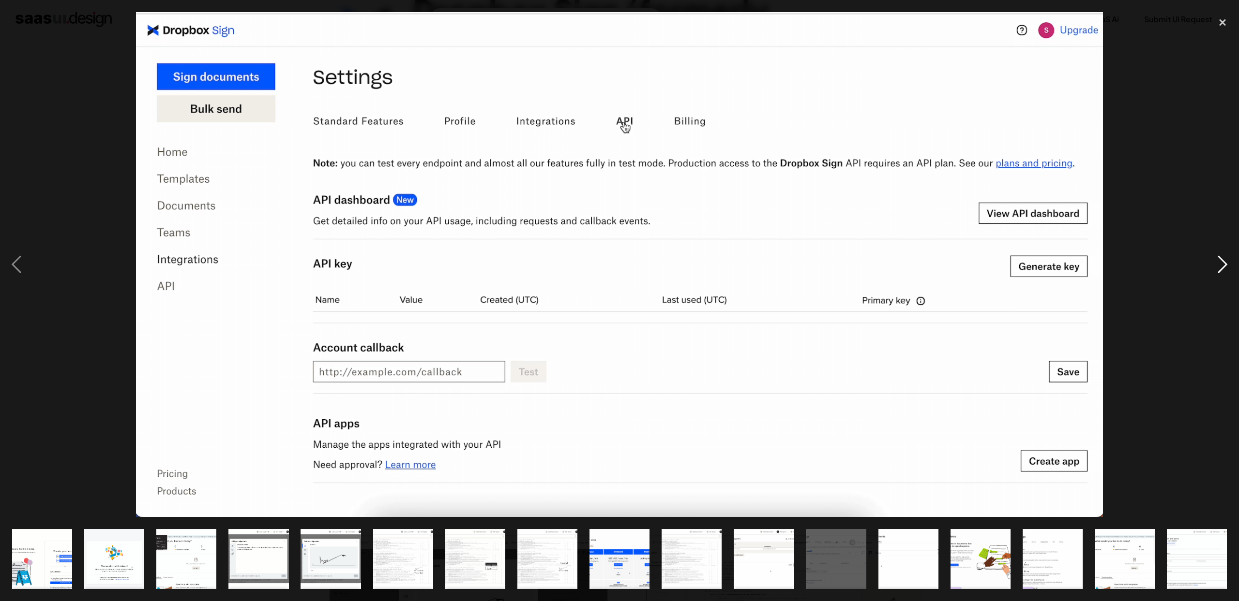
click at [1227, 251] on div "next image" at bounding box center [1222, 264] width 33 height 505
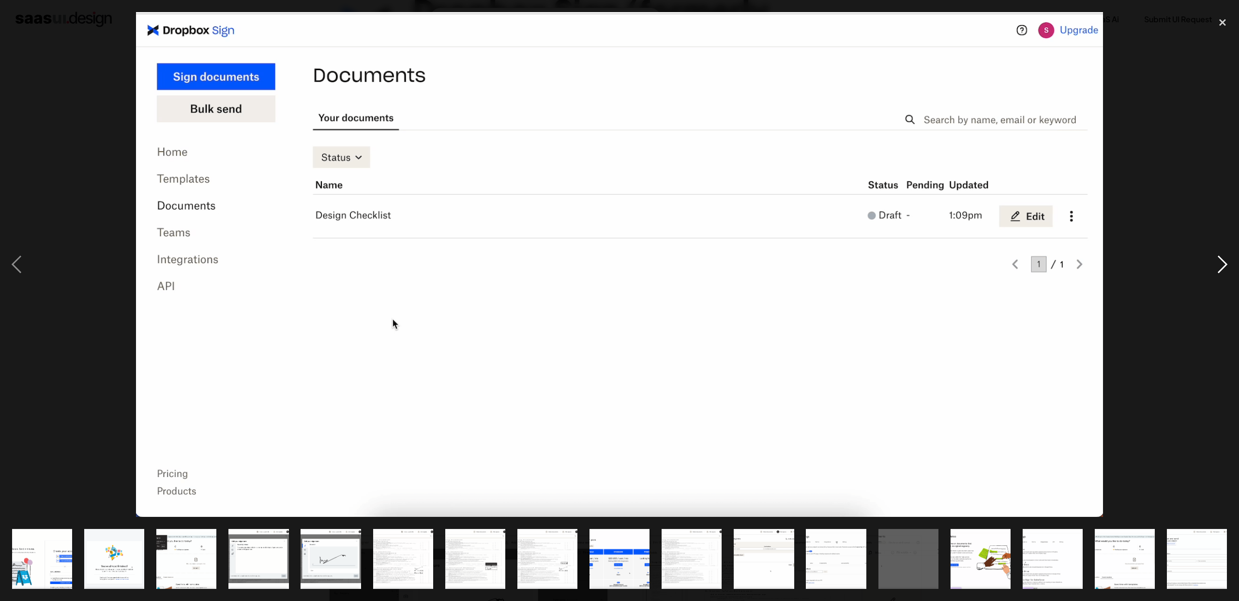
click at [1220, 257] on div "next image" at bounding box center [1222, 264] width 33 height 505
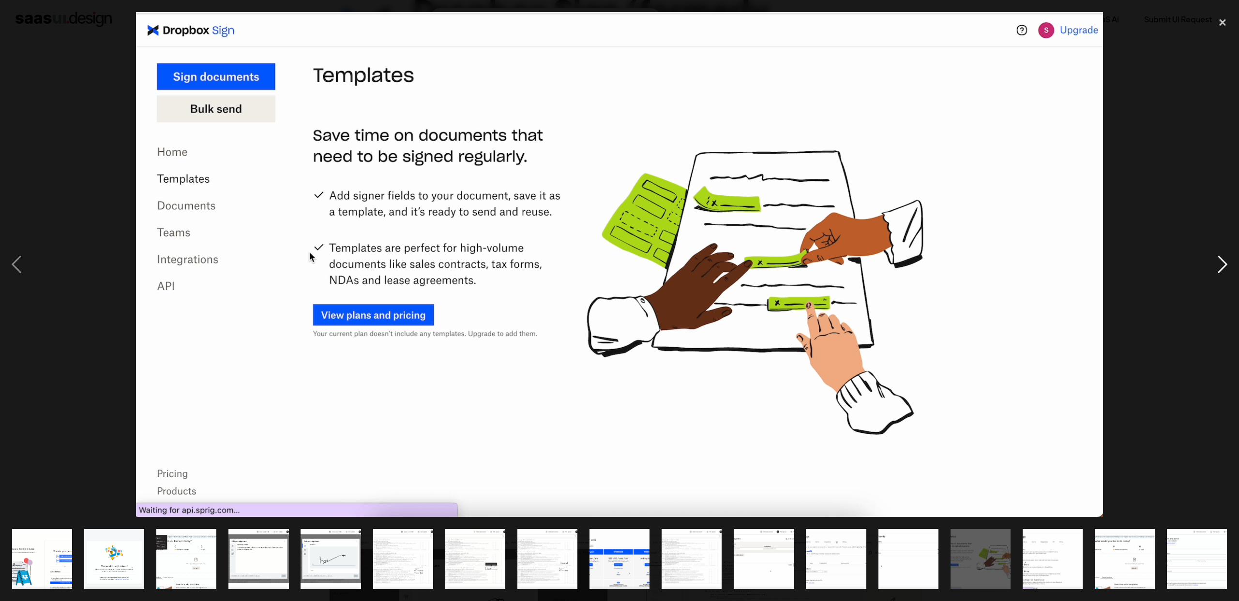
click at [1220, 257] on div "next image" at bounding box center [1222, 264] width 33 height 505
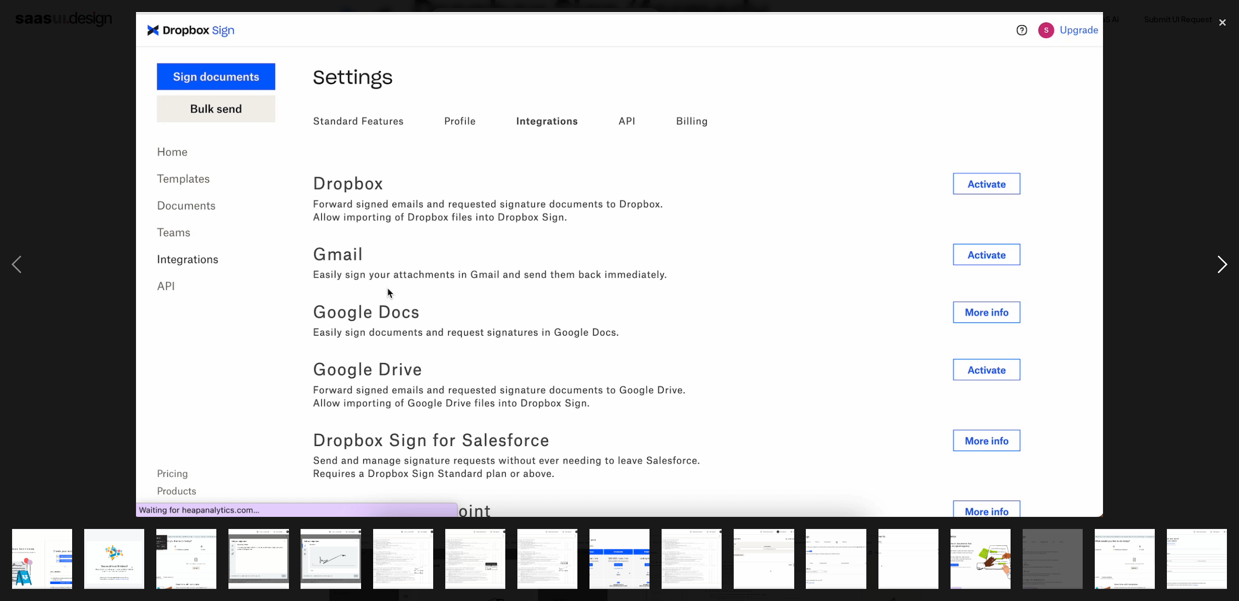
click at [1219, 257] on div "next image" at bounding box center [1222, 264] width 33 height 505
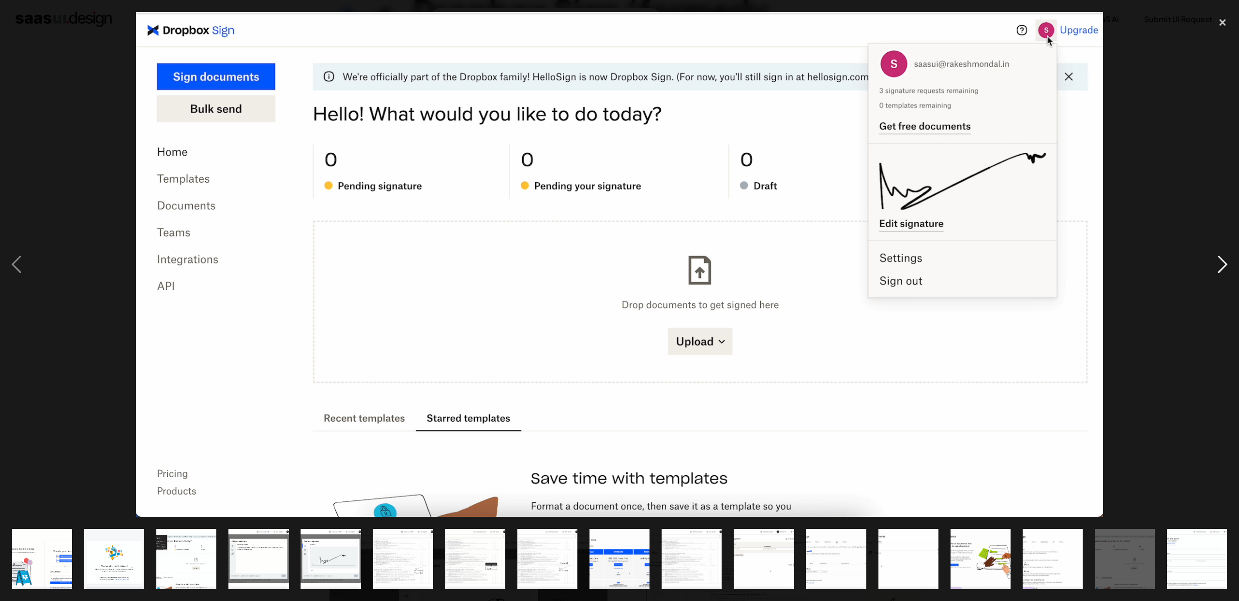
click at [1219, 257] on div "next image" at bounding box center [1222, 264] width 33 height 505
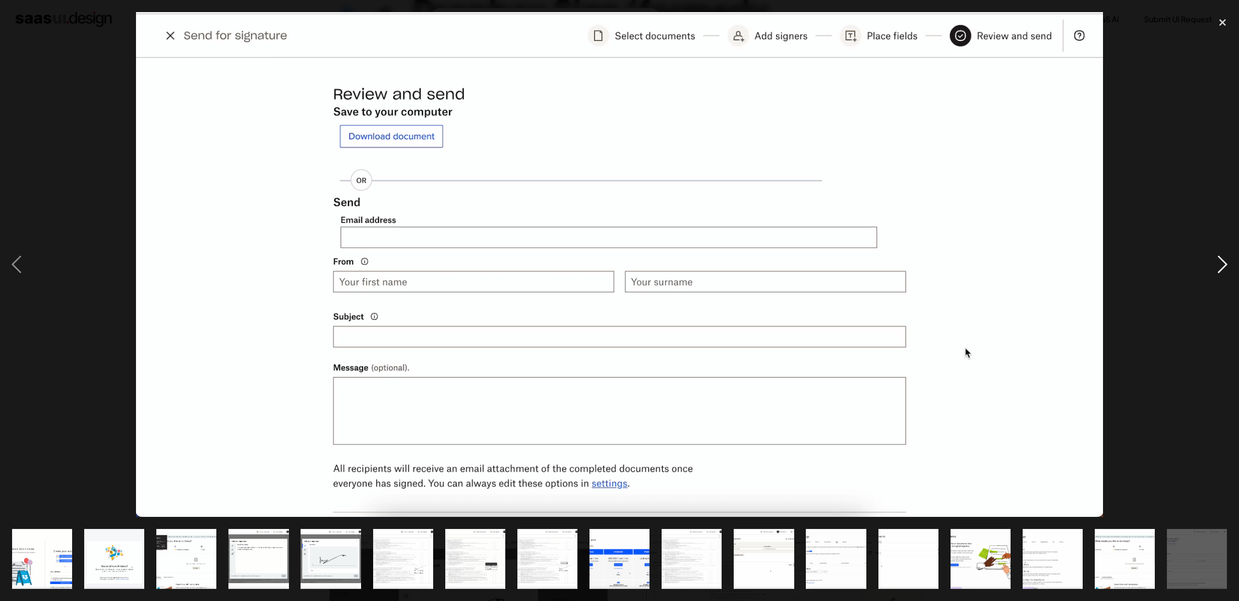
click at [1219, 257] on div "next image" at bounding box center [1222, 264] width 33 height 505
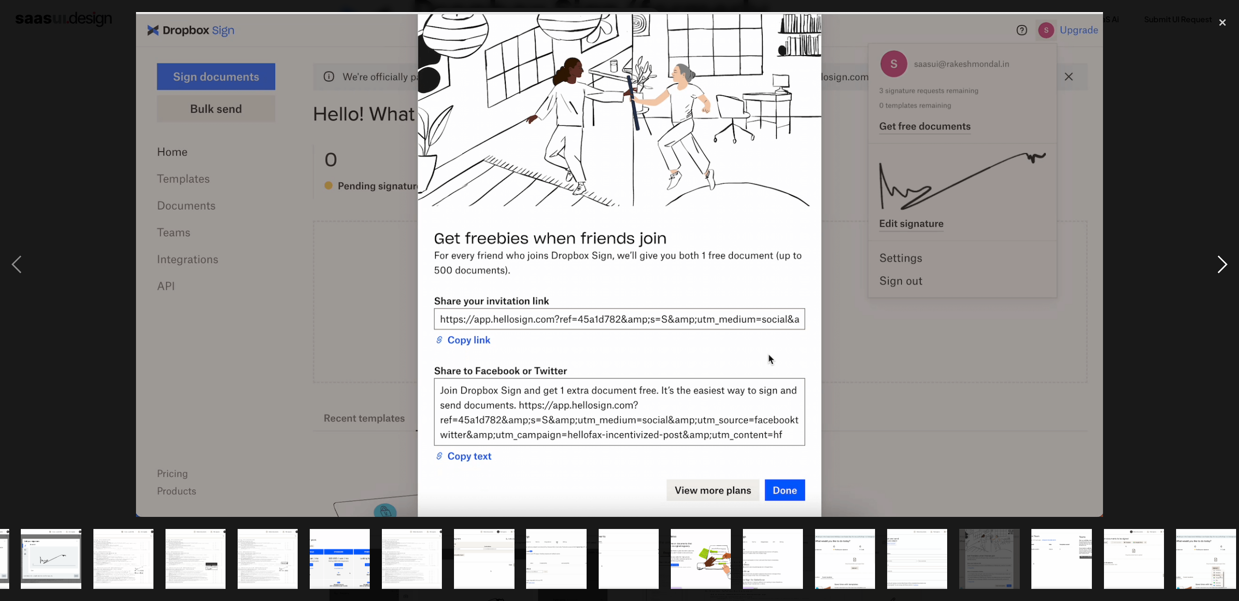
scroll to position [0, 289]
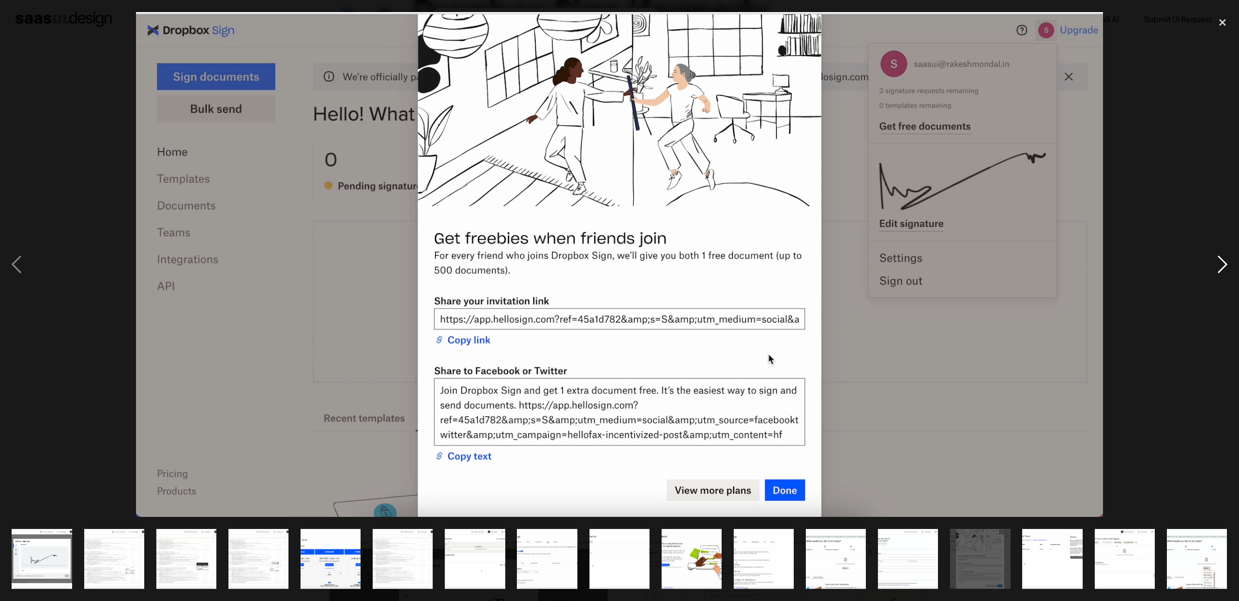
click at [1219, 257] on div "next image" at bounding box center [1222, 264] width 33 height 505
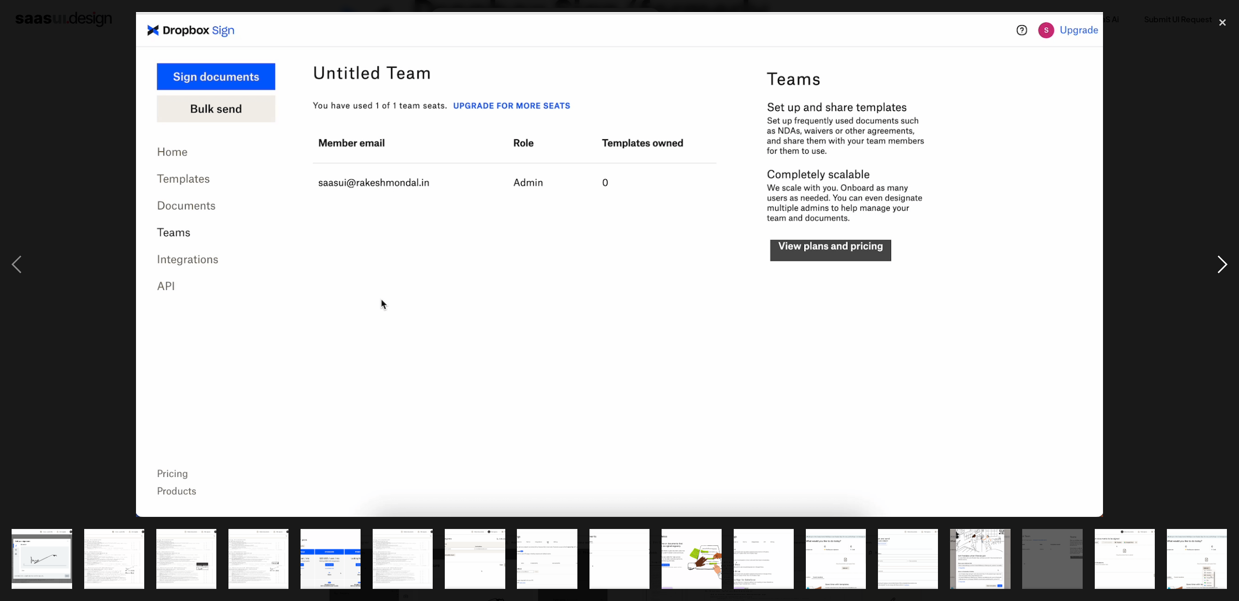
click at [1219, 257] on div "next image" at bounding box center [1222, 264] width 33 height 505
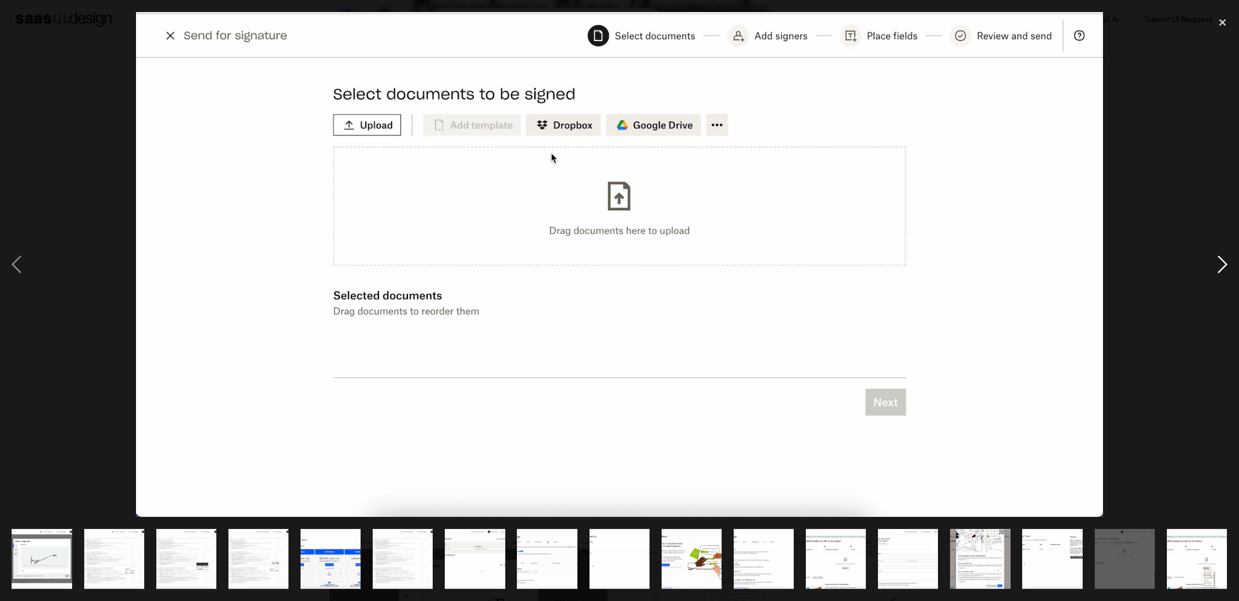
click at [1212, 261] on div "next image" at bounding box center [1222, 264] width 33 height 505
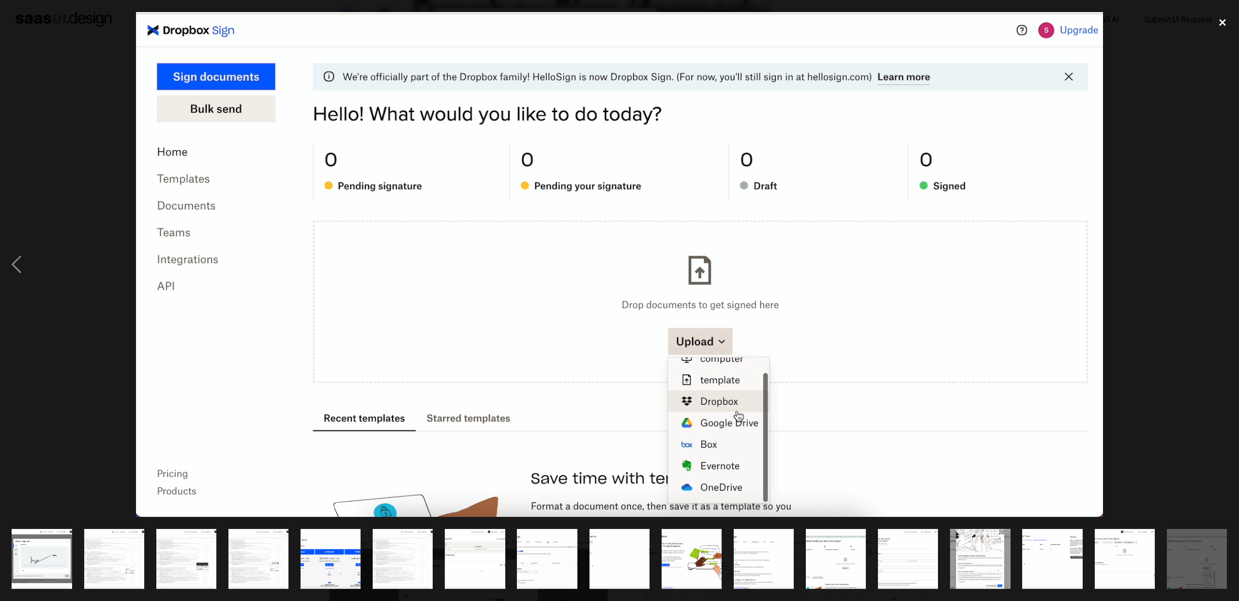
click at [1222, 21] on div "close lightbox" at bounding box center [1222, 22] width 33 height 21
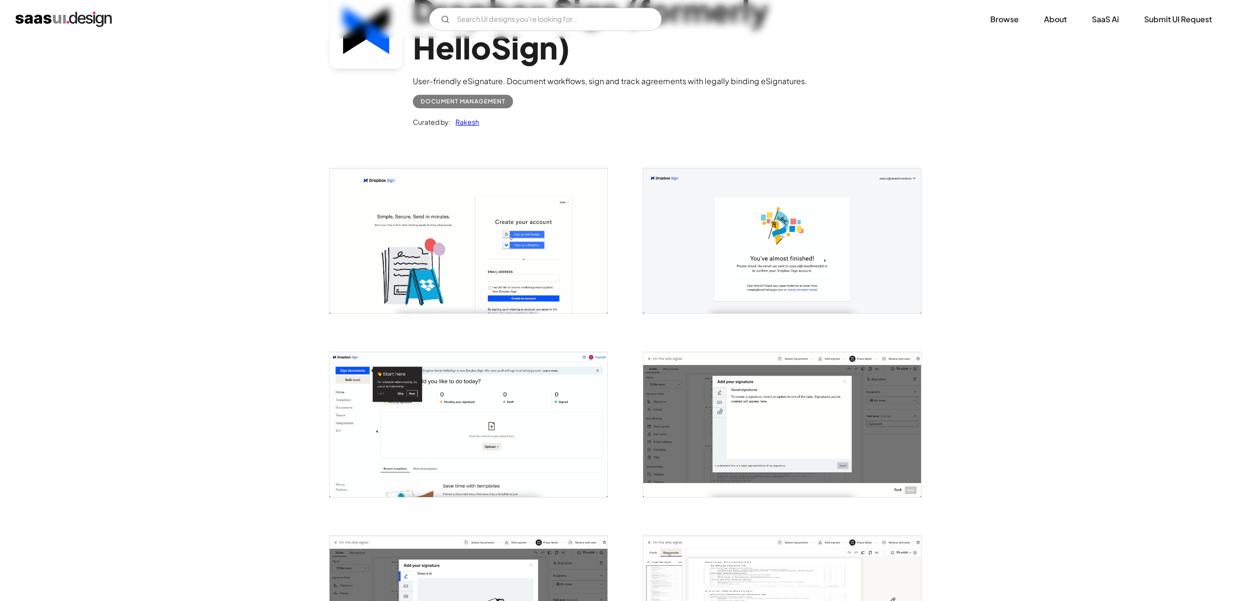
scroll to position [0, 0]
